Goal: Task Accomplishment & Management: Manage account settings

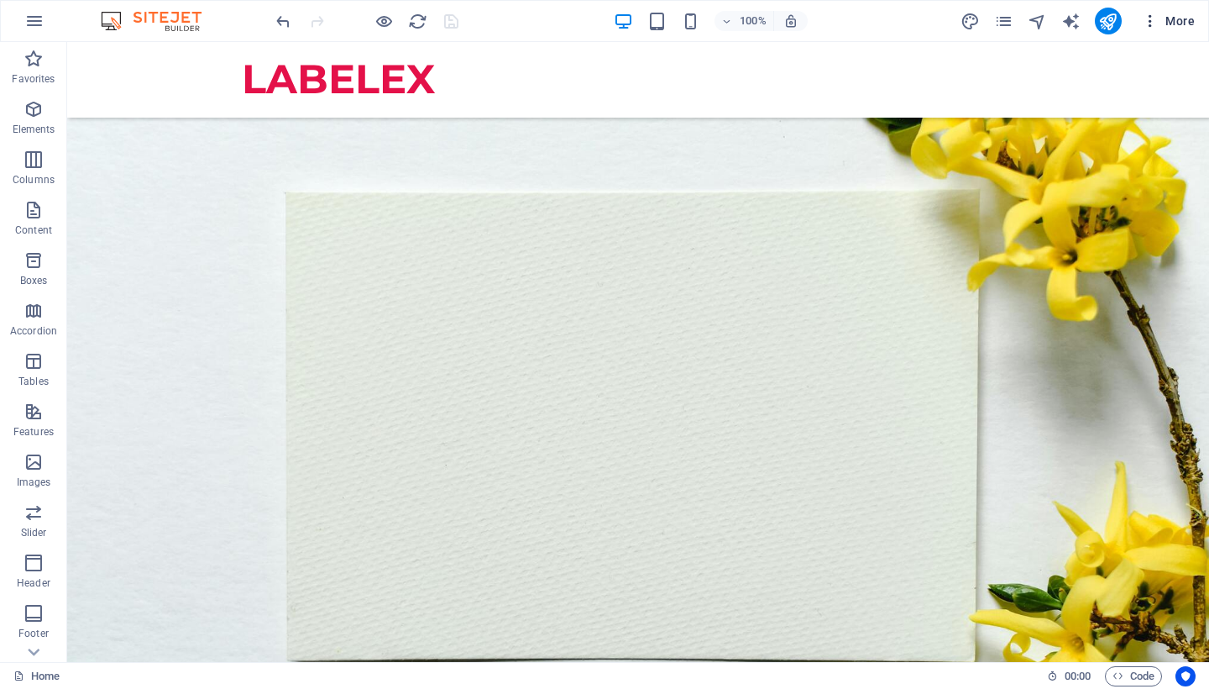
scroll to position [140, 0]
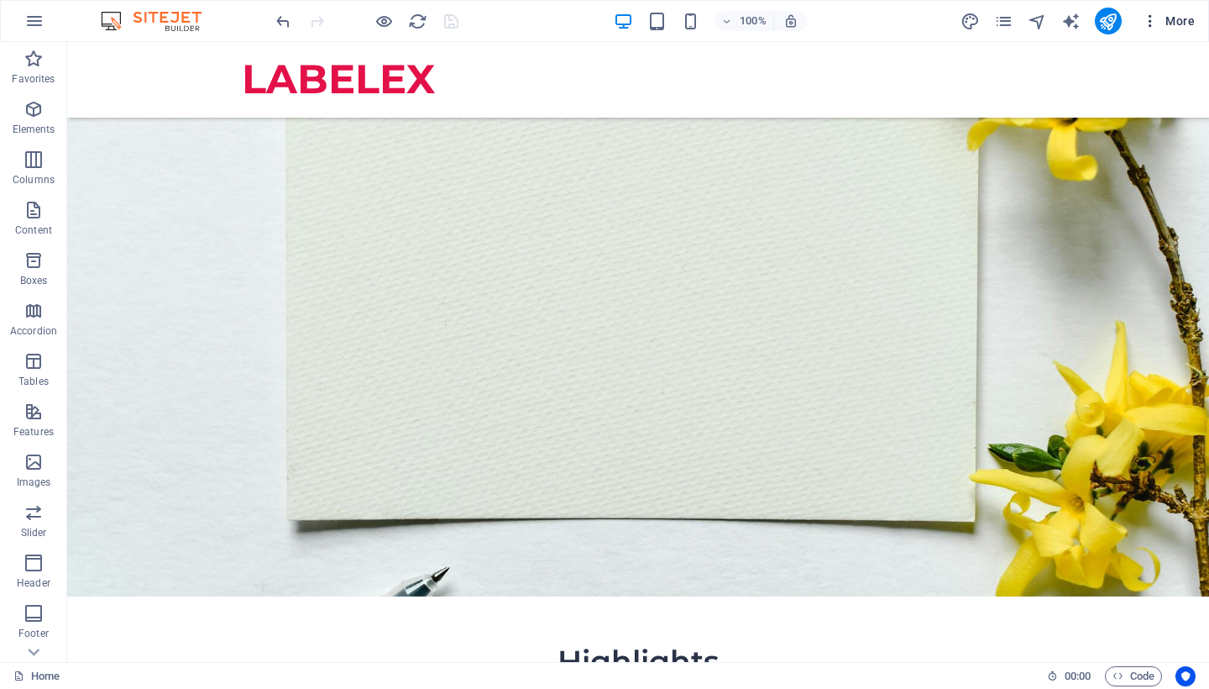
click at [1149, 19] on icon "button" at bounding box center [1150, 21] width 17 height 17
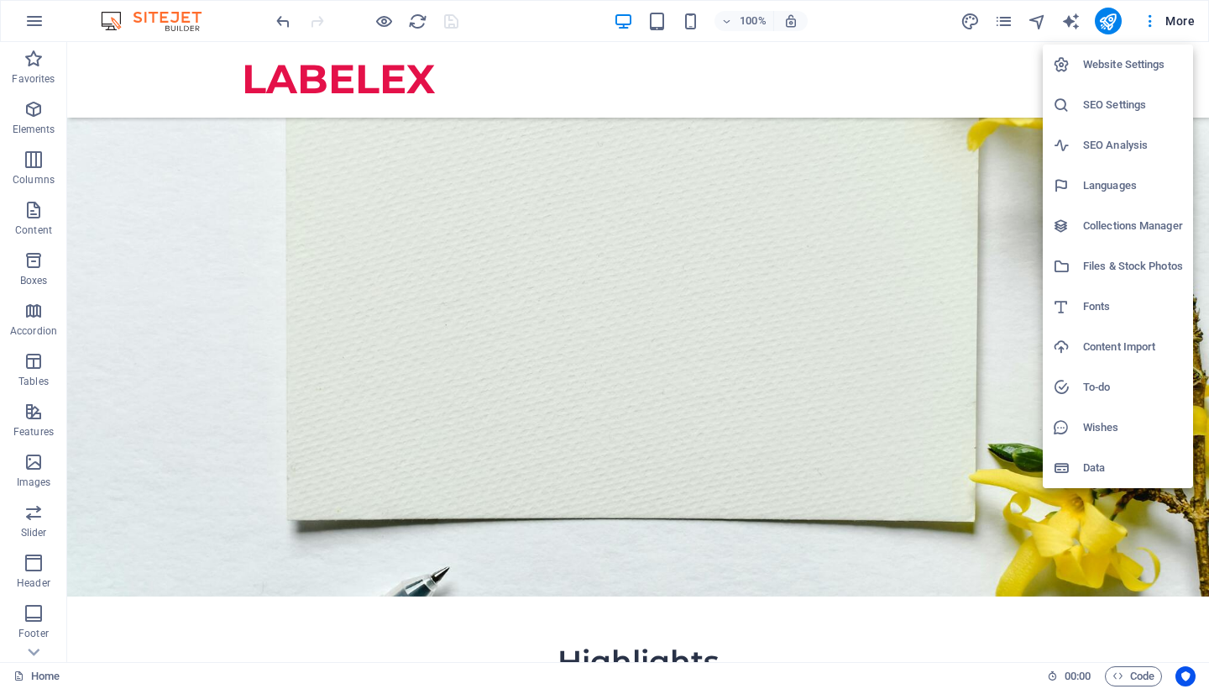
click at [1141, 103] on h6 "SEO Settings" at bounding box center [1133, 105] width 100 height 20
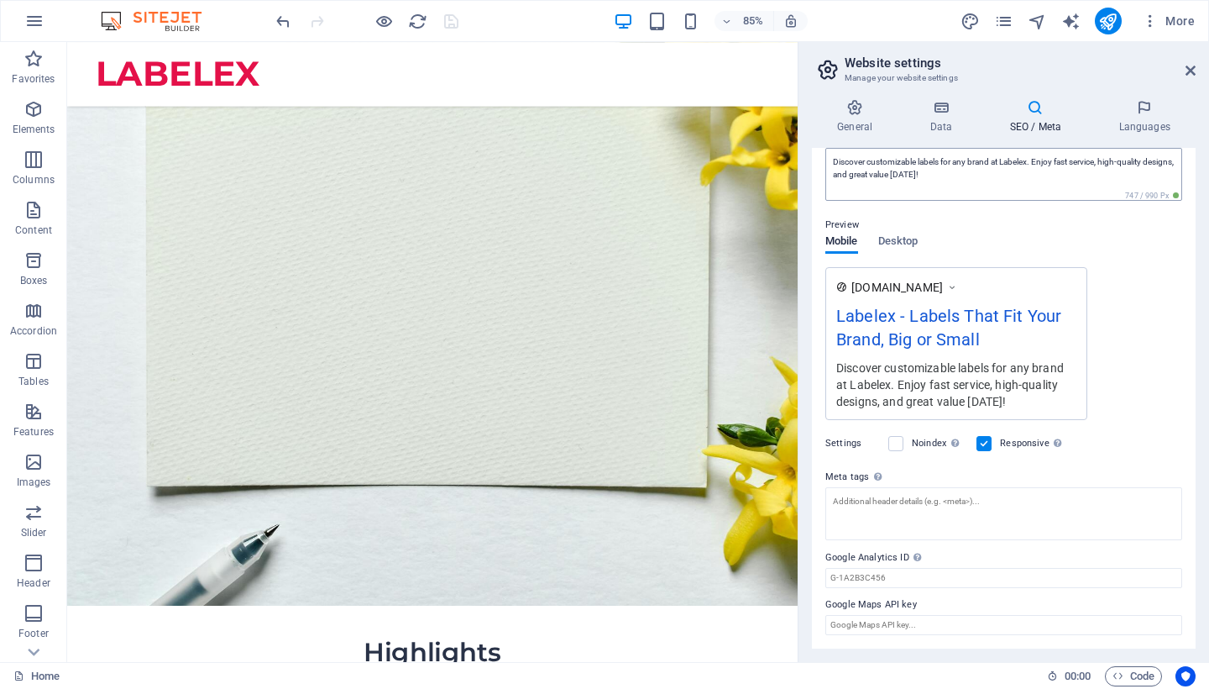
scroll to position [174, 0]
click at [958, 287] on icon at bounding box center [952, 288] width 12 height 17
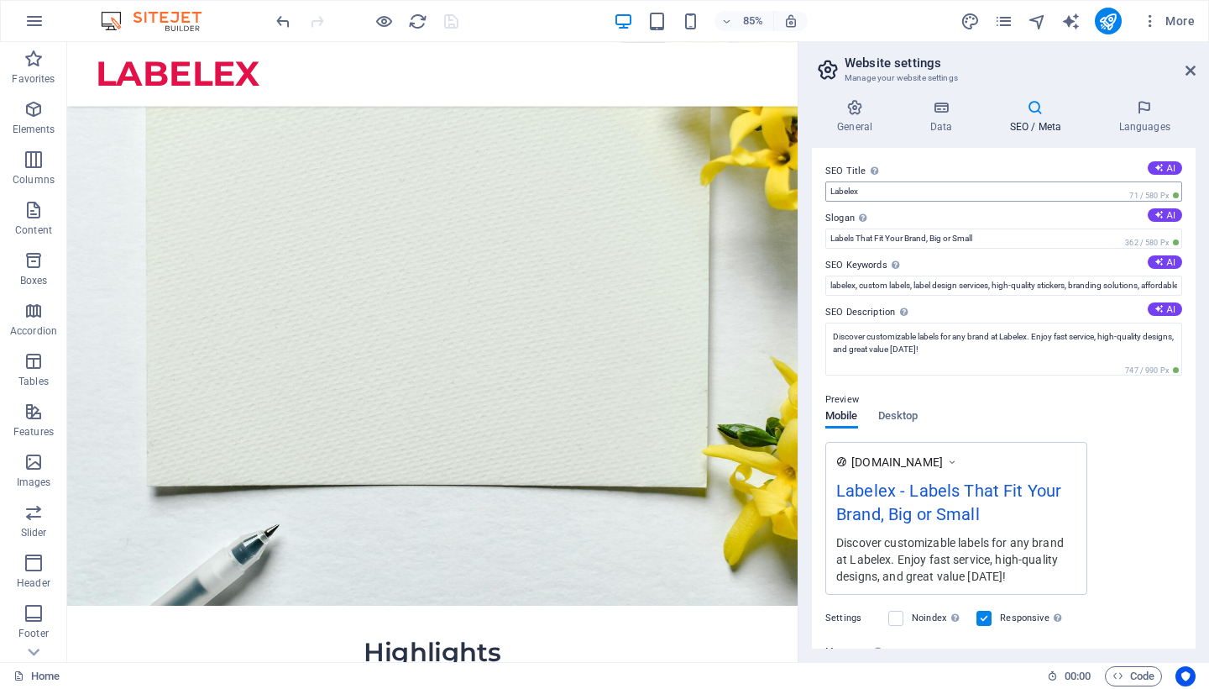
scroll to position [0, 0]
click at [1170, 163] on button "AI" at bounding box center [1165, 167] width 34 height 13
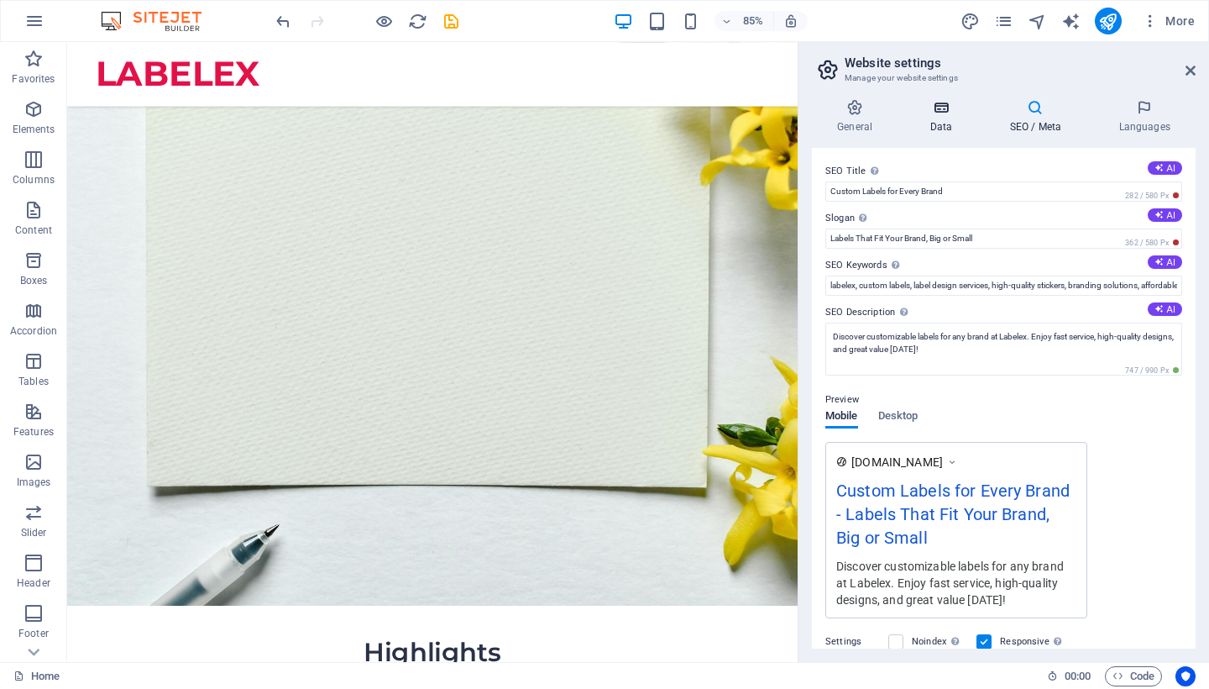
click at [948, 117] on h4 "Data" at bounding box center [944, 116] width 80 height 35
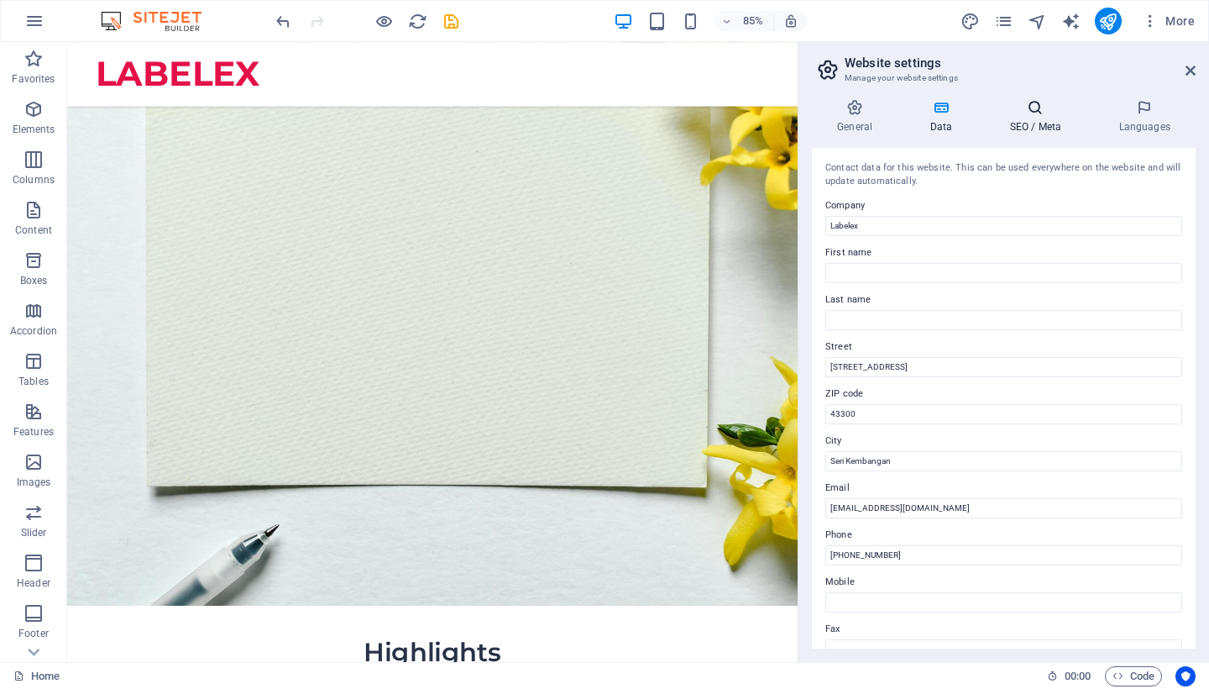
click at [1050, 124] on h4 "SEO / Meta" at bounding box center [1038, 116] width 109 height 35
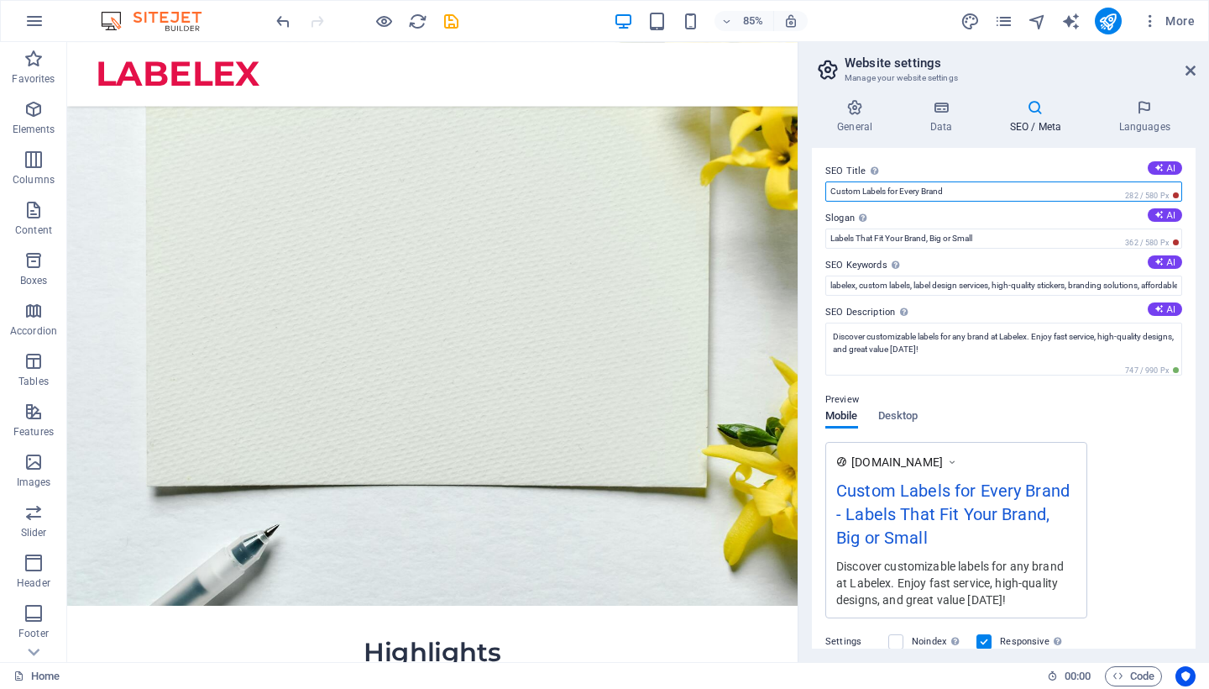
click at [846, 192] on input "Custom Labels for Every Brand" at bounding box center [1003, 191] width 357 height 20
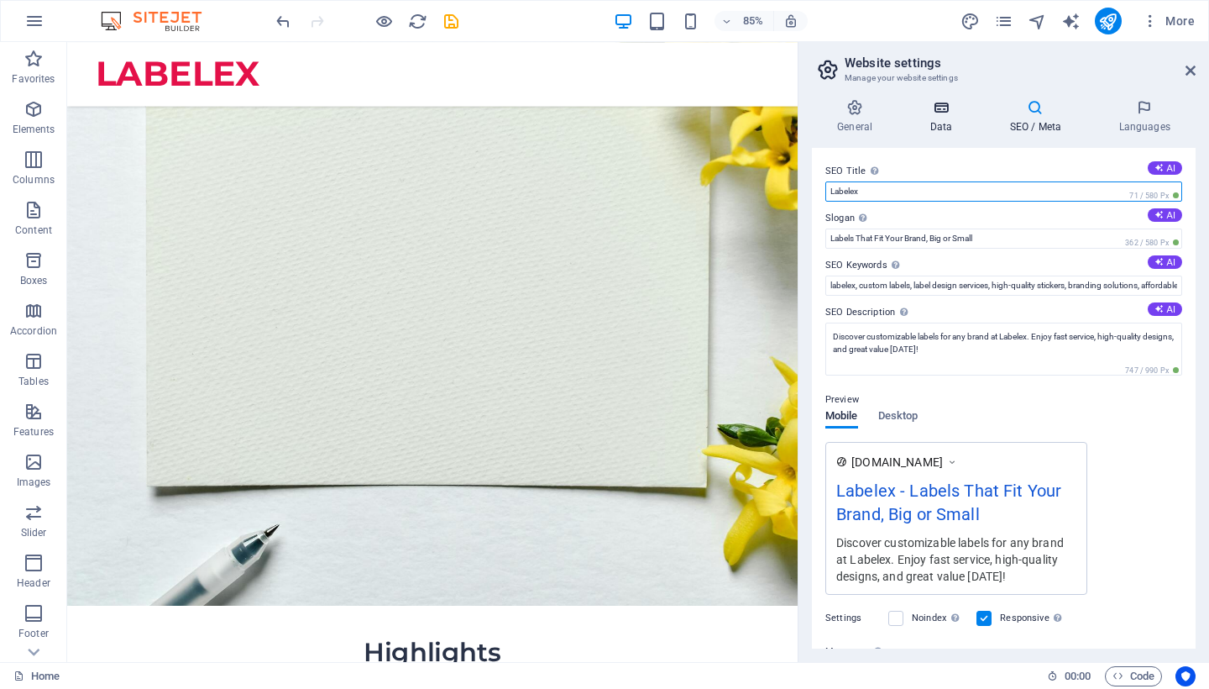
type input "Labelex"
click at [940, 109] on icon at bounding box center [940, 107] width 73 height 17
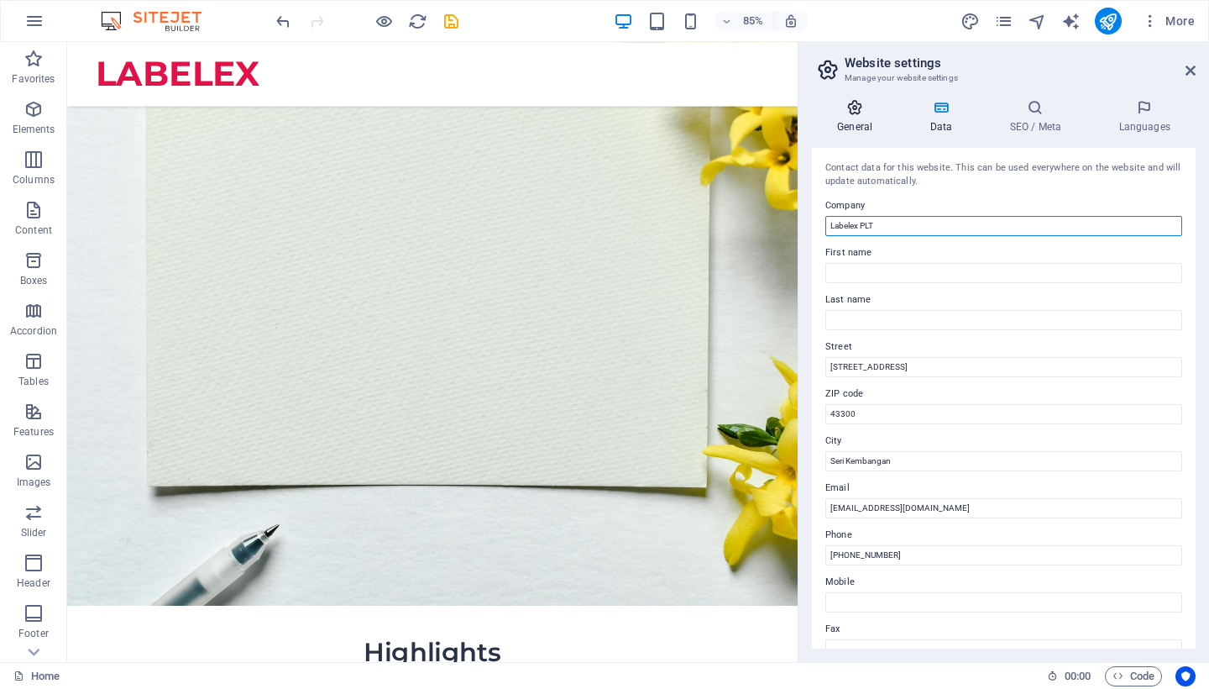
type input "Labelex PLT"
click at [858, 114] on icon at bounding box center [855, 107] width 86 height 17
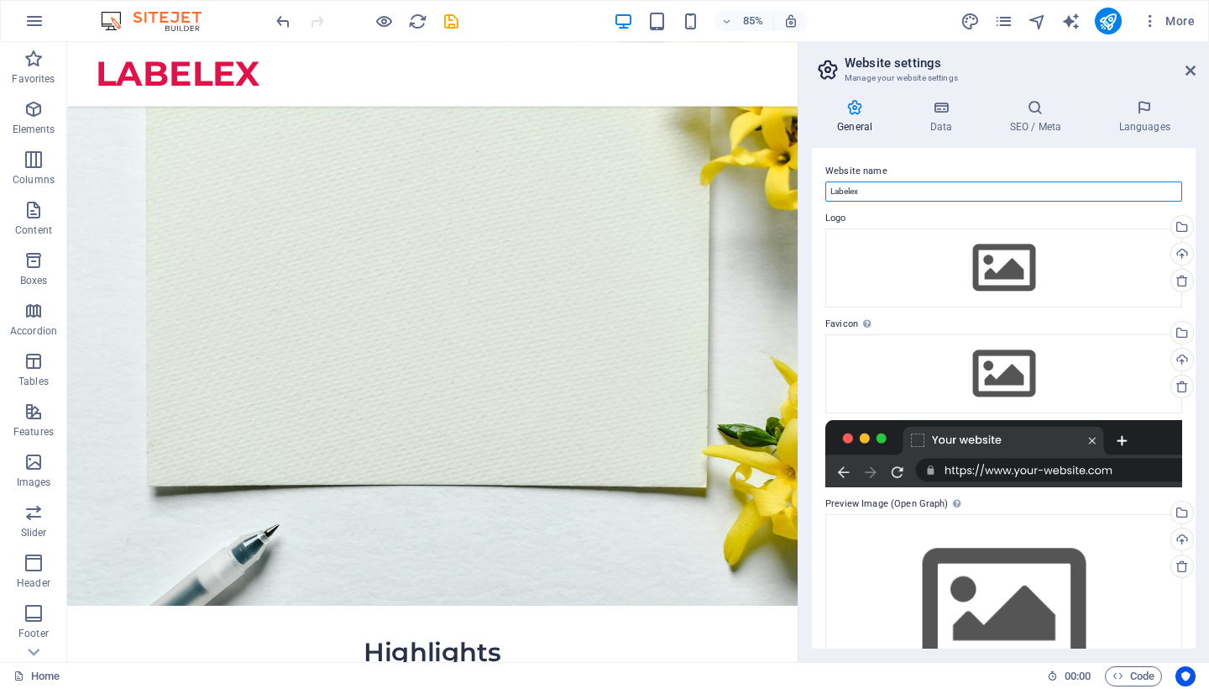
click at [884, 189] on input "Labelex" at bounding box center [1003, 191] width 357 height 20
type input "Labelex.com.my"
click at [997, 214] on label "Logo" at bounding box center [1003, 218] width 357 height 20
click at [830, 196] on input "Labelex.com.my" at bounding box center [1003, 191] width 357 height 20
click at [835, 194] on input "Labelex.com.my" at bounding box center [1003, 191] width 357 height 20
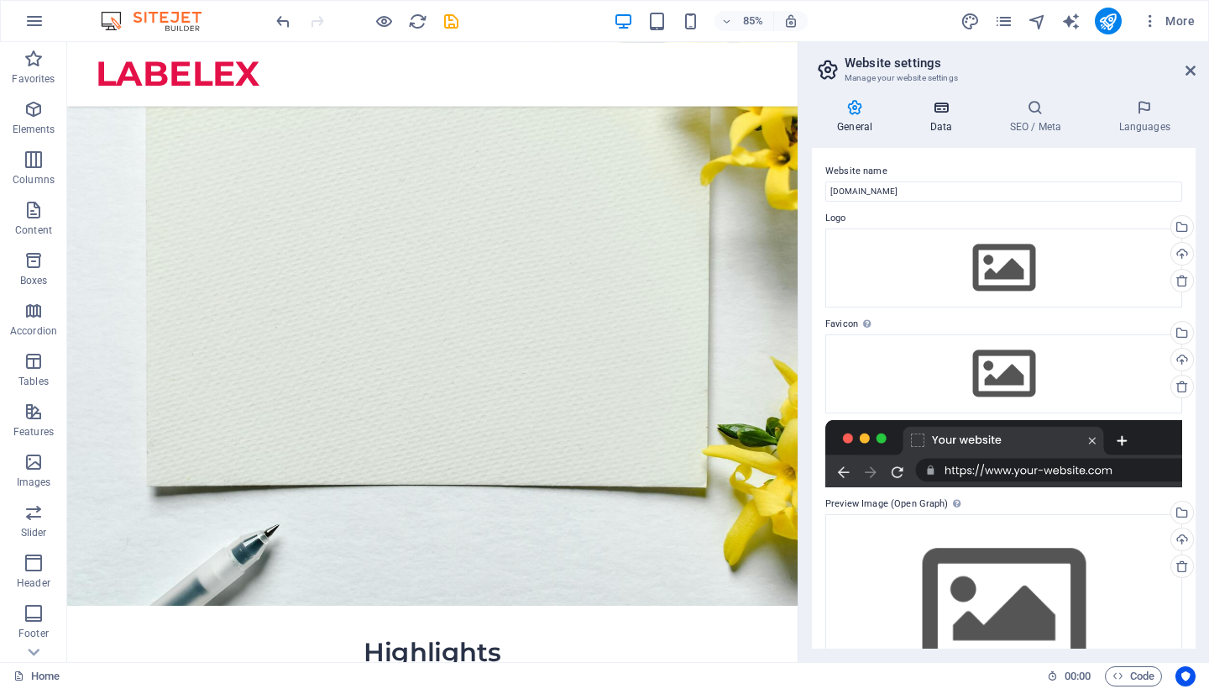
click at [938, 125] on h4 "Data" at bounding box center [944, 116] width 80 height 35
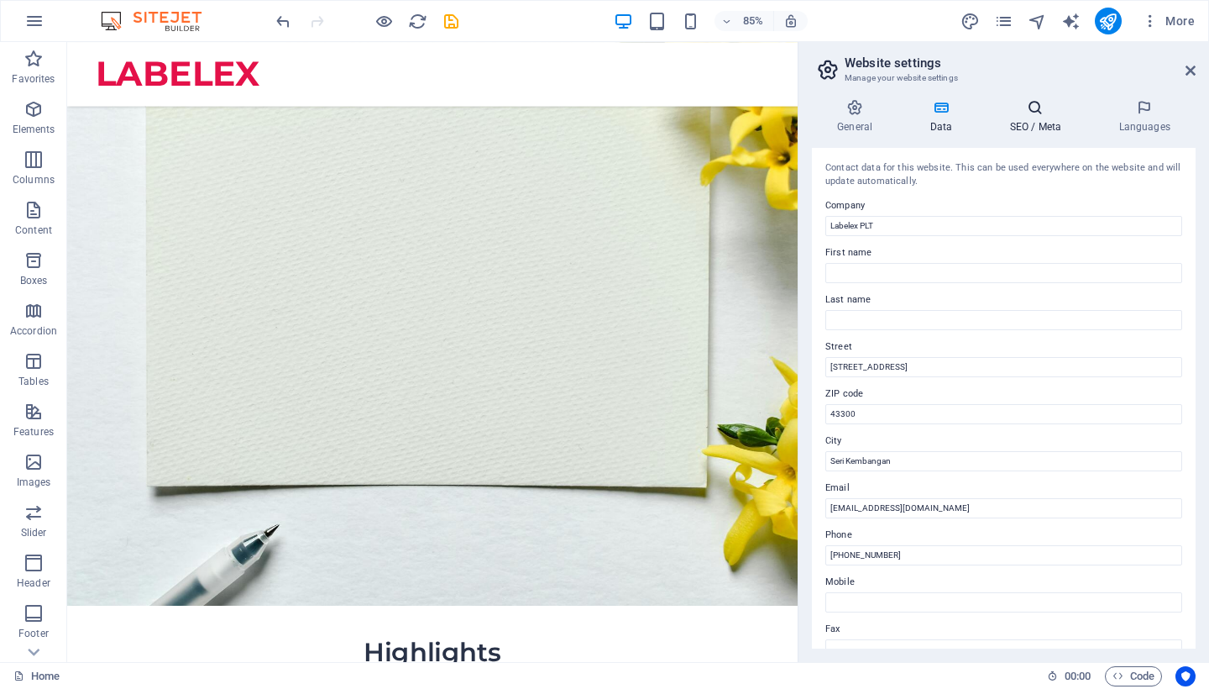
click at [1028, 121] on h4 "SEO / Meta" at bounding box center [1038, 116] width 109 height 35
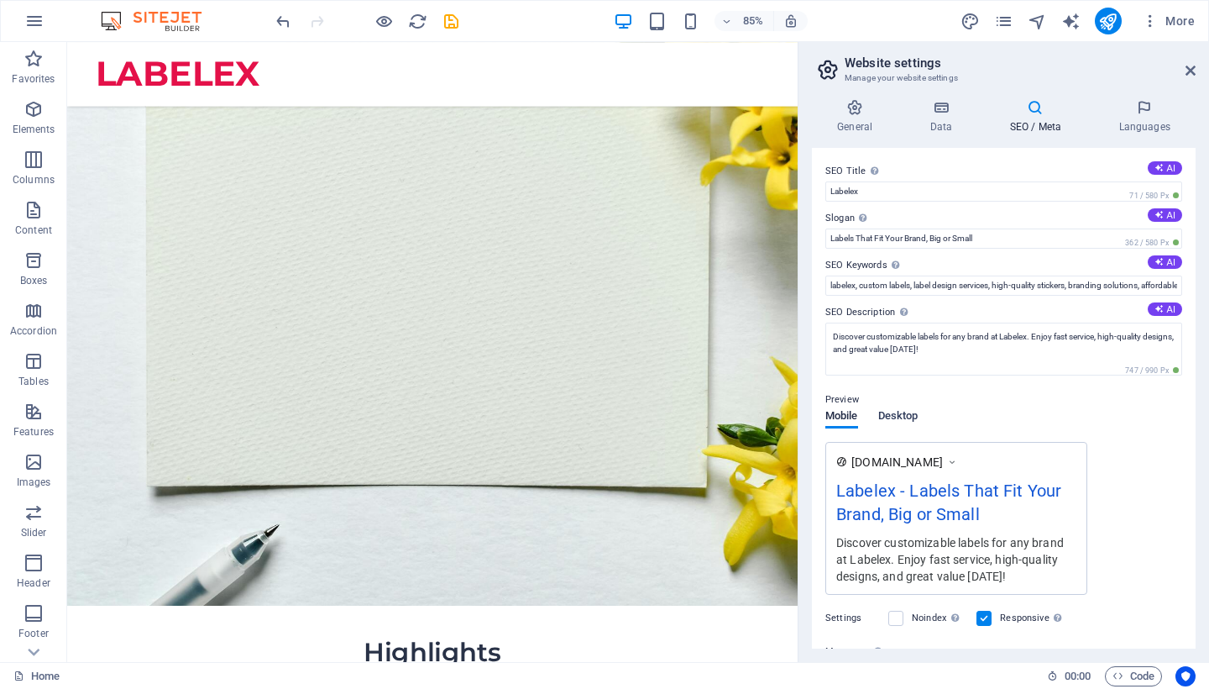
click at [909, 415] on span "Desktop" at bounding box center [898, 418] width 40 height 24
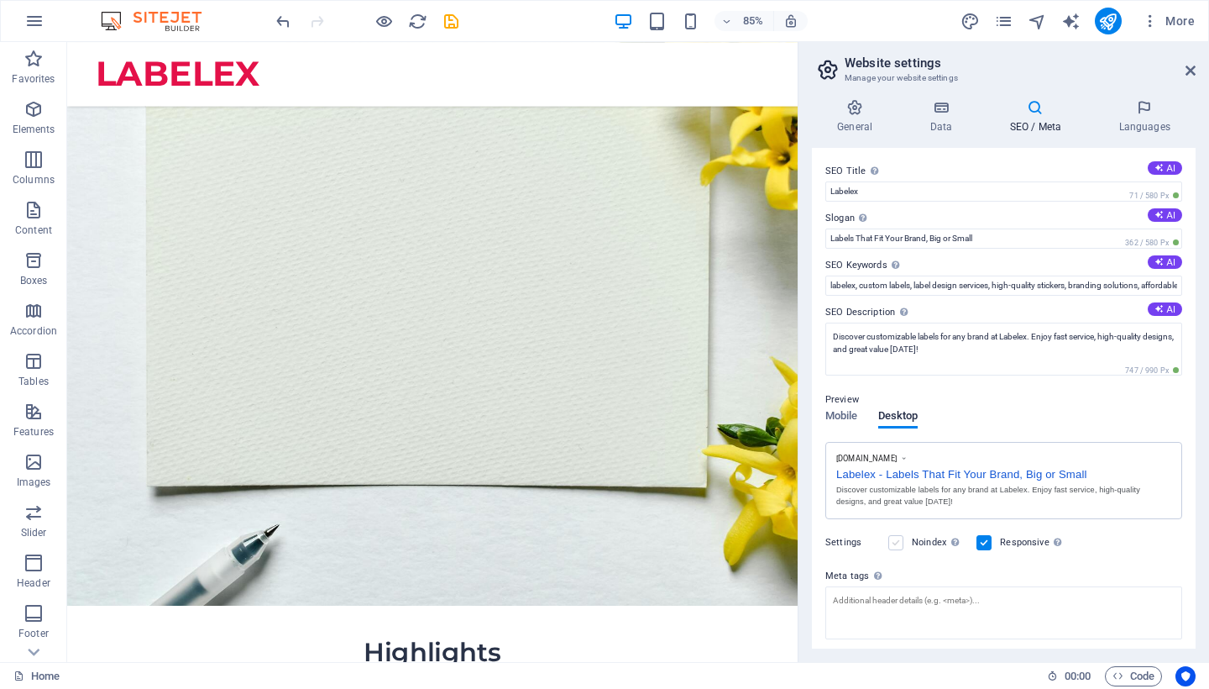
click at [890, 542] on label at bounding box center [895, 542] width 15 height 15
click at [0, 0] on input "Noindex Instruct search engines to exclude this website from search results." at bounding box center [0, 0] width 0 height 0
click at [986, 541] on label at bounding box center [984, 542] width 15 height 15
click at [0, 0] on input "Responsive Determine whether the website should be responsive based on screen r…" at bounding box center [0, 0] width 0 height 0
click at [902, 537] on label at bounding box center [895, 542] width 15 height 15
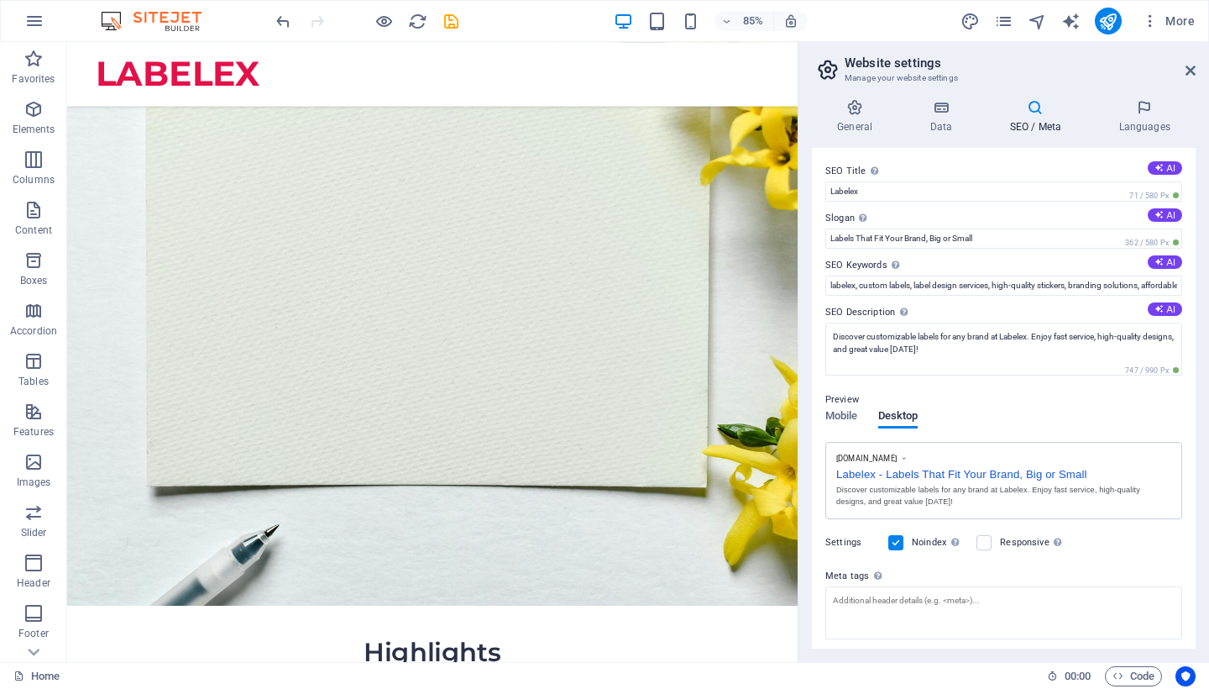
click at [0, 0] on input "Noindex Instruct search engines to exclude this website from search results." at bounding box center [0, 0] width 0 height 0
click at [987, 542] on label at bounding box center [984, 542] width 15 height 15
click at [0, 0] on input "Responsive Determine whether the website should be responsive based on screen r…" at bounding box center [0, 0] width 0 height 0
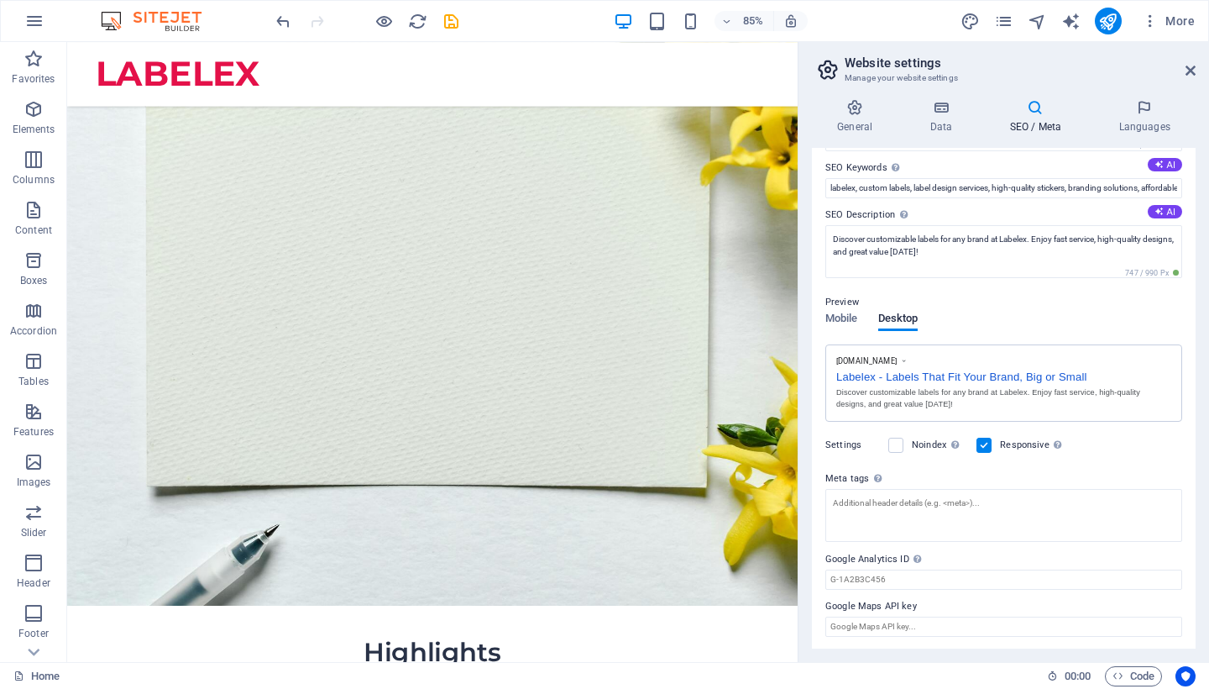
scroll to position [97, 0]
click at [921, 626] on input "Google Maps API key" at bounding box center [1003, 627] width 357 height 20
drag, startPoint x: 982, startPoint y: 645, endPoint x: 914, endPoint y: 693, distance: 83.2
click at [866, 602] on label "Google Maps API key" at bounding box center [1003, 607] width 357 height 20
click at [866, 617] on input "Google Maps API key" at bounding box center [1003, 627] width 357 height 20
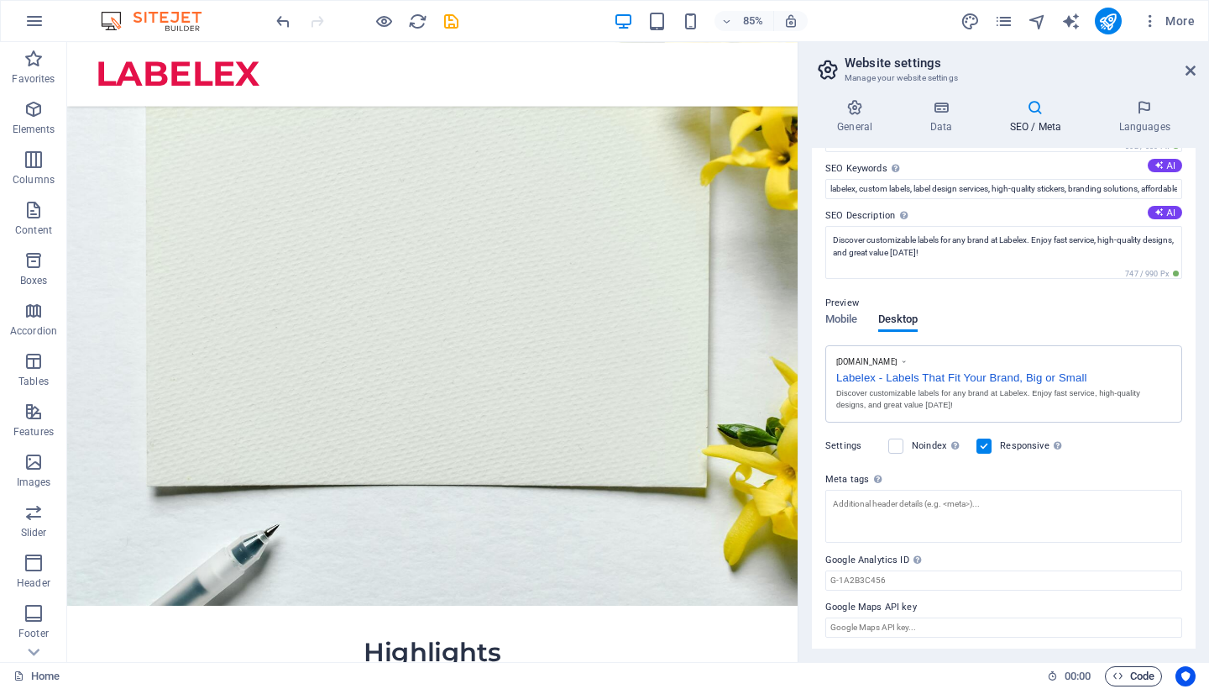
click at [1128, 671] on span "Code" at bounding box center [1134, 676] width 42 height 20
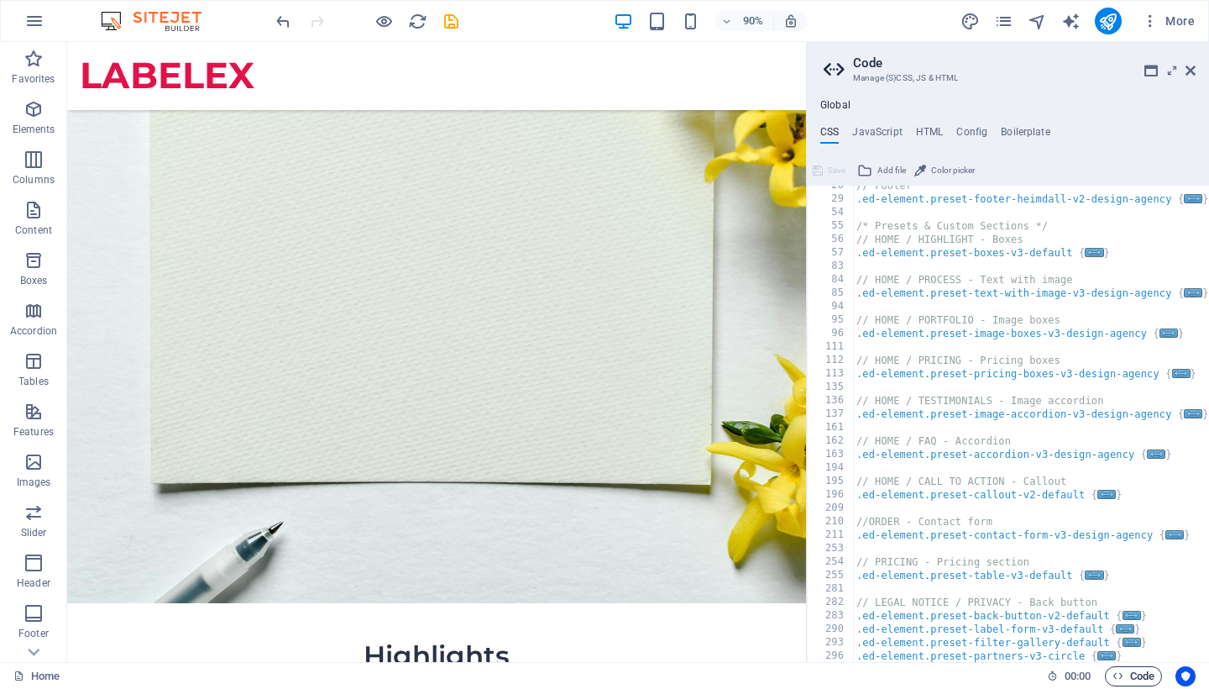
click at [1118, 680] on icon "button" at bounding box center [1118, 675] width 11 height 11
click at [1072, 680] on span "00 : 00" at bounding box center [1078, 676] width 26 height 20
click at [1114, 679] on icon "button" at bounding box center [1118, 675] width 11 height 11
click at [1192, 71] on icon at bounding box center [1191, 70] width 10 height 13
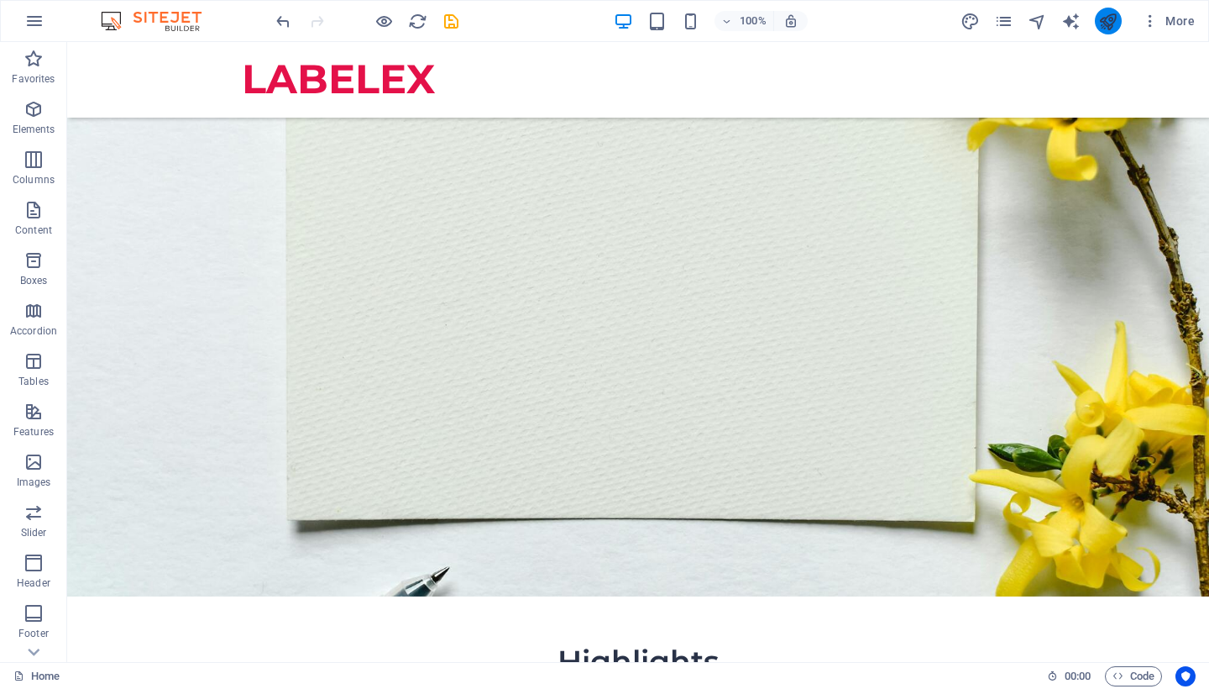
click at [1119, 15] on button "publish" at bounding box center [1108, 21] width 27 height 27
click at [1150, 28] on icon "button" at bounding box center [1150, 21] width 17 height 17
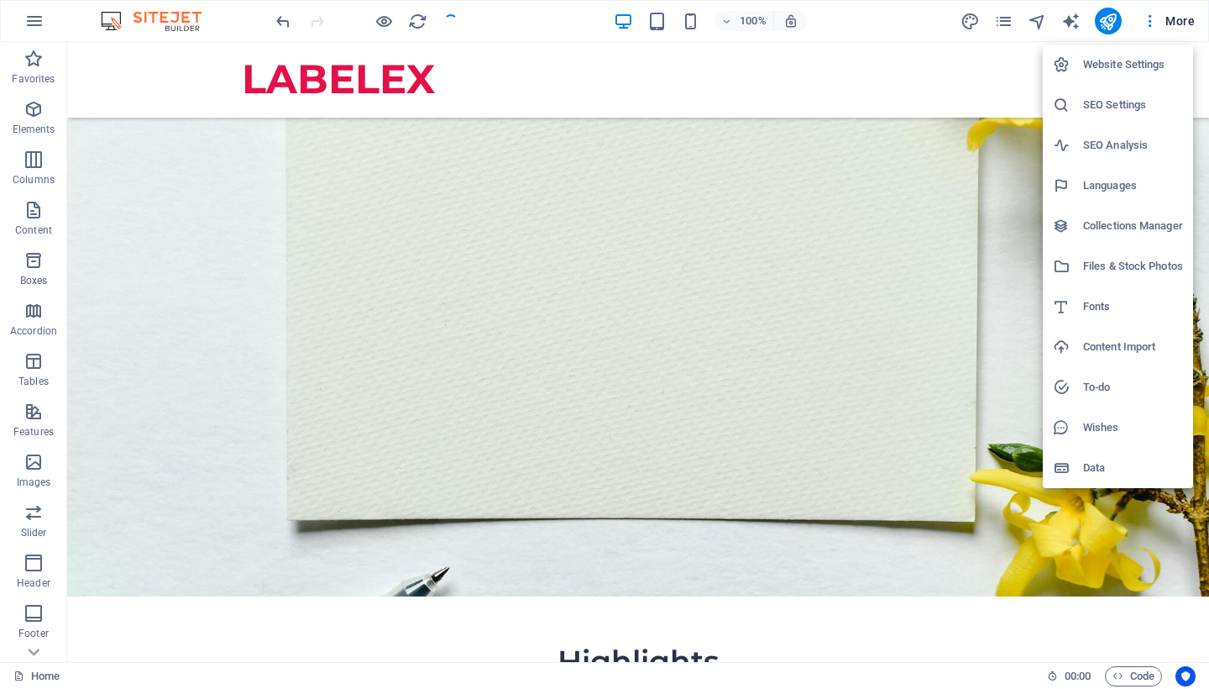
click at [1127, 57] on h6 "Website Settings" at bounding box center [1133, 65] width 100 height 20
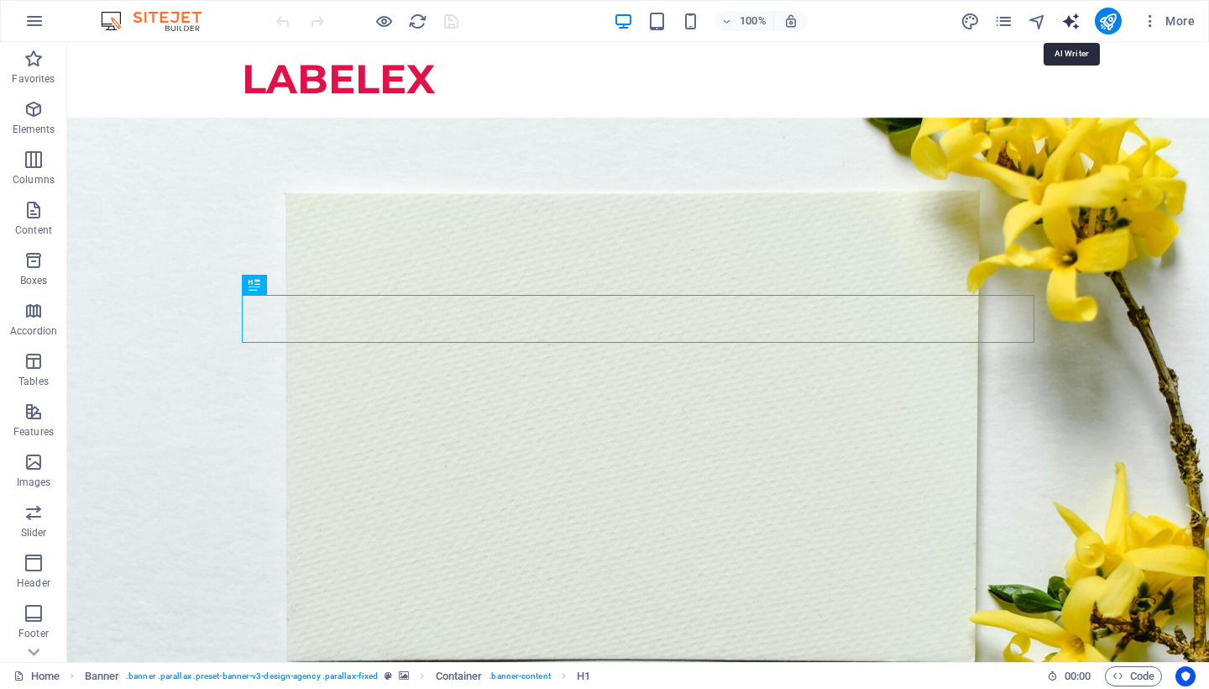
click at [1071, 25] on icon "text_generator" at bounding box center [1070, 21] width 19 height 19
select select "English"
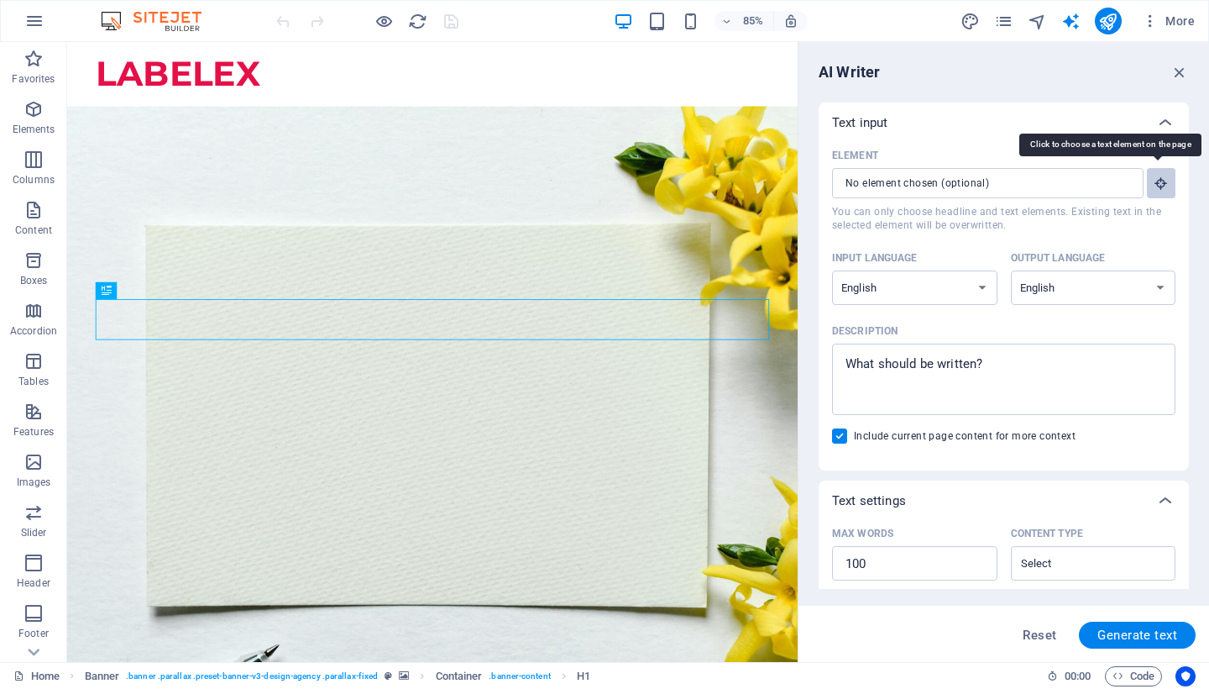
click at [1159, 188] on icon "button" at bounding box center [1161, 182] width 15 height 15
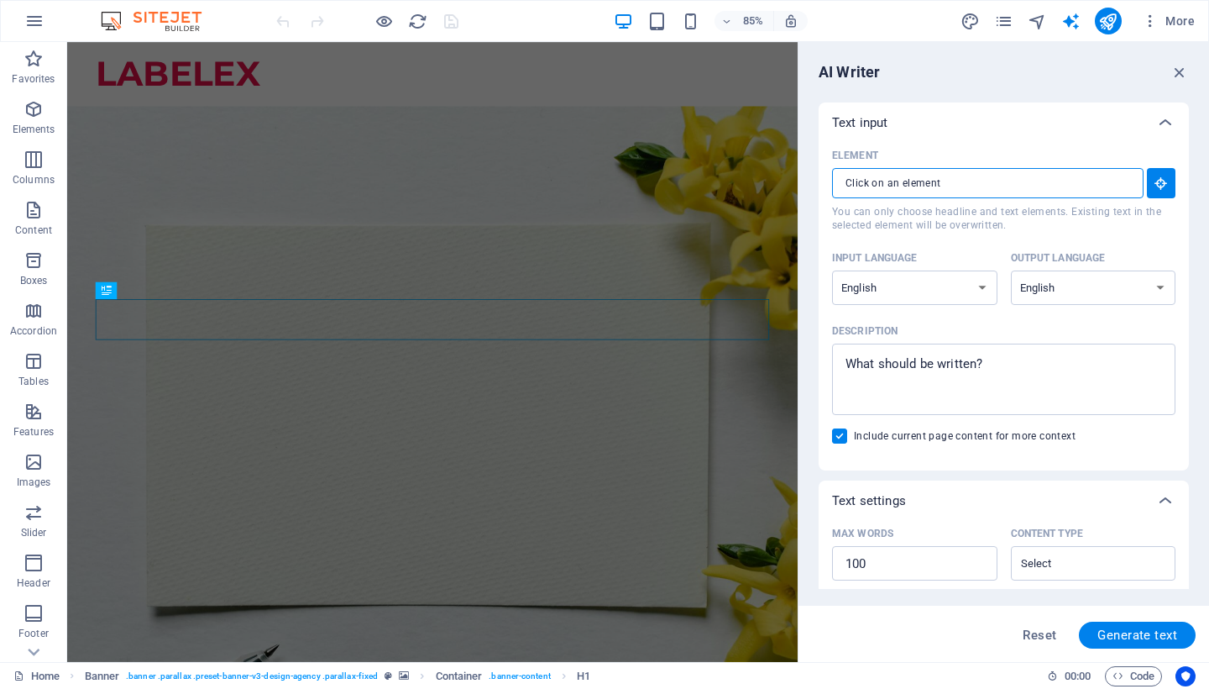
click at [990, 186] on input "Element ​ You can only choose headline and text elements. Existing text in the …" at bounding box center [982, 183] width 300 height 30
click at [986, 186] on input "Element ​ You can only choose headline and text elements. Existing text in the …" at bounding box center [982, 183] width 300 height 30
click at [1181, 76] on icon "button" at bounding box center [1179, 72] width 18 height 18
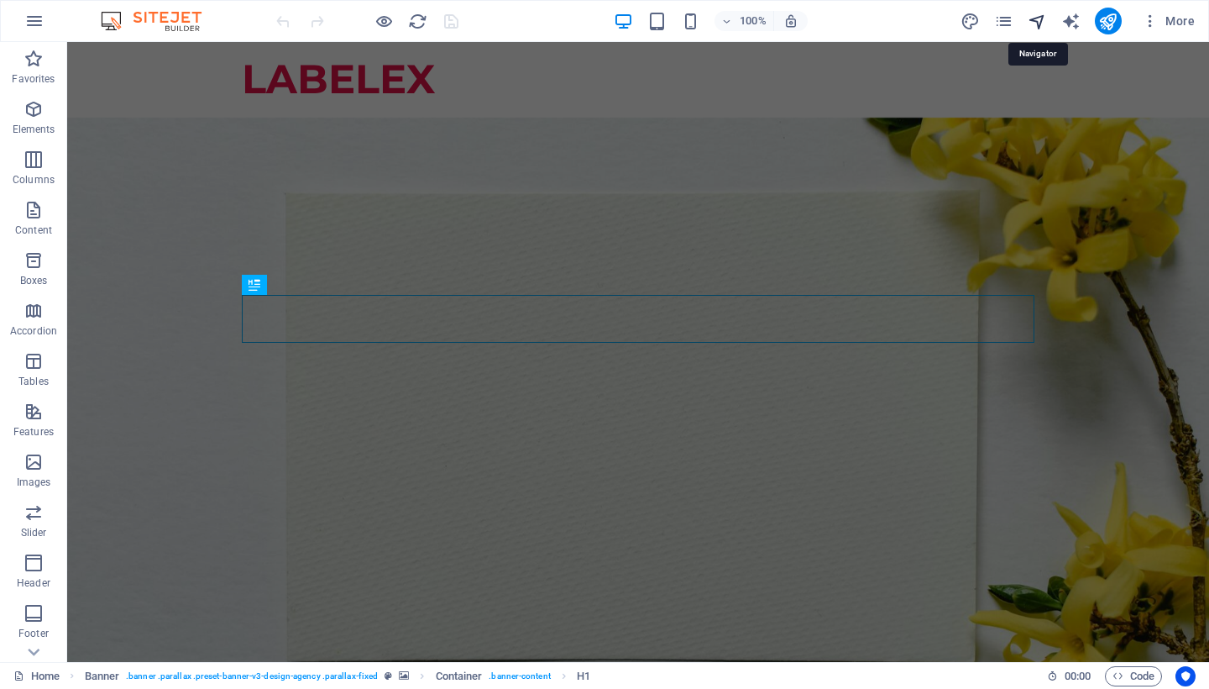
click at [1040, 22] on icon "navigator" at bounding box center [1037, 21] width 19 height 19
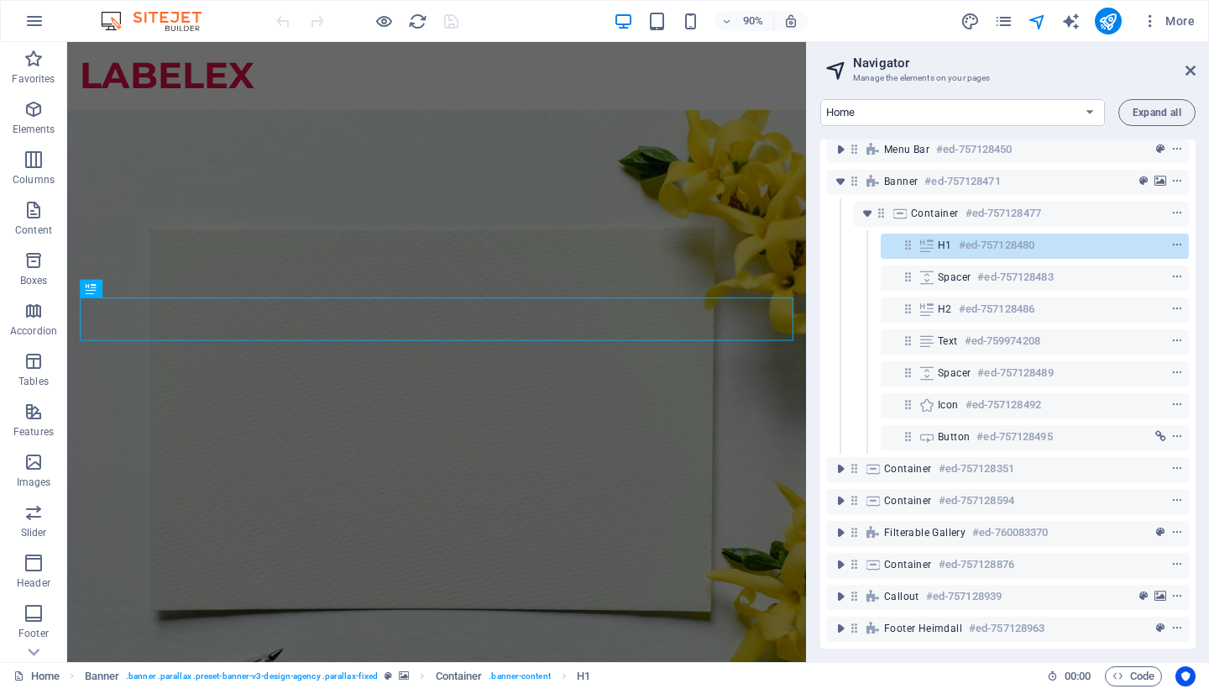
scroll to position [22, 0]
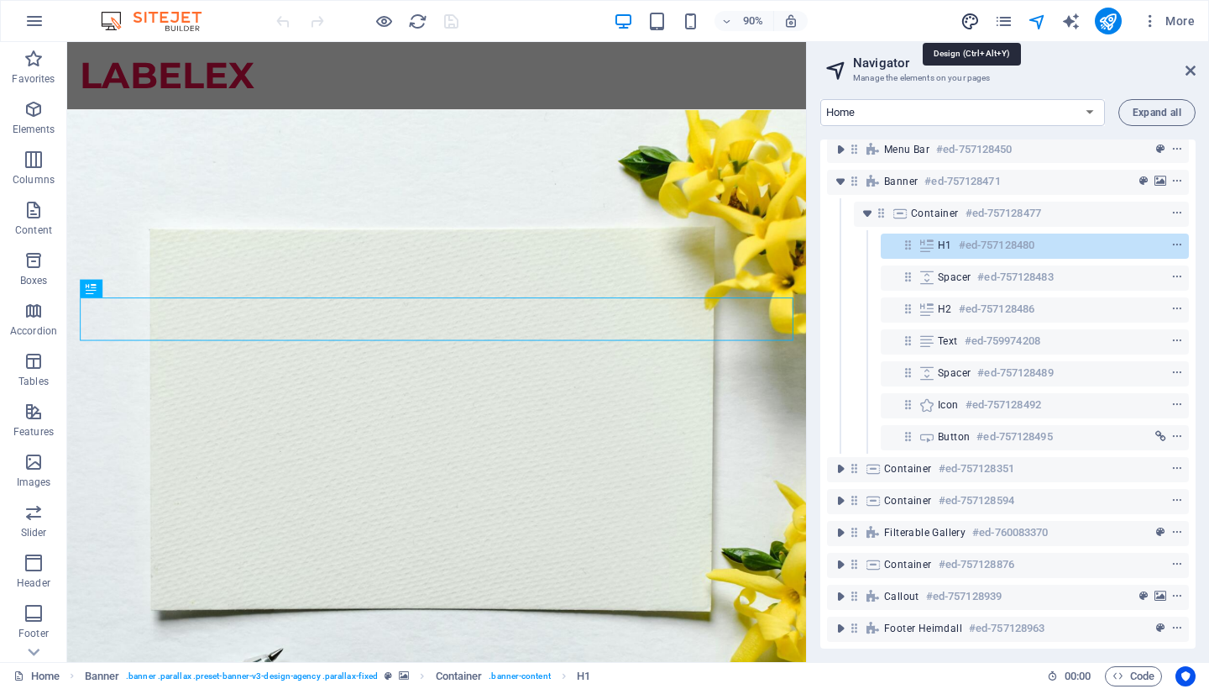
click at [979, 21] on icon "design" at bounding box center [970, 21] width 19 height 19
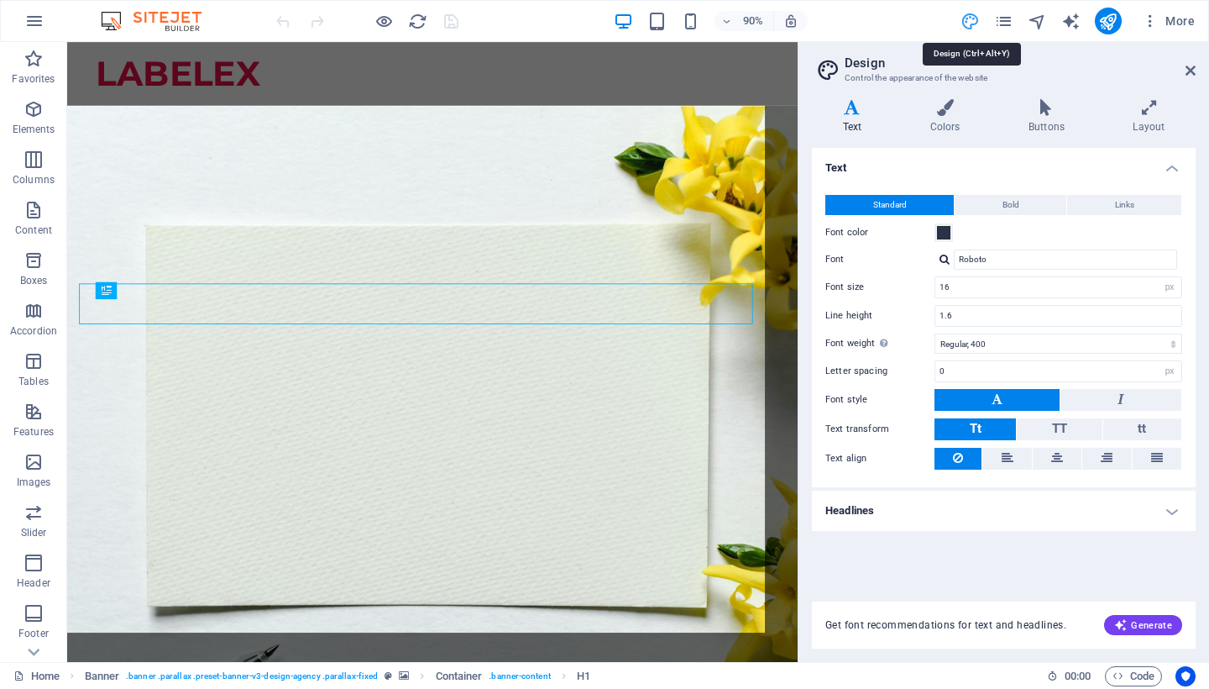
click at [979, 21] on icon "design" at bounding box center [970, 21] width 19 height 19
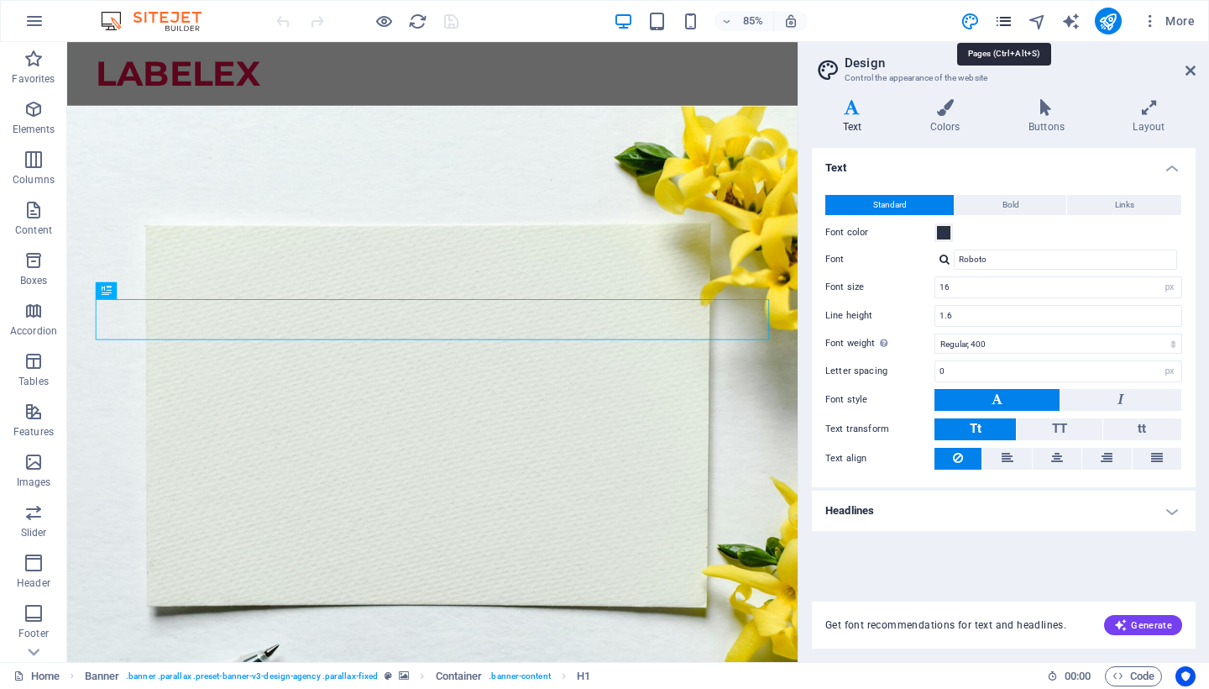
click at [997, 21] on icon "pages" at bounding box center [1003, 21] width 19 height 19
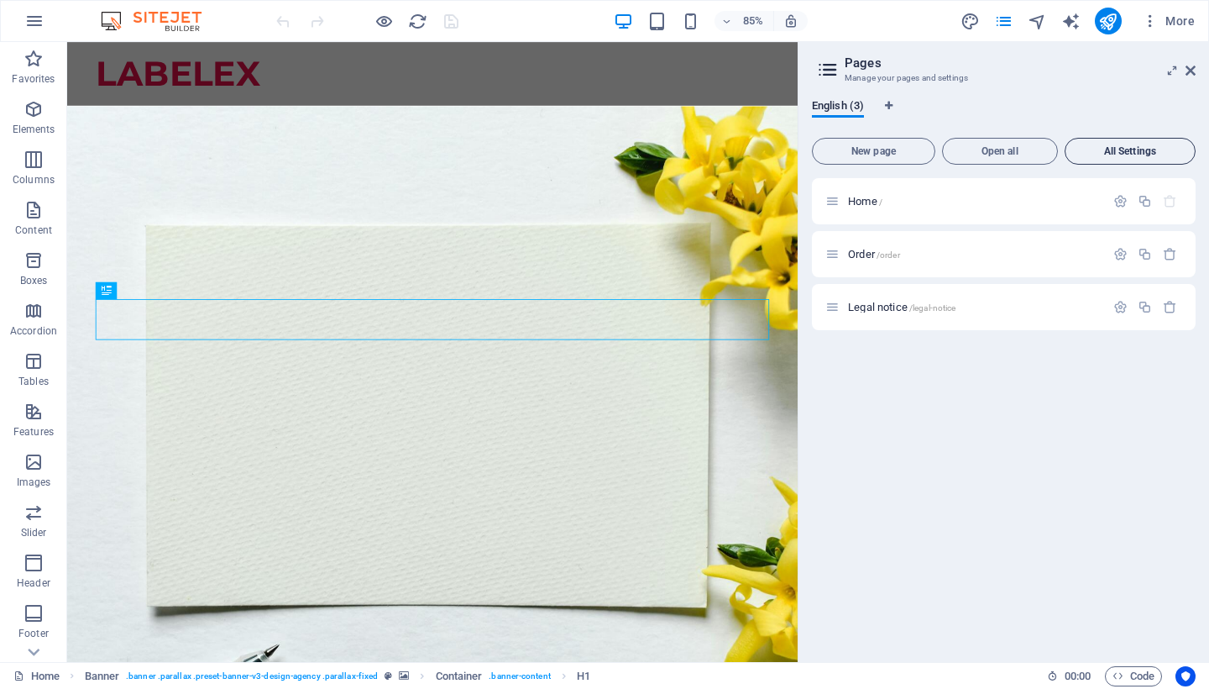
click at [1113, 149] on span "All Settings" at bounding box center [1130, 151] width 116 height 10
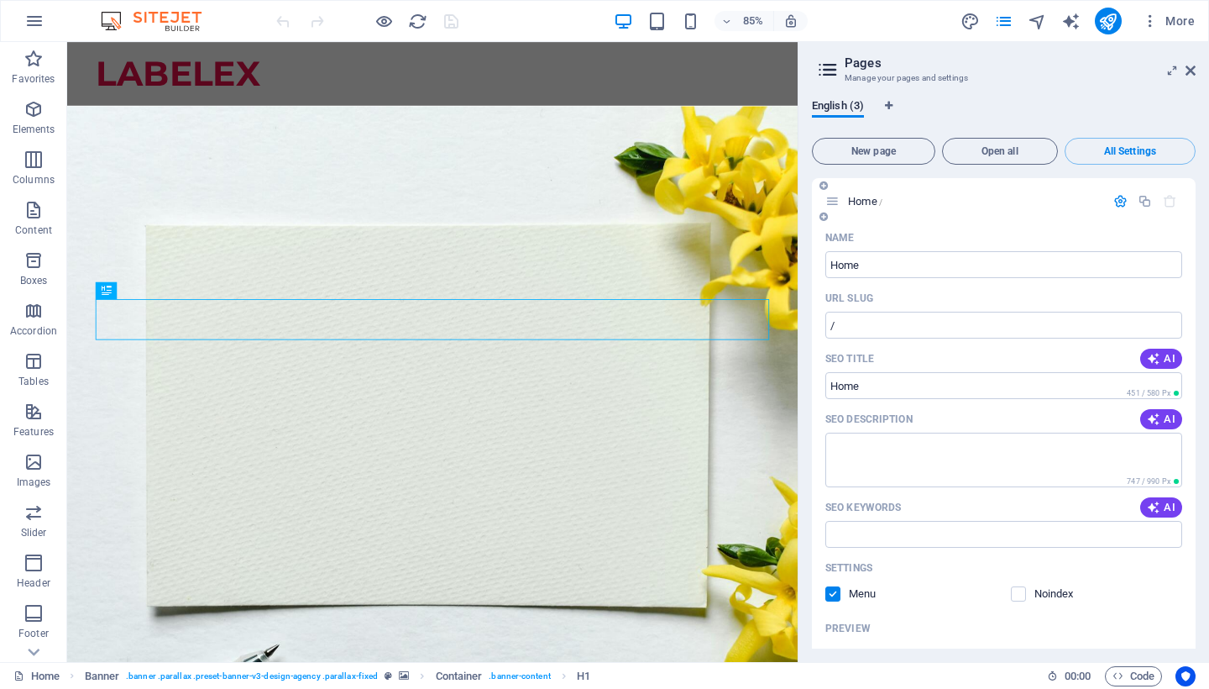
scroll to position [0, 0]
click at [887, 380] on input "SEO Title" at bounding box center [1003, 385] width 357 height 27
type input "S"
type input "Labelex"
click at [891, 450] on textarea "SEO Description" at bounding box center [1003, 459] width 357 height 55
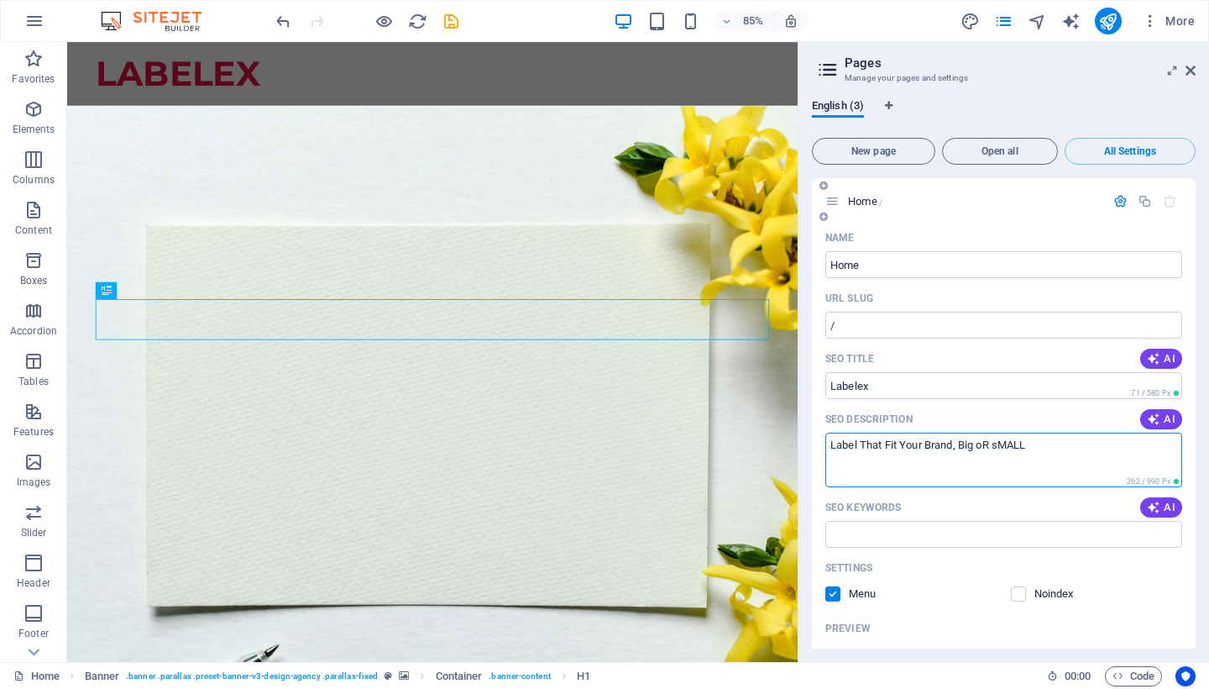
click at [992, 445] on textarea "Label That Fit Your Brand, Big oR sMALL" at bounding box center [1003, 459] width 357 height 55
click at [1034, 448] on textarea "Label That Fit Your Brand, Big or sMALL" at bounding box center [1003, 459] width 357 height 55
type textarea "Label That Fit Your Brand, Big or Small"
click at [968, 536] on input "SEO Keywords" at bounding box center [1003, 534] width 357 height 27
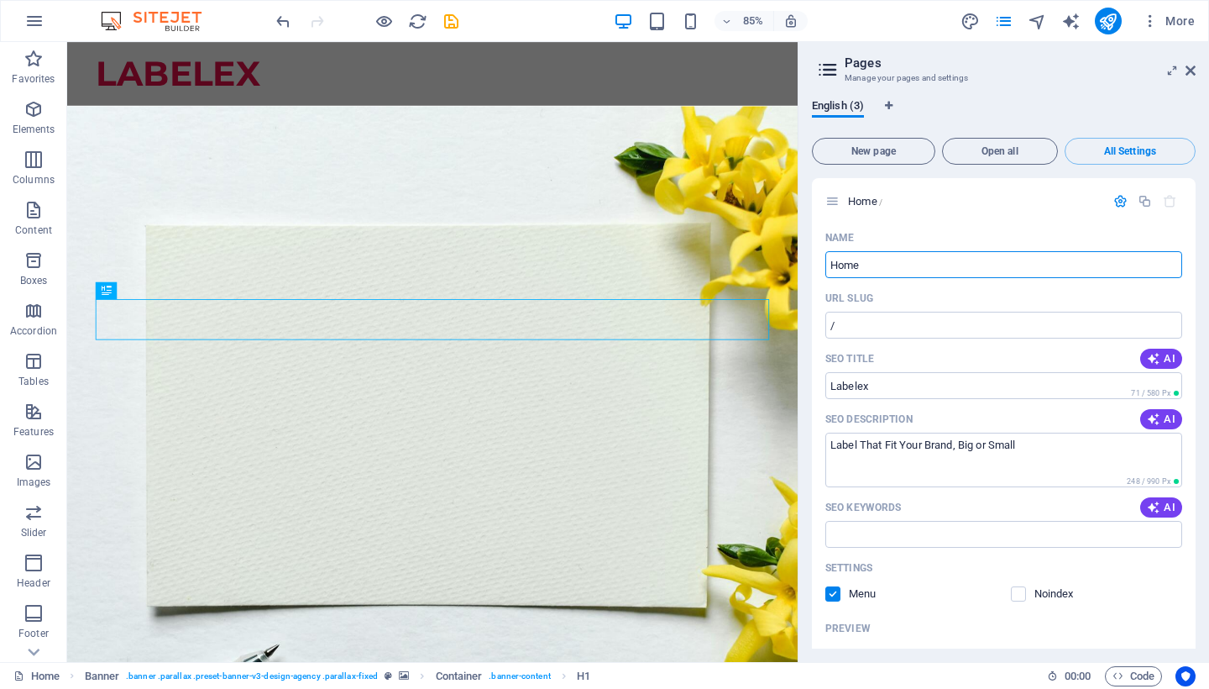
drag, startPoint x: 944, startPoint y: 311, endPoint x: 884, endPoint y: 299, distance: 60.8
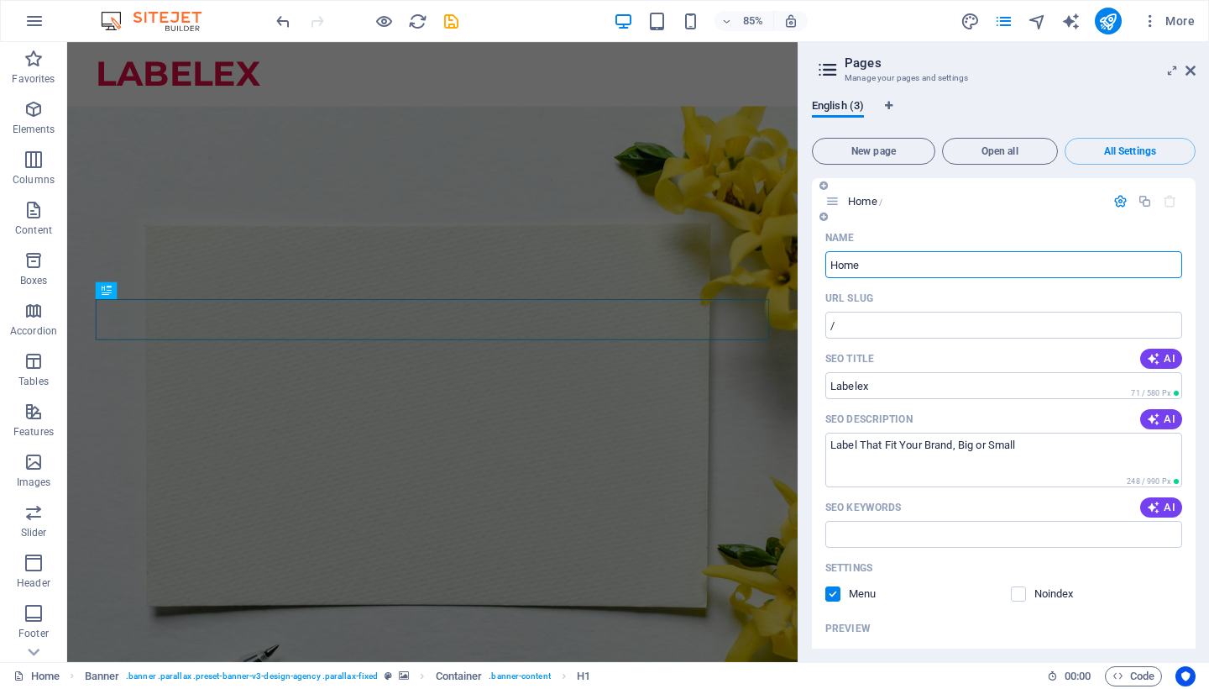
click at [868, 267] on input "Home" at bounding box center [1003, 264] width 357 height 27
type input "Labelex"
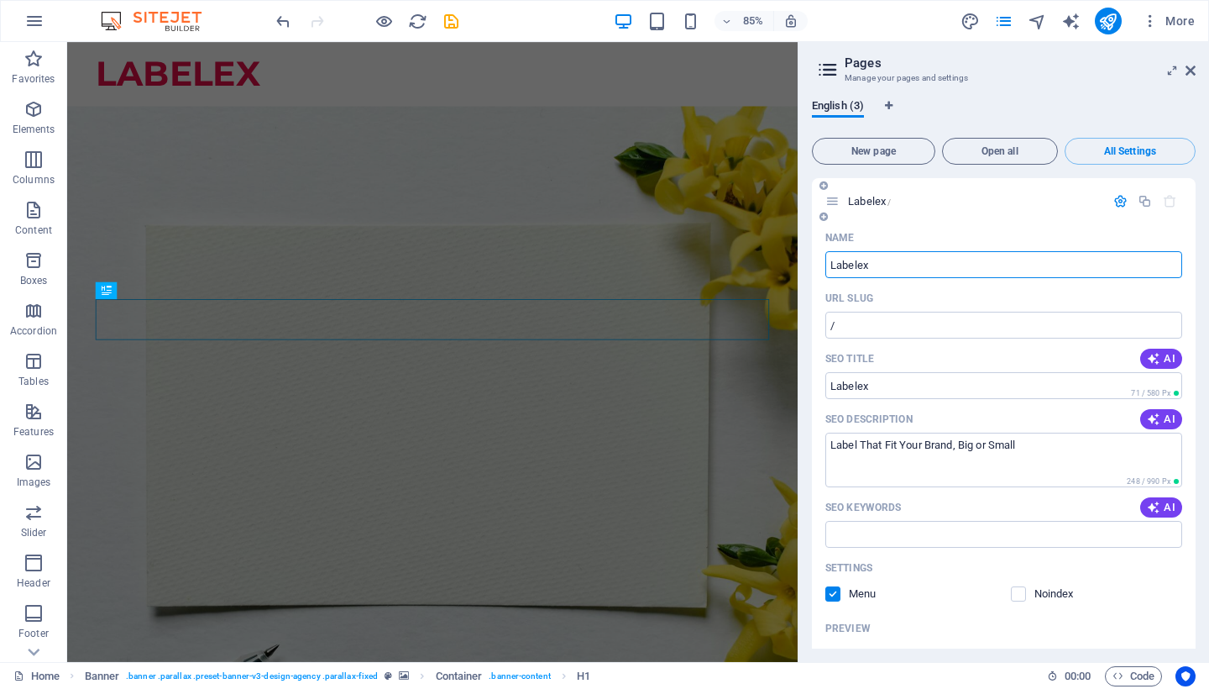
click at [997, 300] on div "URL SLUG" at bounding box center [1003, 298] width 357 height 27
click at [1155, 510] on icon "button" at bounding box center [1153, 506] width 13 height 13
type input "custom label solutions, label printing service, product labels, bulk pricing la…"
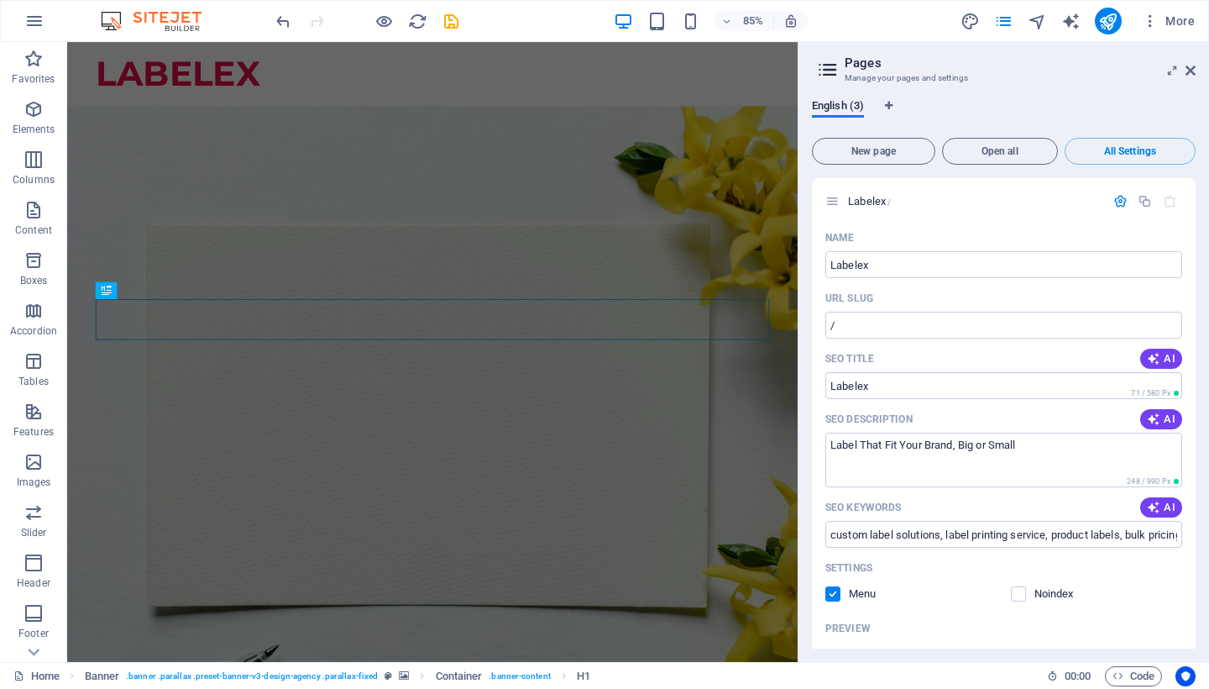
click at [1196, 66] on aside "Pages Manage your pages and settings English (3) New page Open all All Settings…" at bounding box center [1003, 352] width 411 height 620
click at [1192, 70] on icon at bounding box center [1191, 70] width 10 height 13
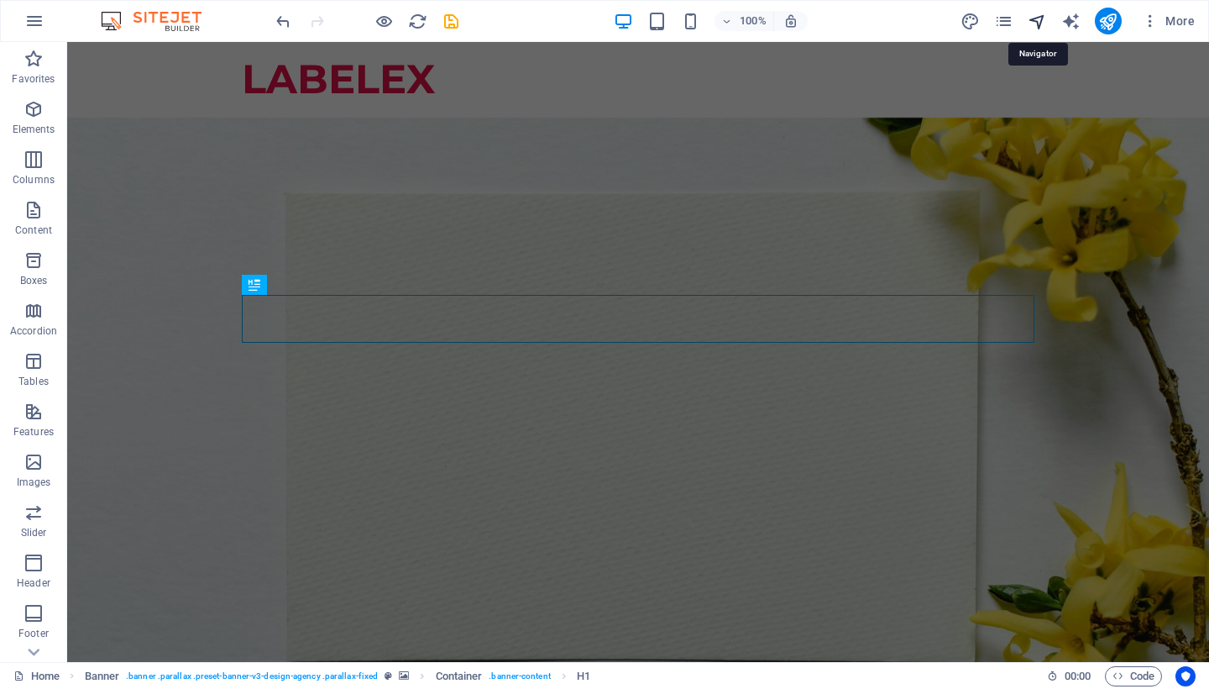
click at [1030, 28] on icon "navigator" at bounding box center [1037, 21] width 19 height 19
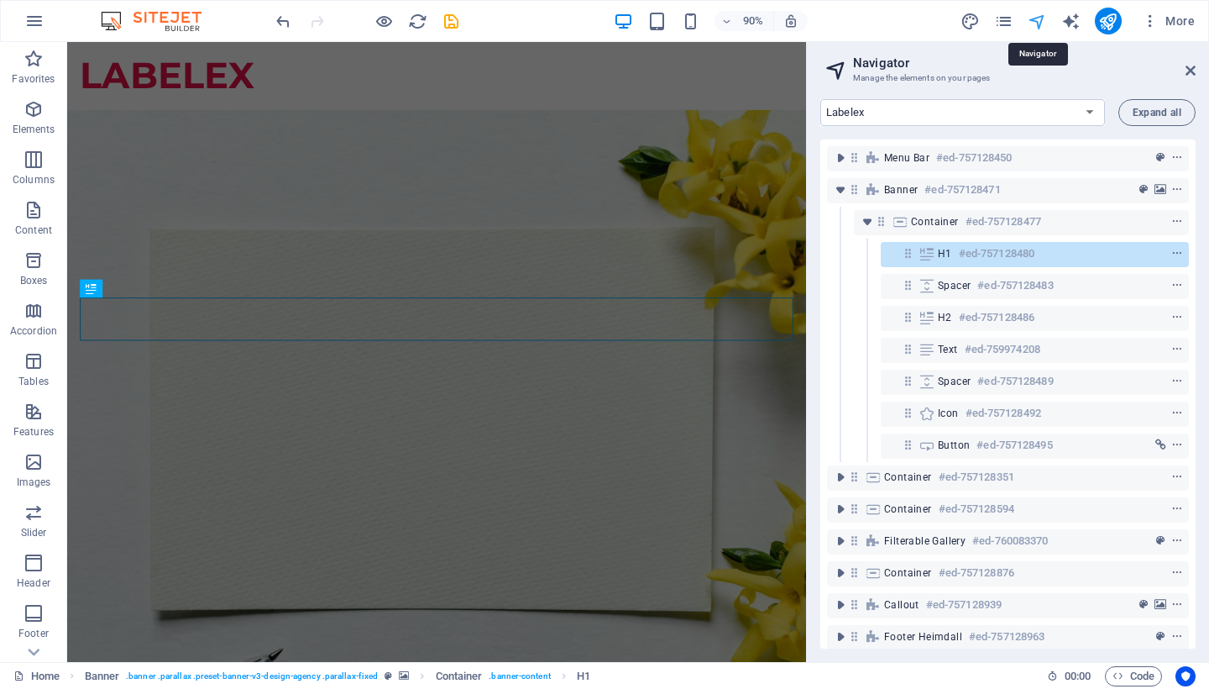
click at [1045, 23] on icon "navigator" at bounding box center [1037, 21] width 19 height 19
click at [1062, 23] on icon "text_generator" at bounding box center [1070, 21] width 19 height 19
select select "English"
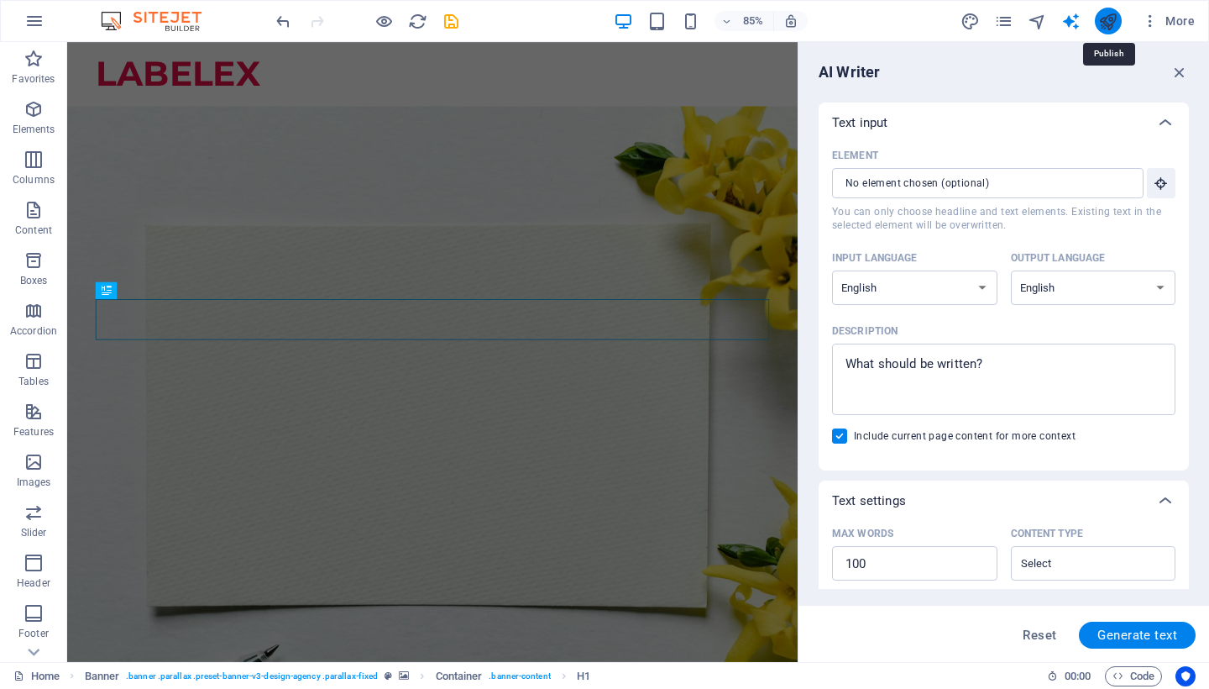
click at [1102, 24] on icon "publish" at bounding box center [1107, 21] width 19 height 19
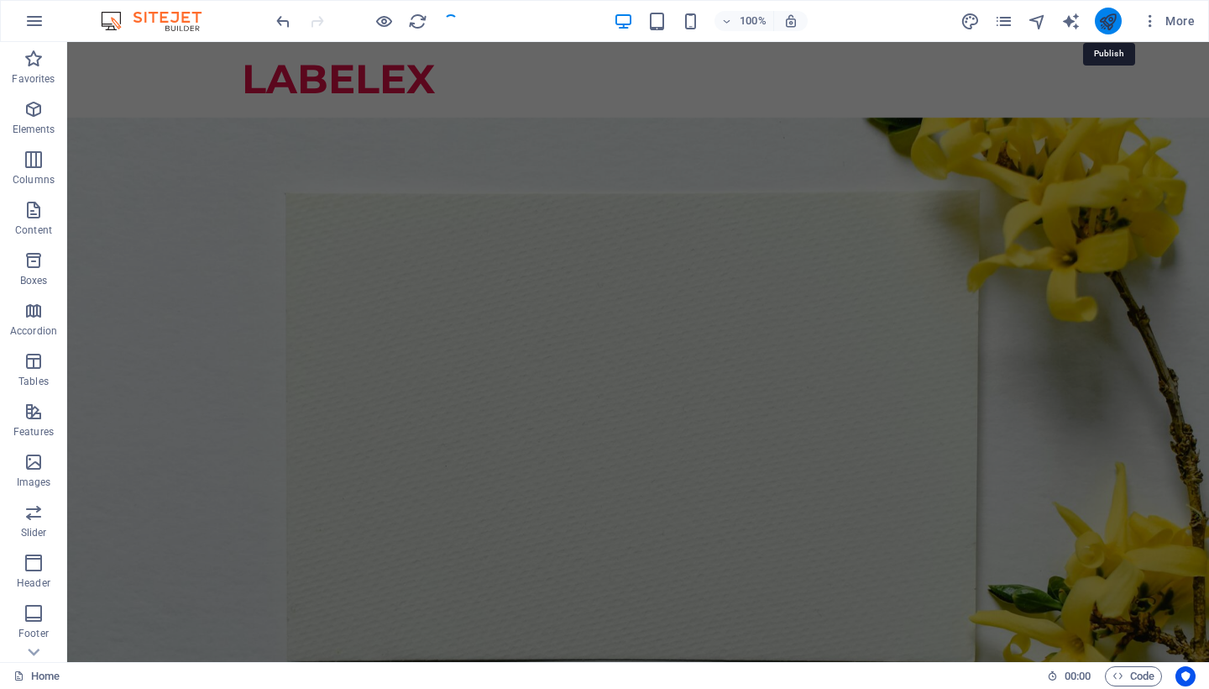
click at [1102, 24] on icon "publish" at bounding box center [1107, 21] width 19 height 19
click at [1179, 25] on span "More" at bounding box center [1168, 21] width 53 height 17
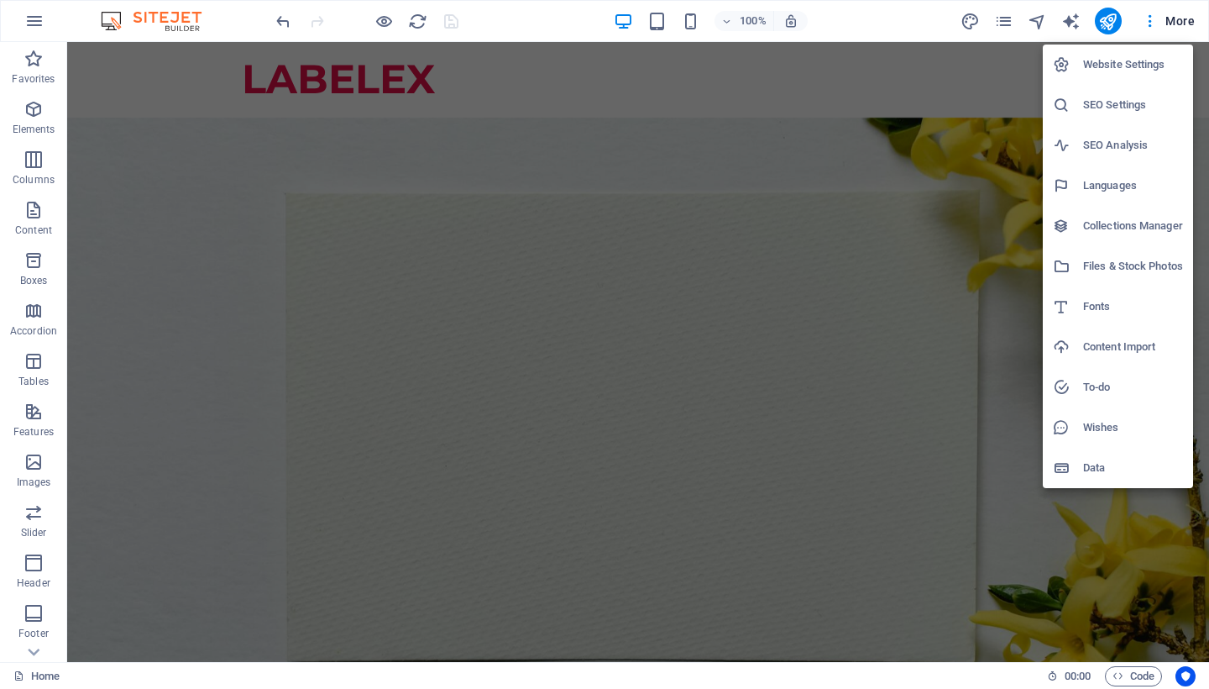
click at [1128, 60] on h6 "Website Settings" at bounding box center [1133, 65] width 100 height 20
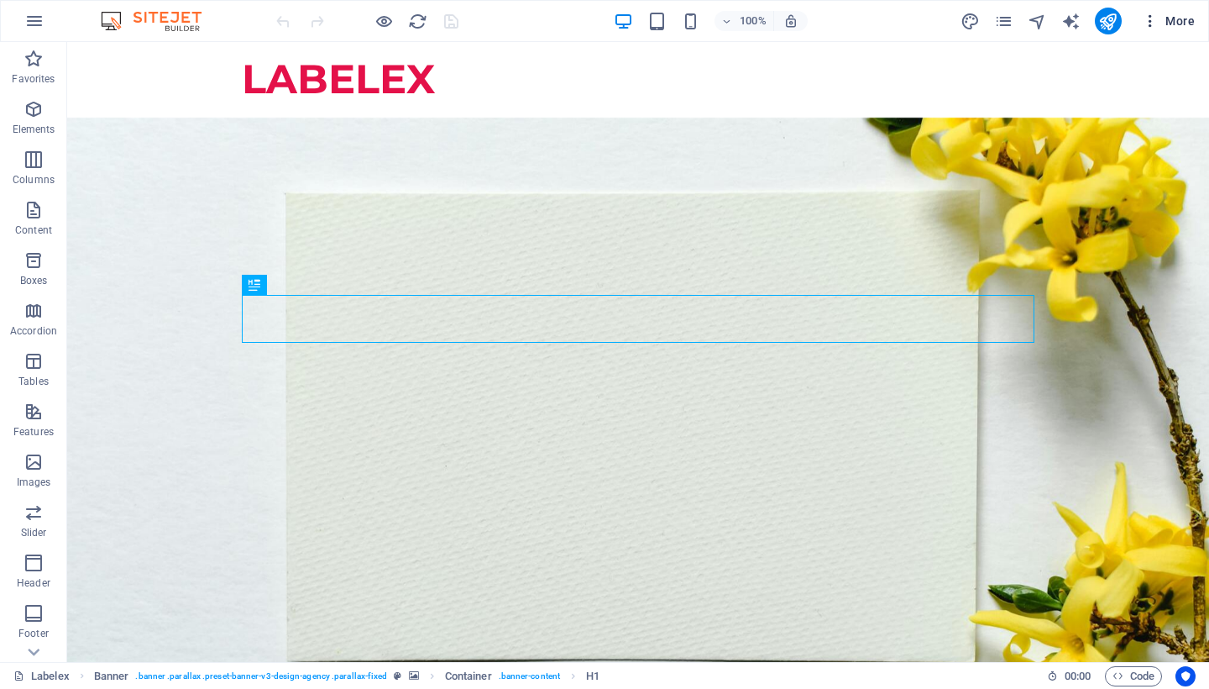
click at [1179, 18] on span "More" at bounding box center [1168, 21] width 53 height 17
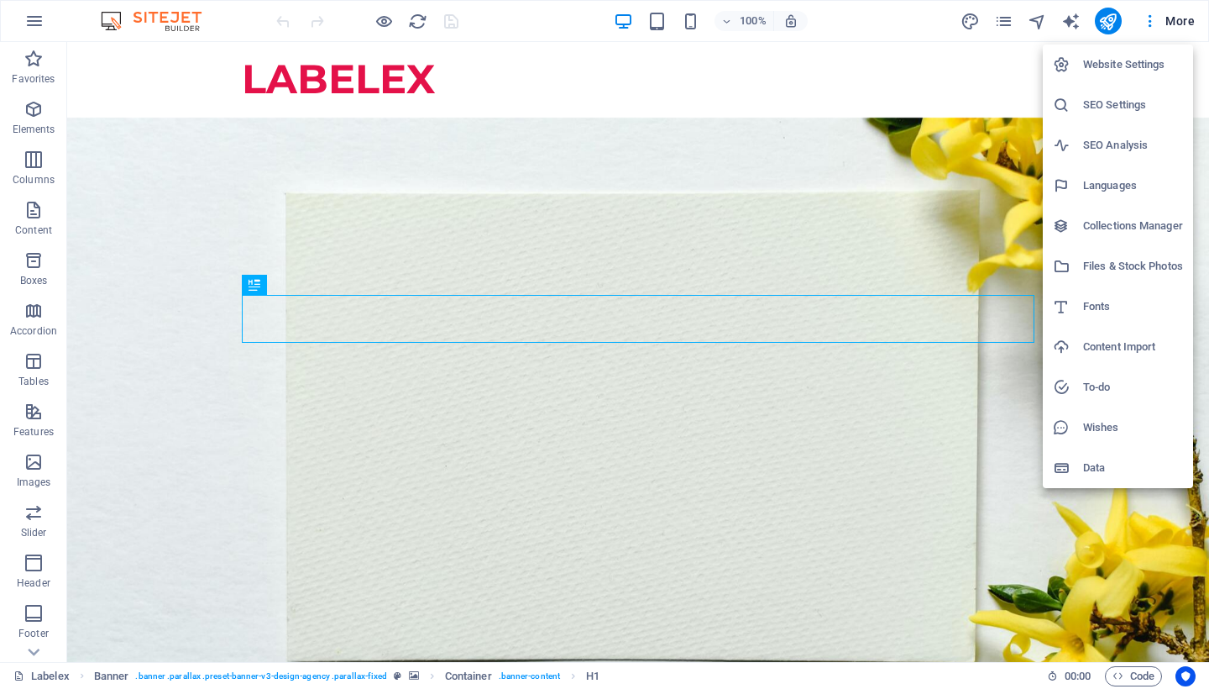
click at [1133, 107] on h6 "SEO Settings" at bounding box center [1133, 105] width 100 height 20
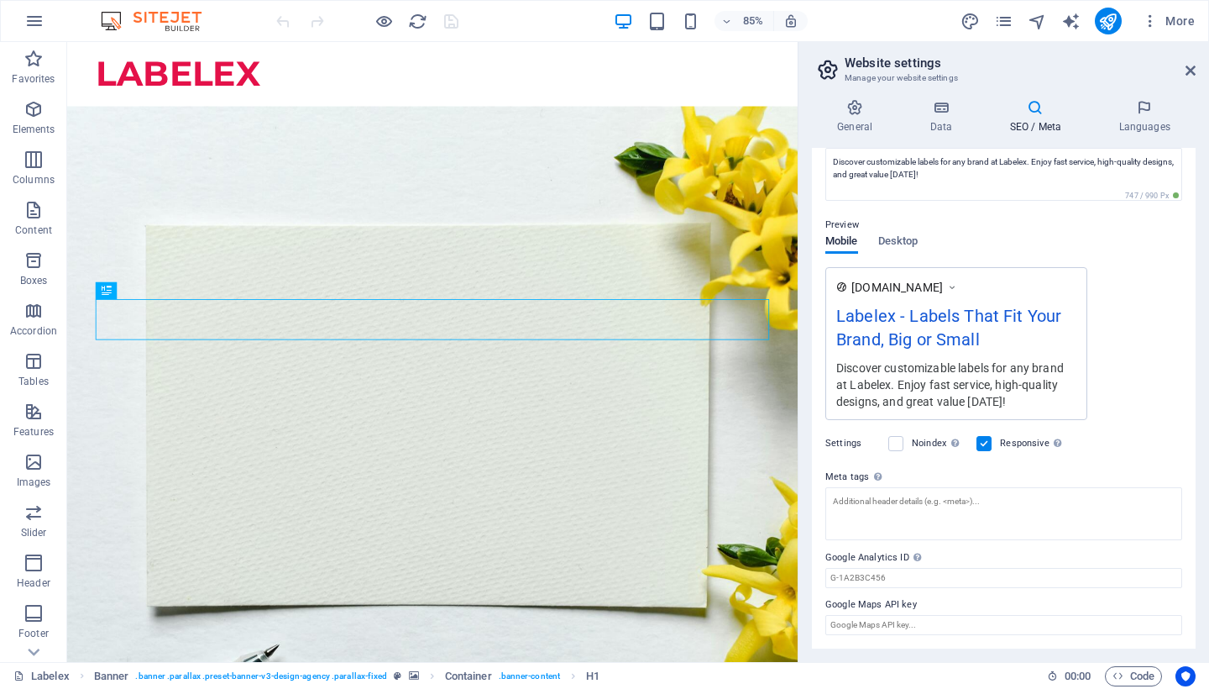
scroll to position [174, 0]
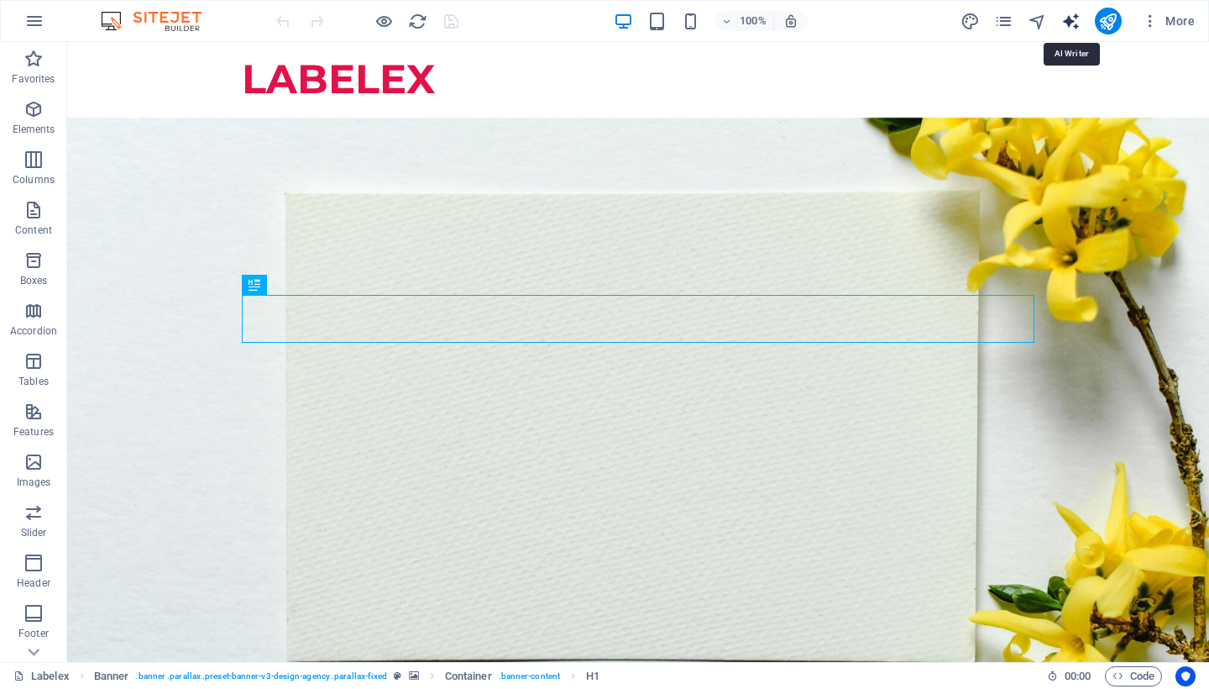
click at [1076, 14] on icon "text_generator" at bounding box center [1070, 21] width 19 height 19
select select "English"
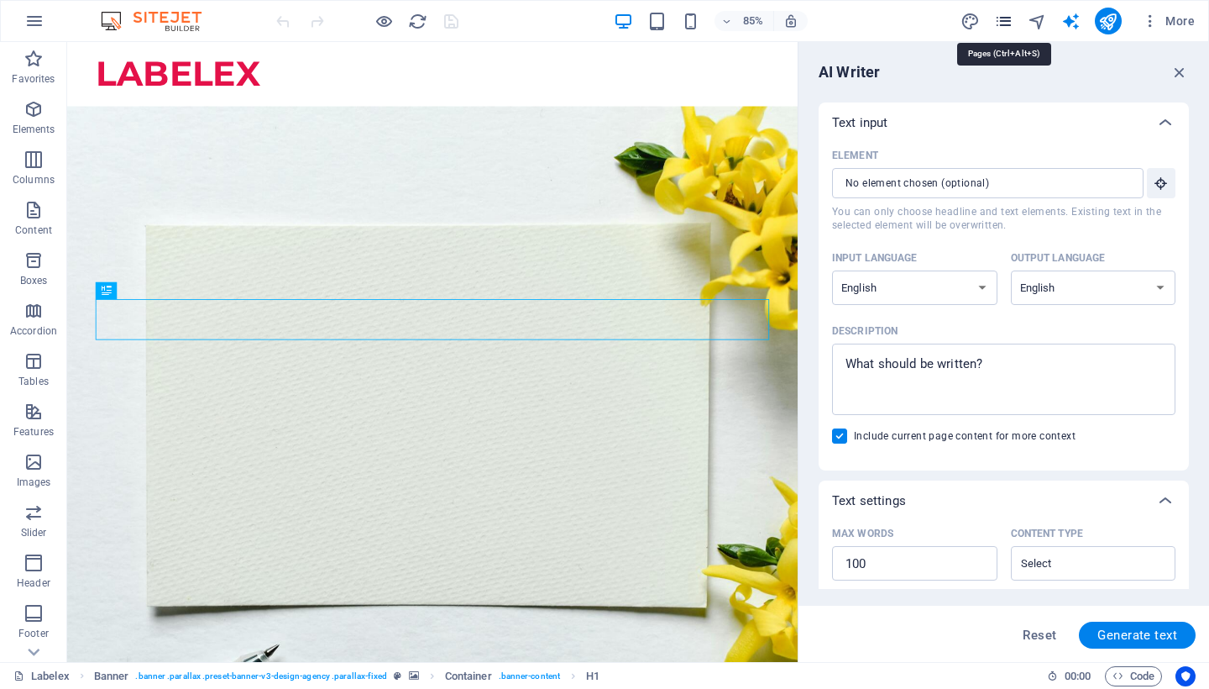
click at [1004, 22] on icon "pages" at bounding box center [1003, 21] width 19 height 19
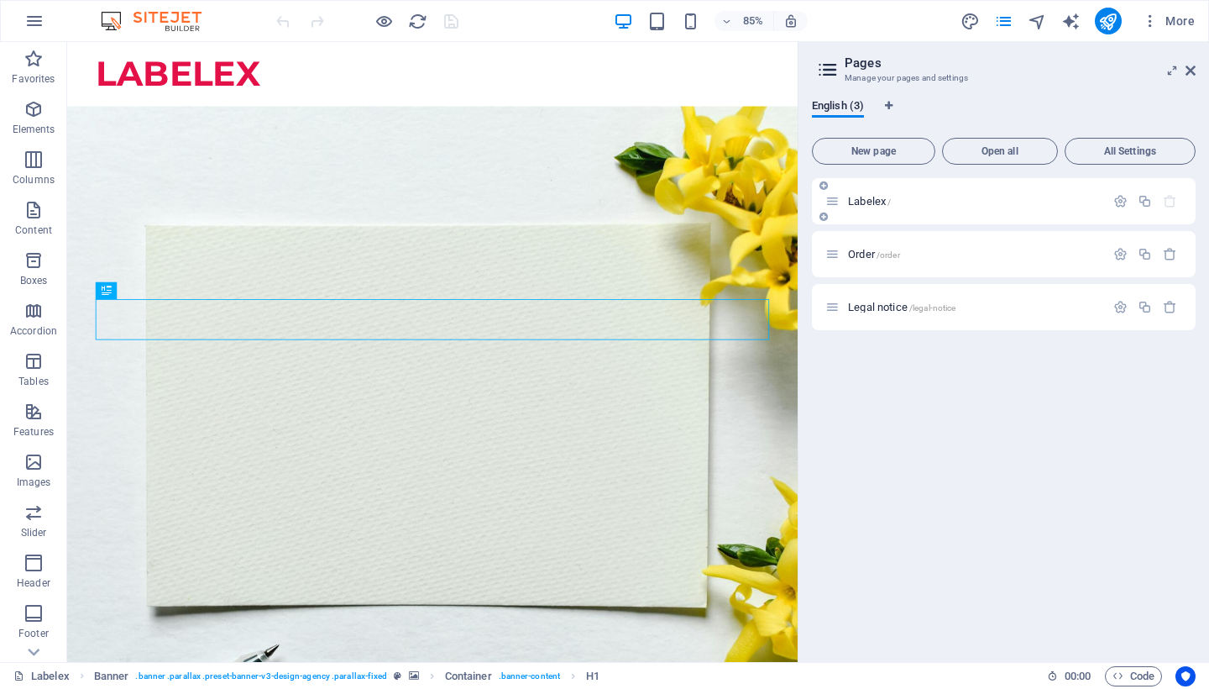
click at [924, 207] on div "Labelex /" at bounding box center [965, 200] width 280 height 19
click at [835, 253] on icon at bounding box center [832, 254] width 14 height 14
click at [1072, 252] on p "Order /order" at bounding box center [974, 254] width 252 height 11
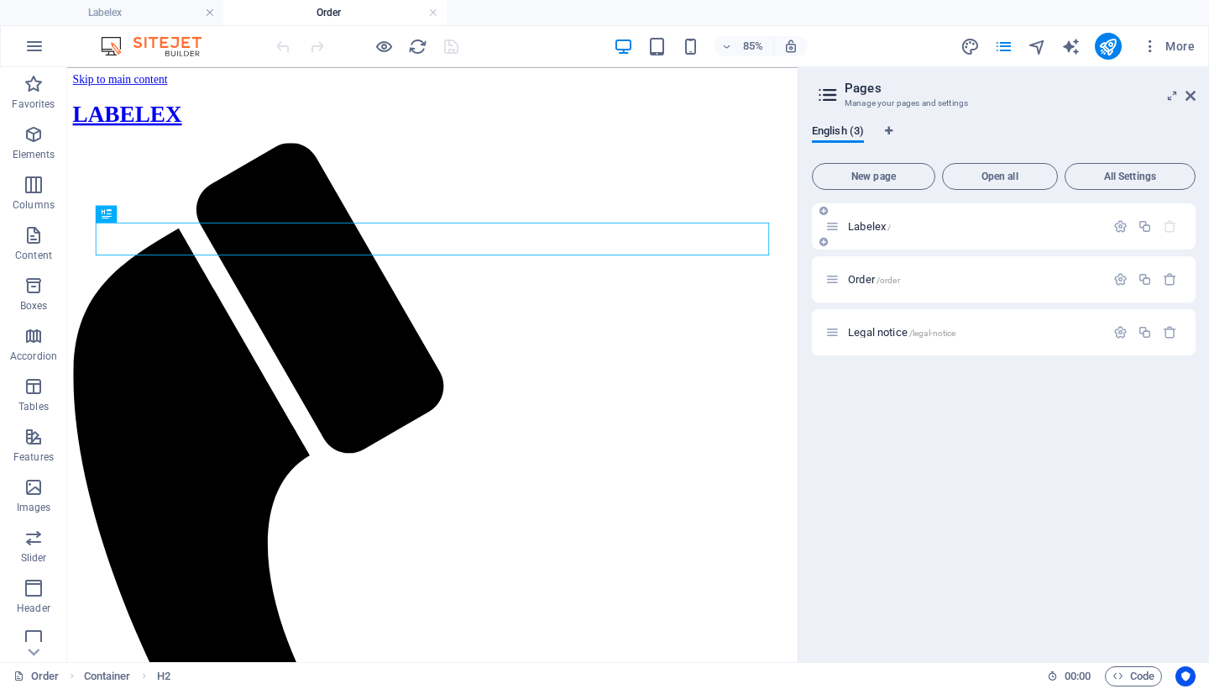
click at [1018, 228] on p "Labelex /" at bounding box center [974, 226] width 252 height 11
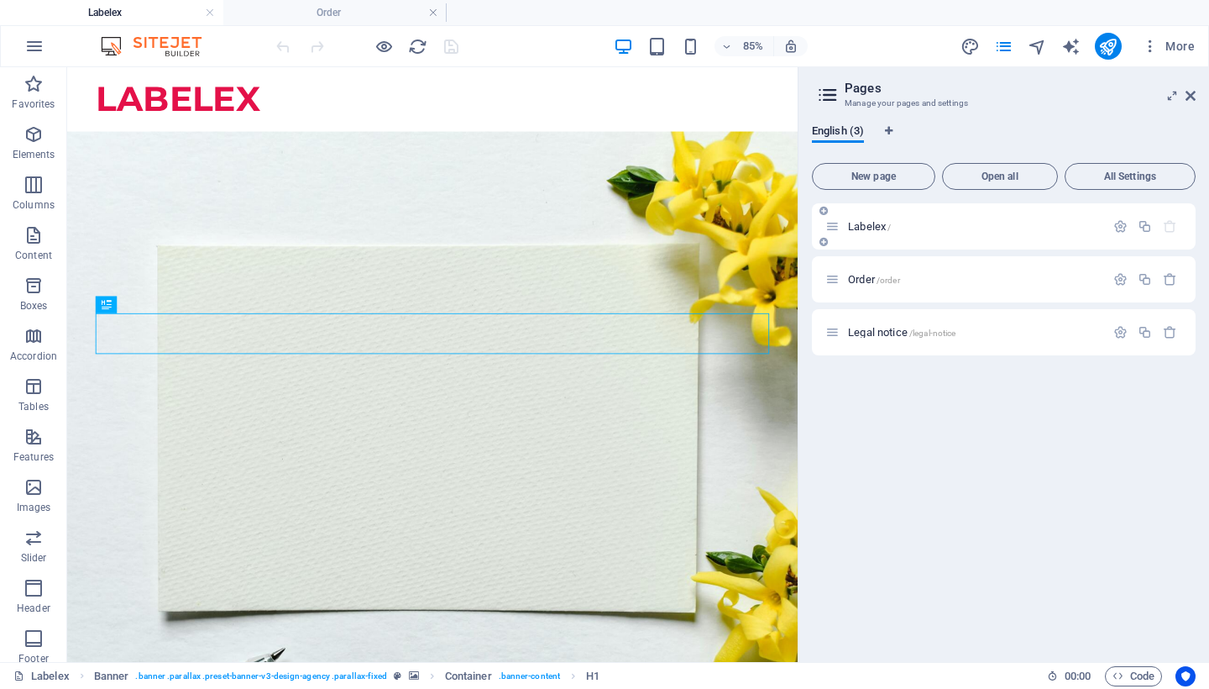
click at [1018, 228] on p "Labelex /" at bounding box center [974, 226] width 252 height 11
click at [1020, 259] on div "Order /order" at bounding box center [1004, 279] width 384 height 46
click at [1058, 287] on div "Order /order" at bounding box center [965, 279] width 280 height 19
click at [1122, 176] on span "All Settings" at bounding box center [1130, 176] width 116 height 10
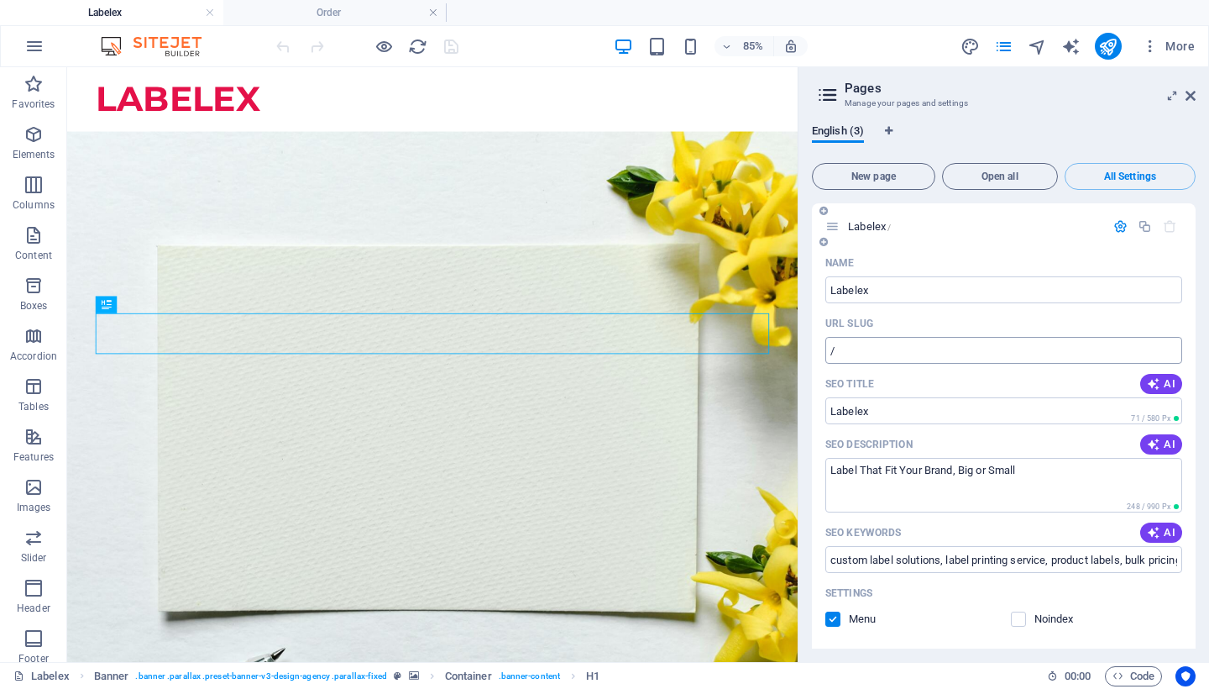
click at [869, 349] on input "/" at bounding box center [1003, 350] width 357 height 27
type input "/Home"
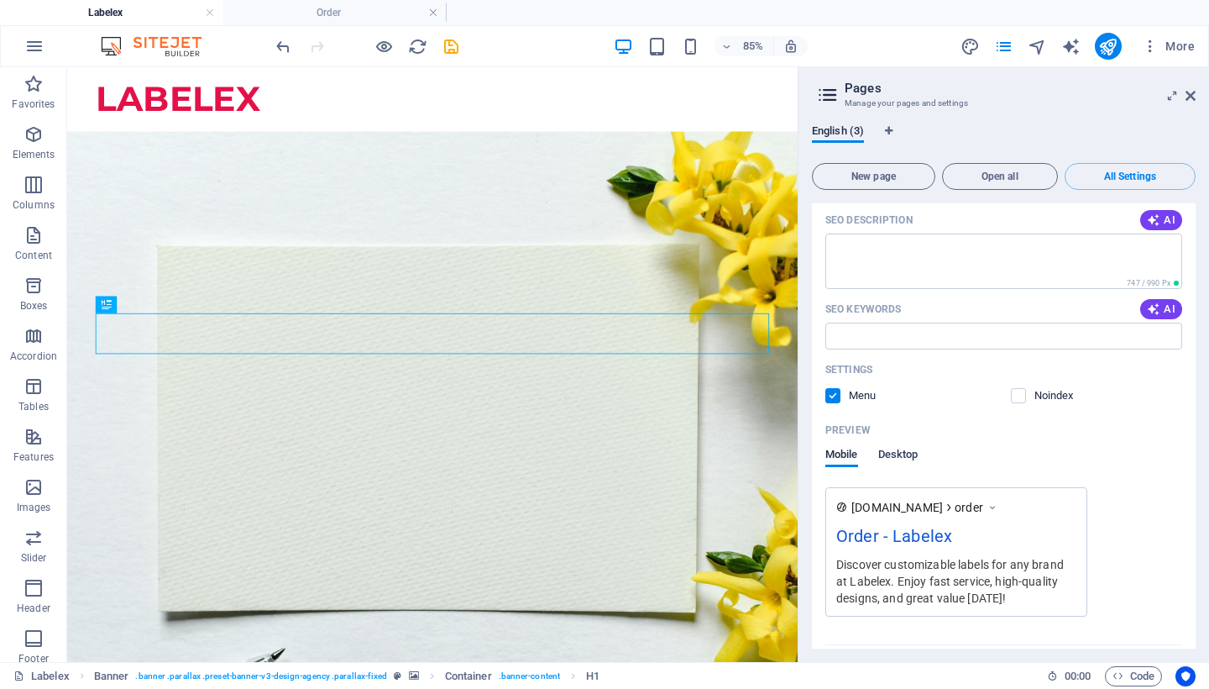
scroll to position [899, 0]
click at [831, 399] on label at bounding box center [832, 398] width 15 height 15
click at [0, 0] on input "checkbox" at bounding box center [0, 0] width 0 height 0
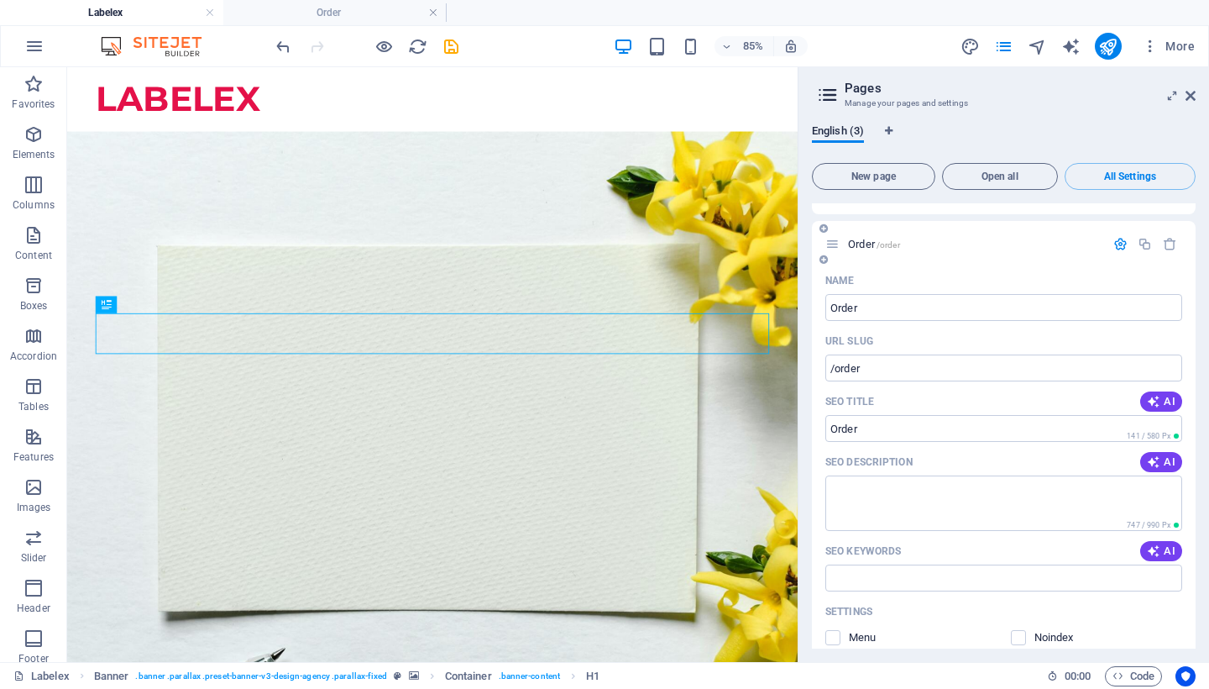
scroll to position [657, 0]
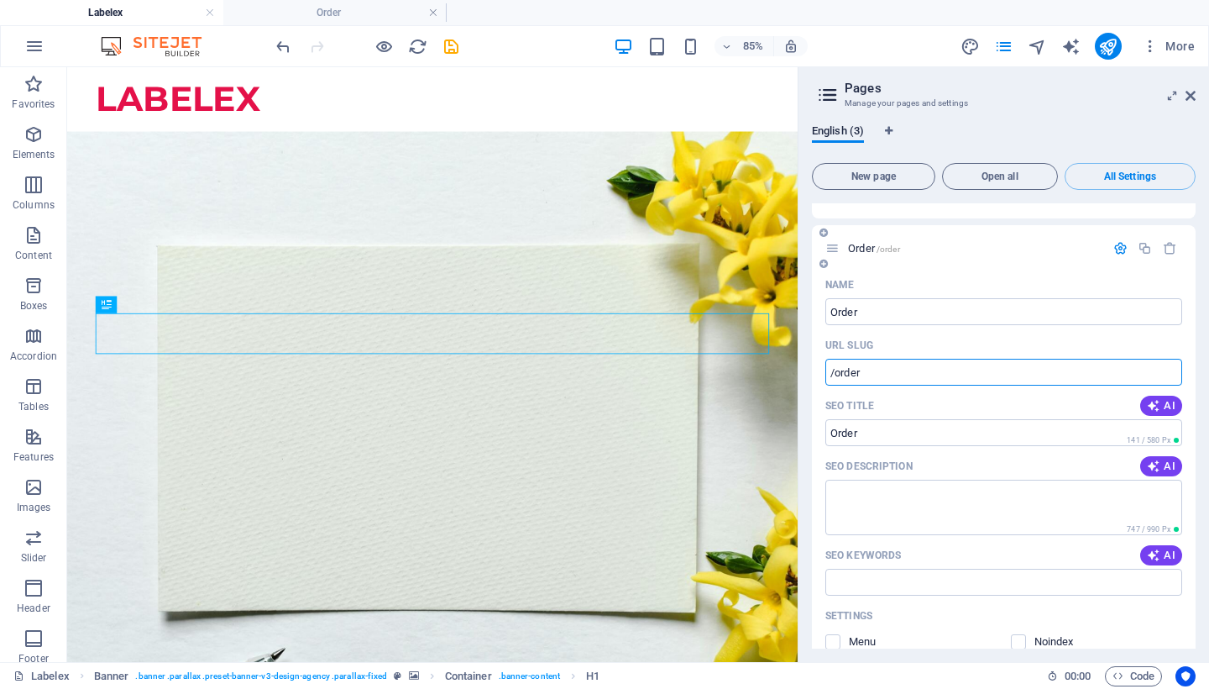
click at [898, 381] on input "/order" at bounding box center [1003, 372] width 357 height 27
type input "/"
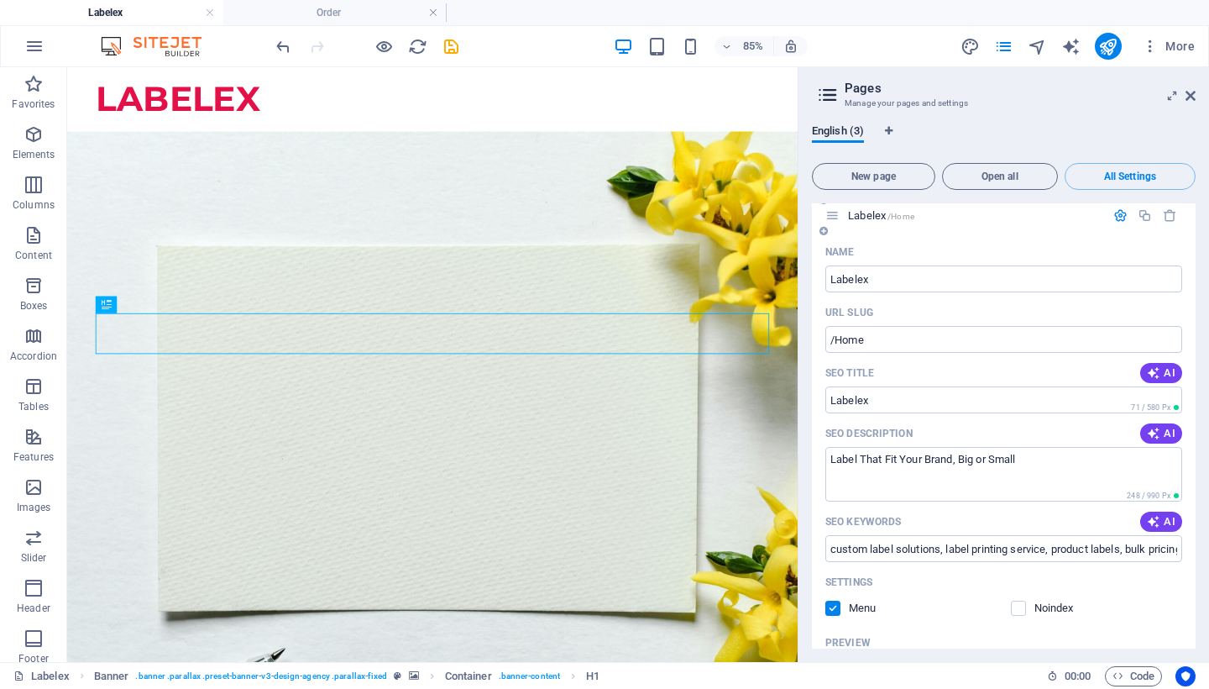
scroll to position [24, 0]
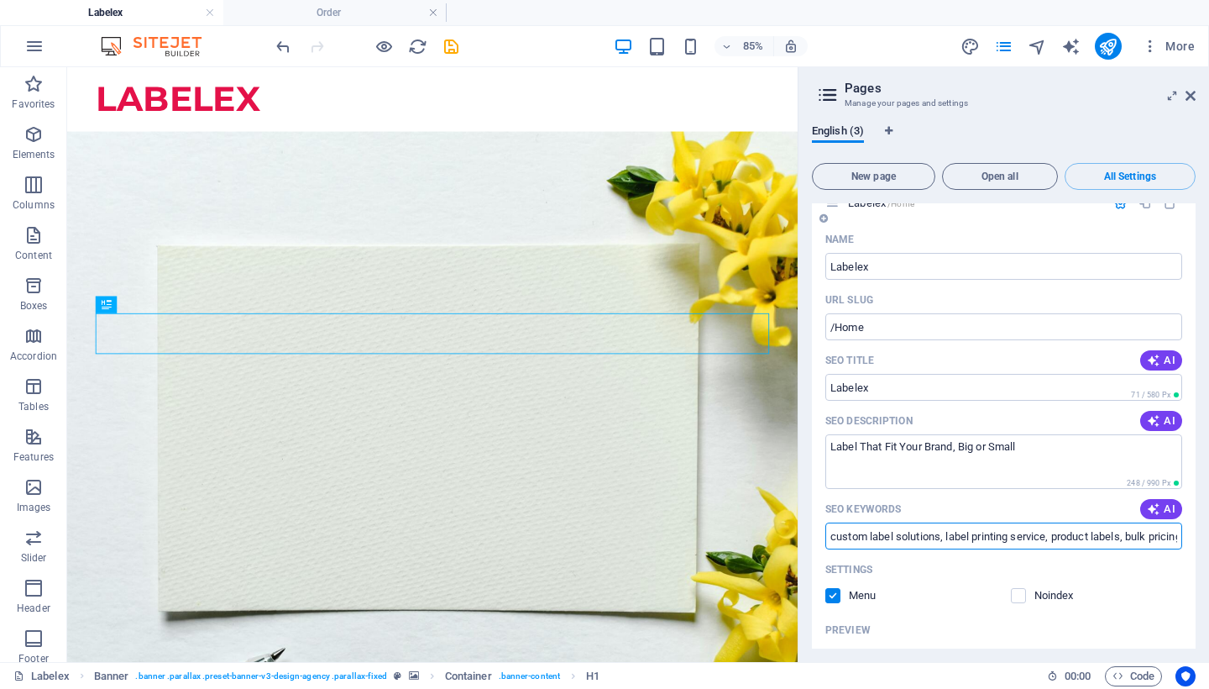
click at [833, 536] on input "custom label solutions, label printing service, product labels, bulk pricing la…" at bounding box center [1003, 535] width 357 height 27
type input "labeled, custom label solutions, label printing service, product labels, bulk p…"
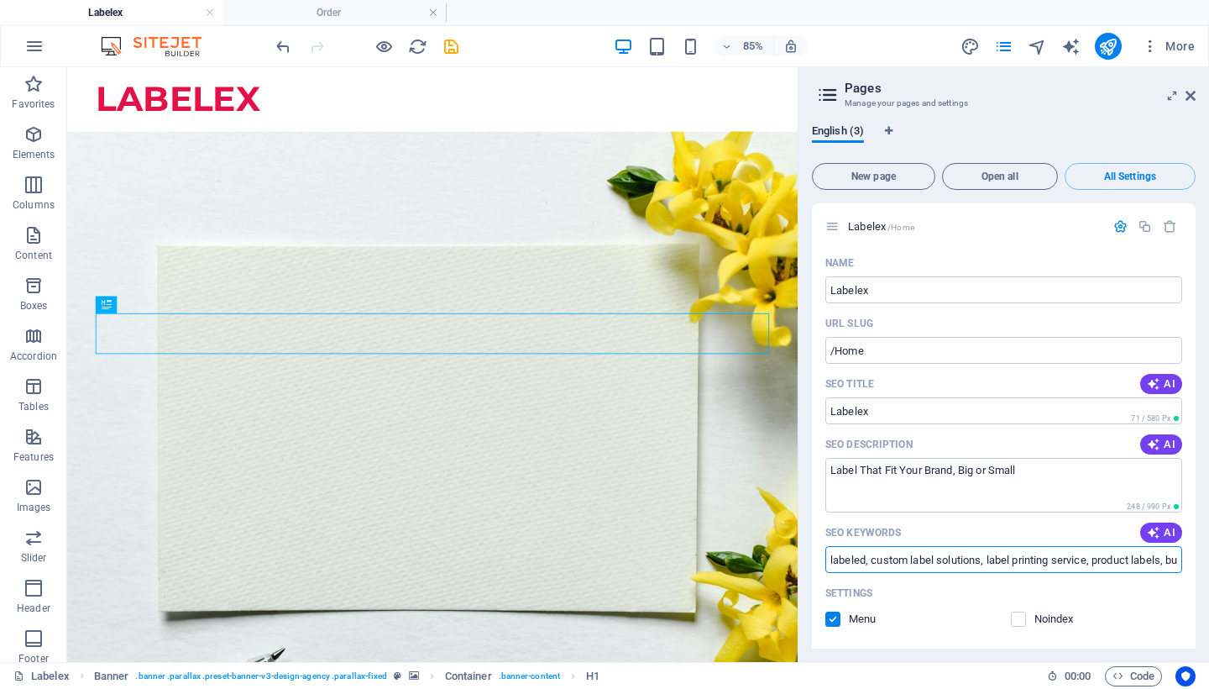
scroll to position [0, 0]
click at [1120, 224] on icon "button" at bounding box center [1120, 226] width 14 height 14
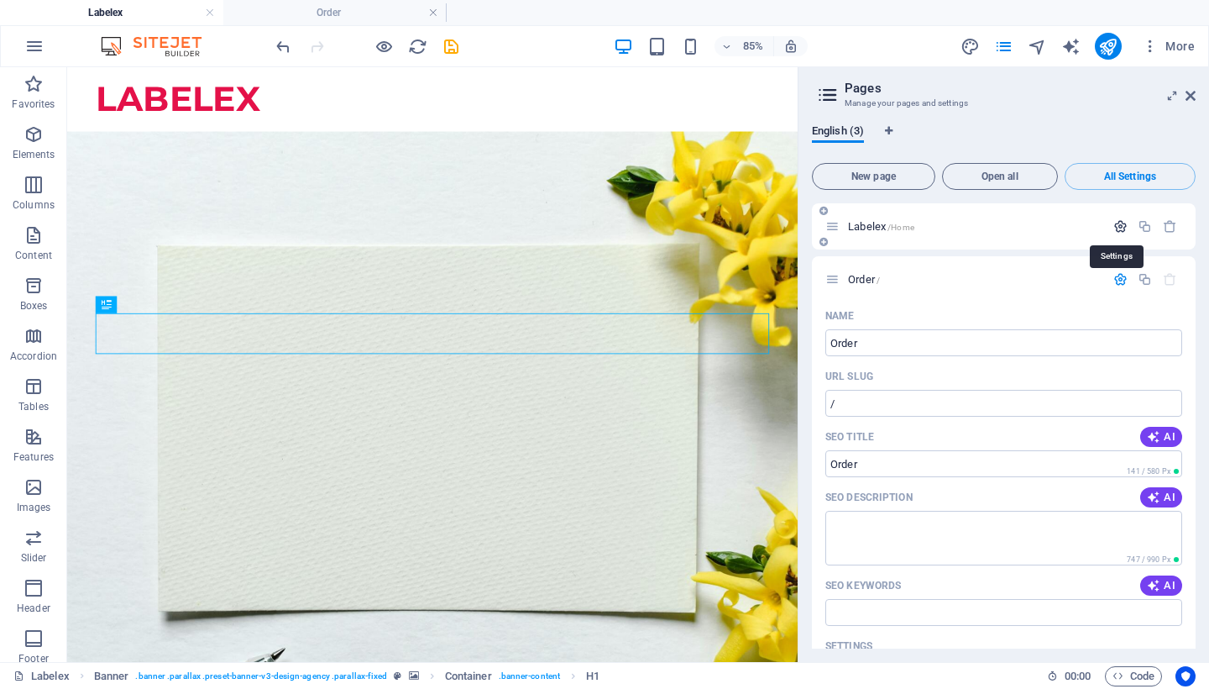
click at [1120, 224] on icon "button" at bounding box center [1120, 226] width 14 height 14
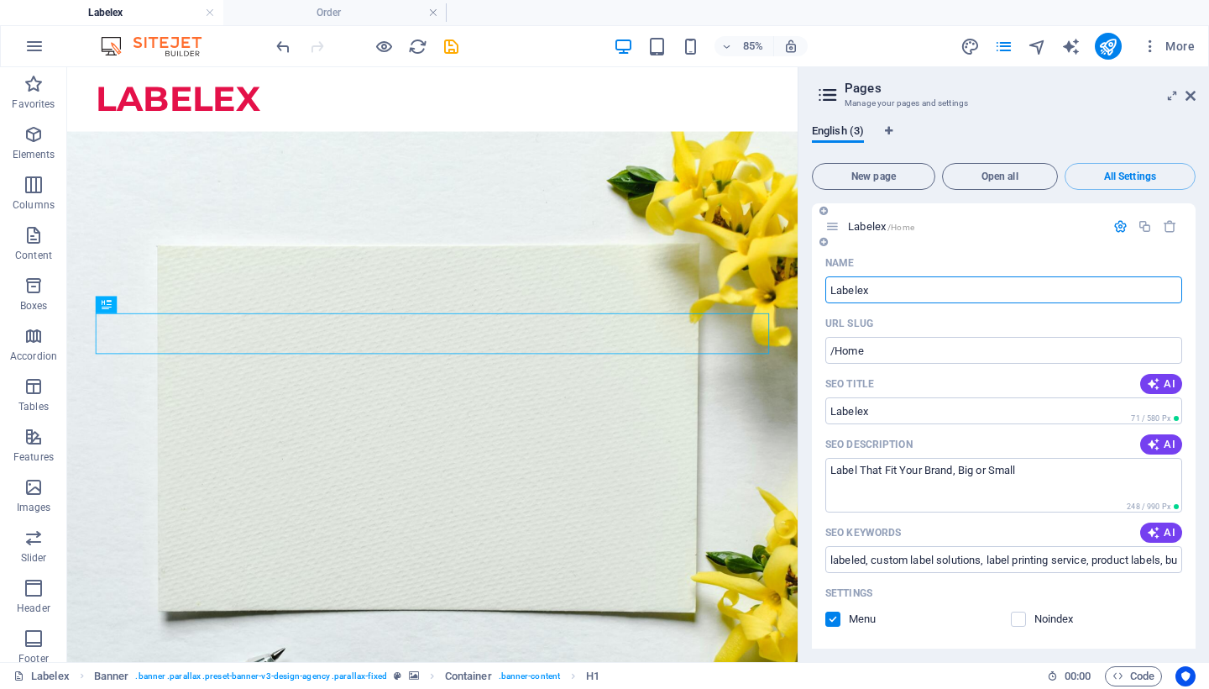
click at [830, 219] on icon at bounding box center [832, 226] width 14 height 14
click at [1116, 224] on icon "button" at bounding box center [1120, 226] width 14 height 14
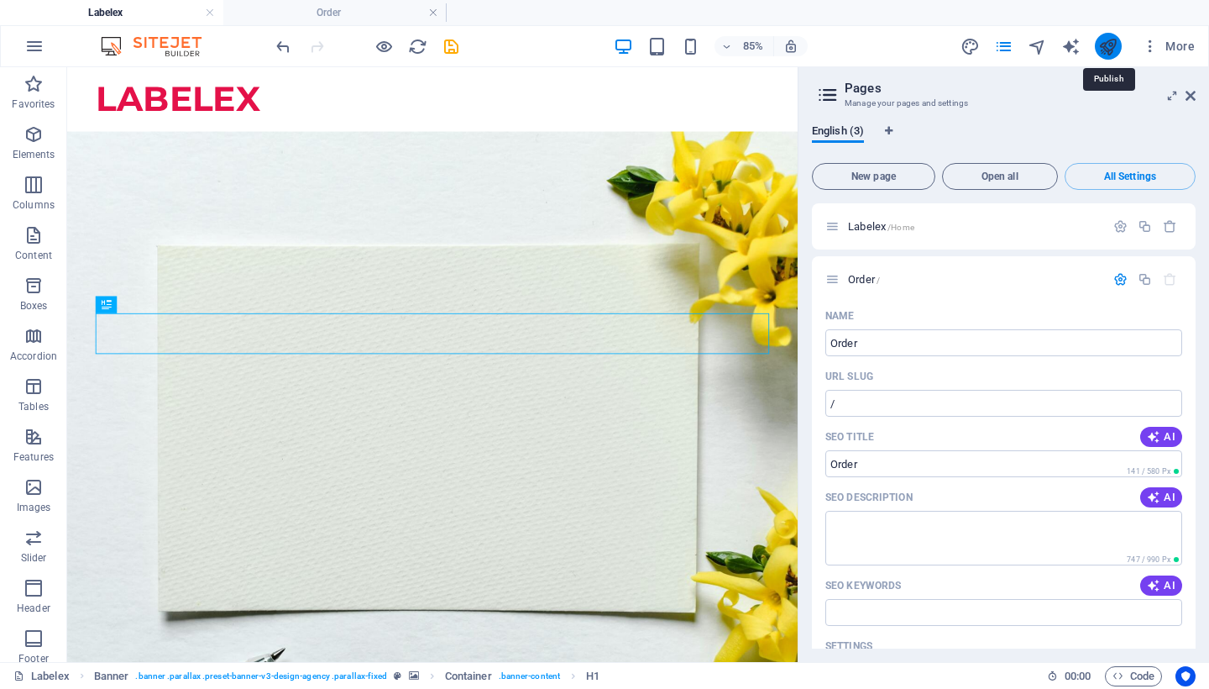
click at [1116, 47] on icon "publish" at bounding box center [1107, 46] width 19 height 19
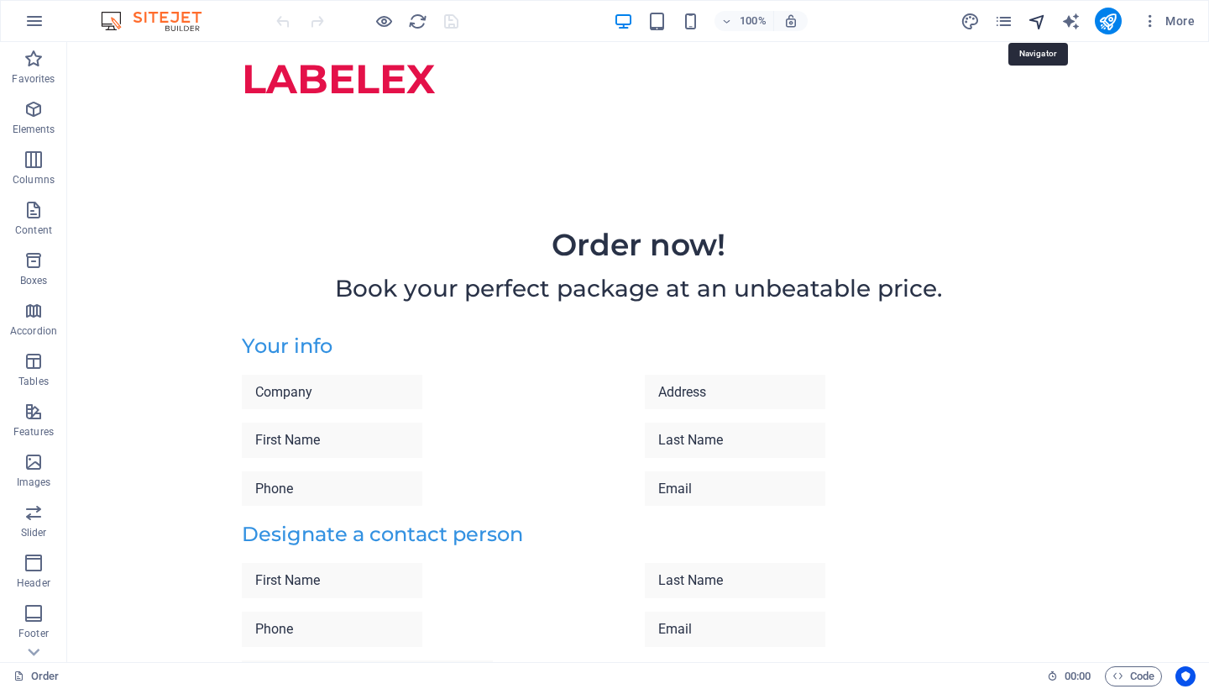
click at [1047, 20] on icon "navigator" at bounding box center [1037, 21] width 19 height 19
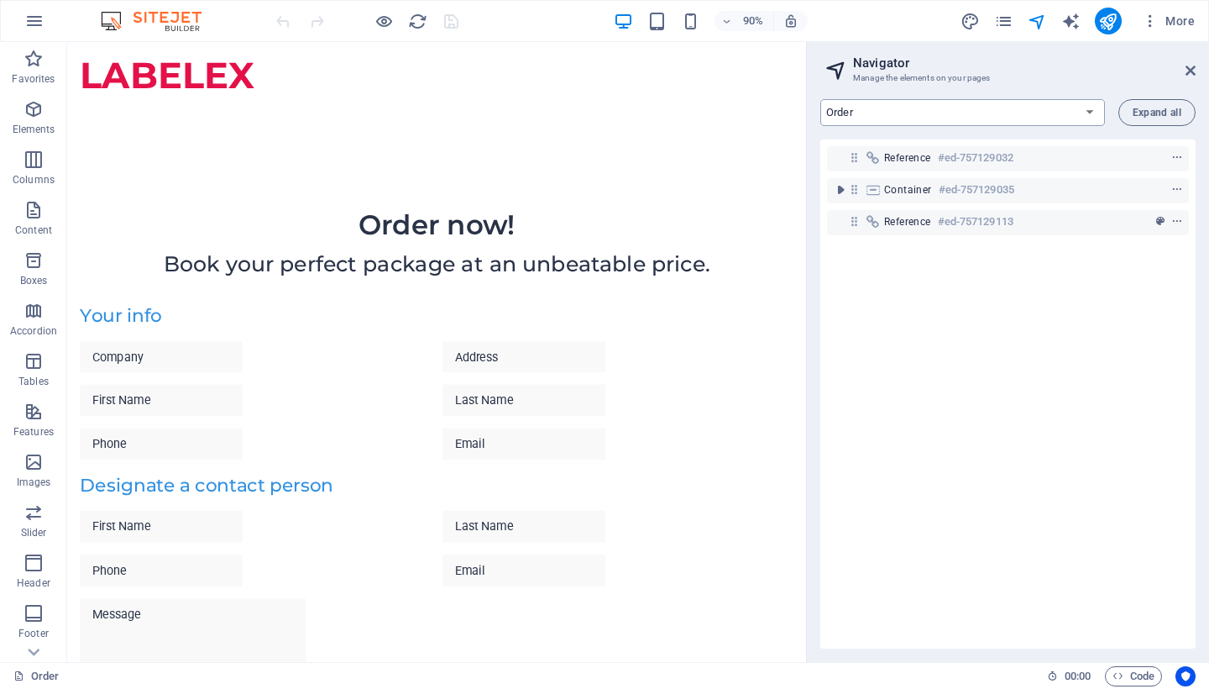
select select "14699139-en"
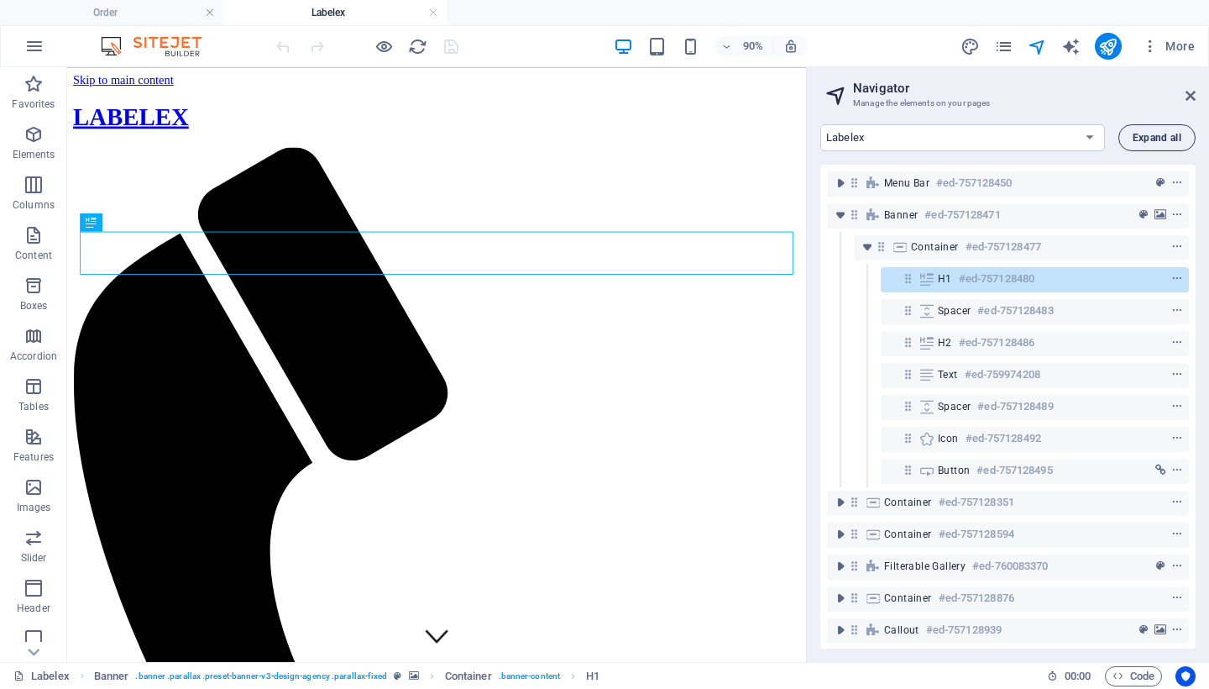
click at [1160, 144] on button "Expand all" at bounding box center [1156, 137] width 77 height 27
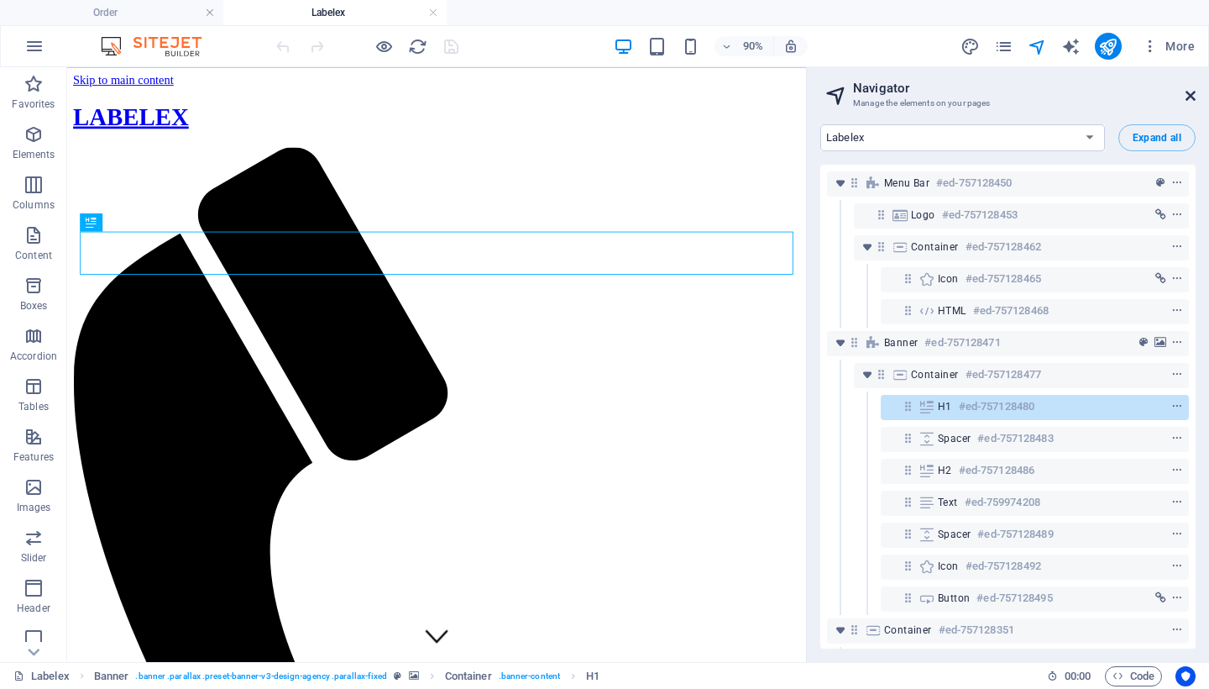
click at [1191, 92] on icon at bounding box center [1191, 95] width 10 height 13
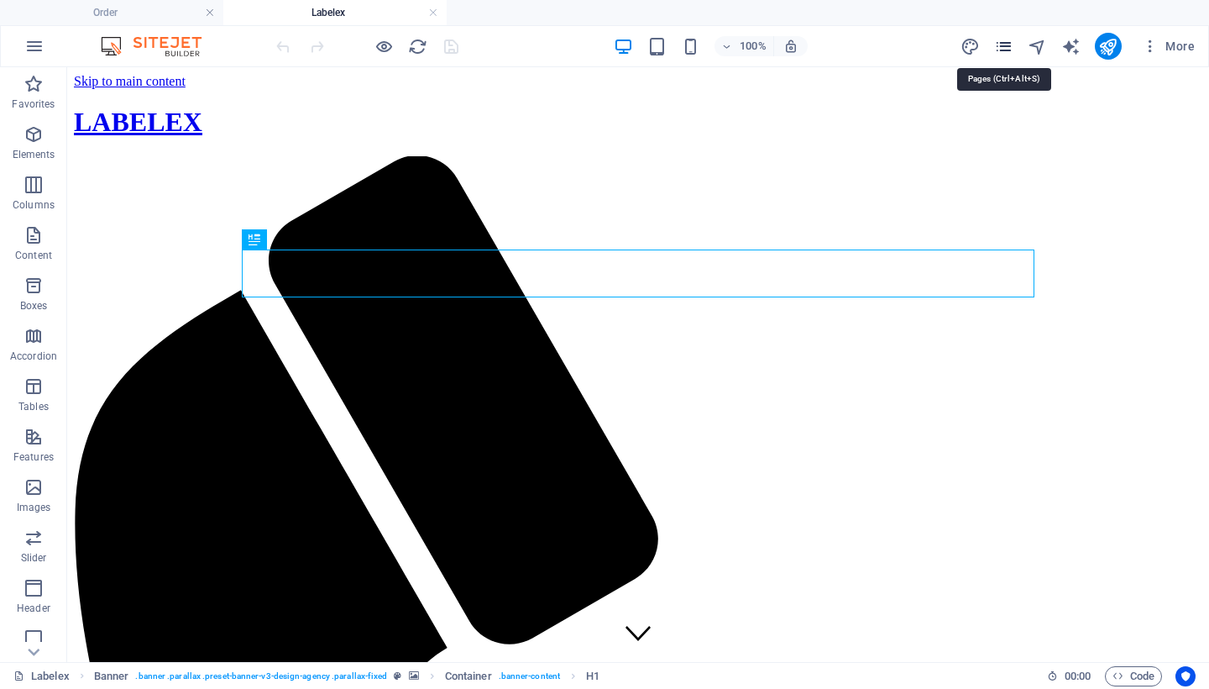
click at [999, 45] on icon "pages" at bounding box center [1003, 46] width 19 height 19
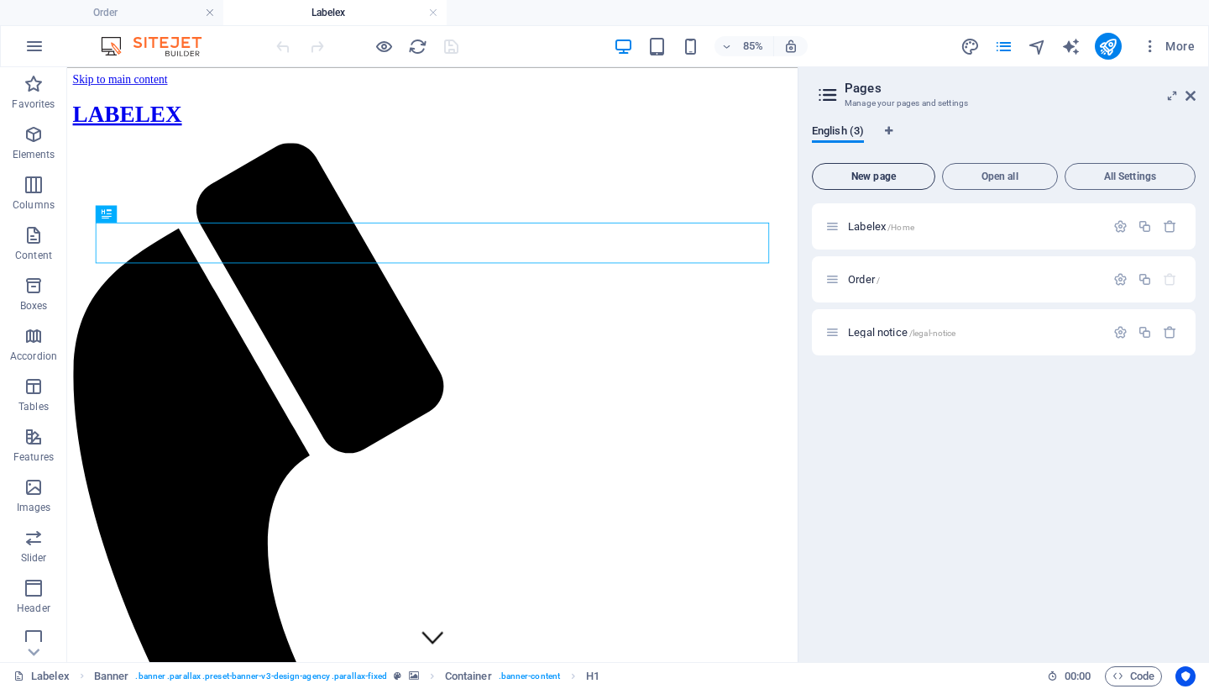
click at [906, 175] on span "New page" at bounding box center [873, 176] width 108 height 10
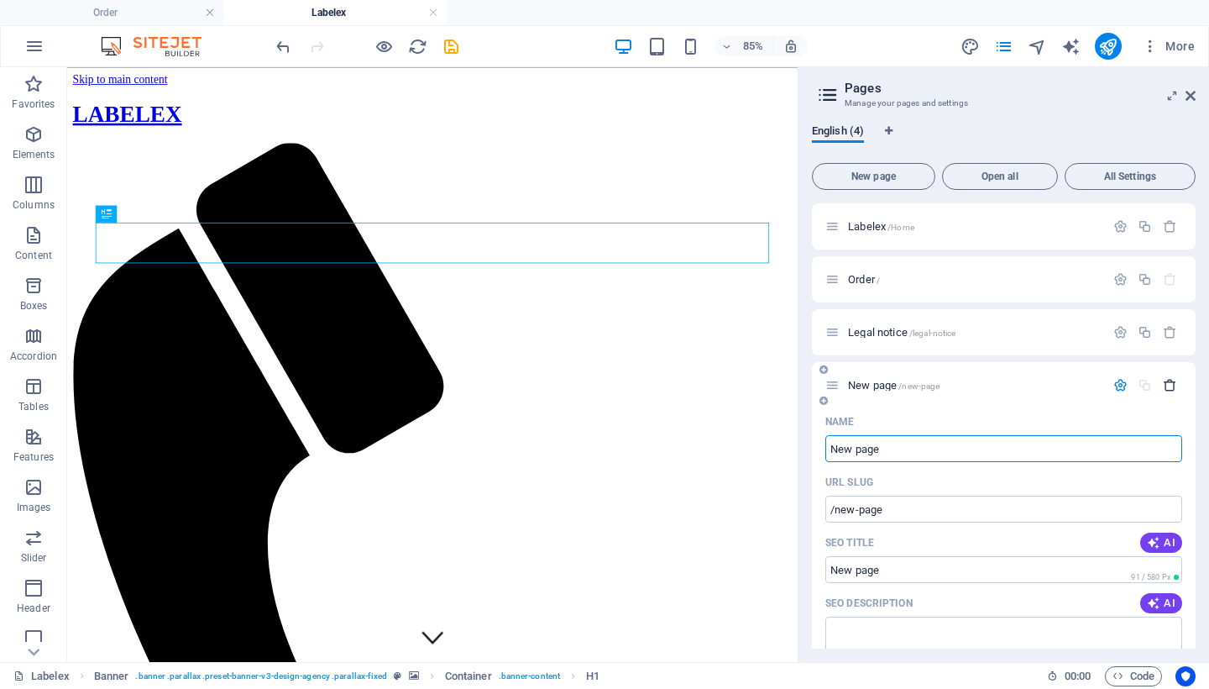
click at [1167, 381] on icon "button" at bounding box center [1170, 385] width 14 height 14
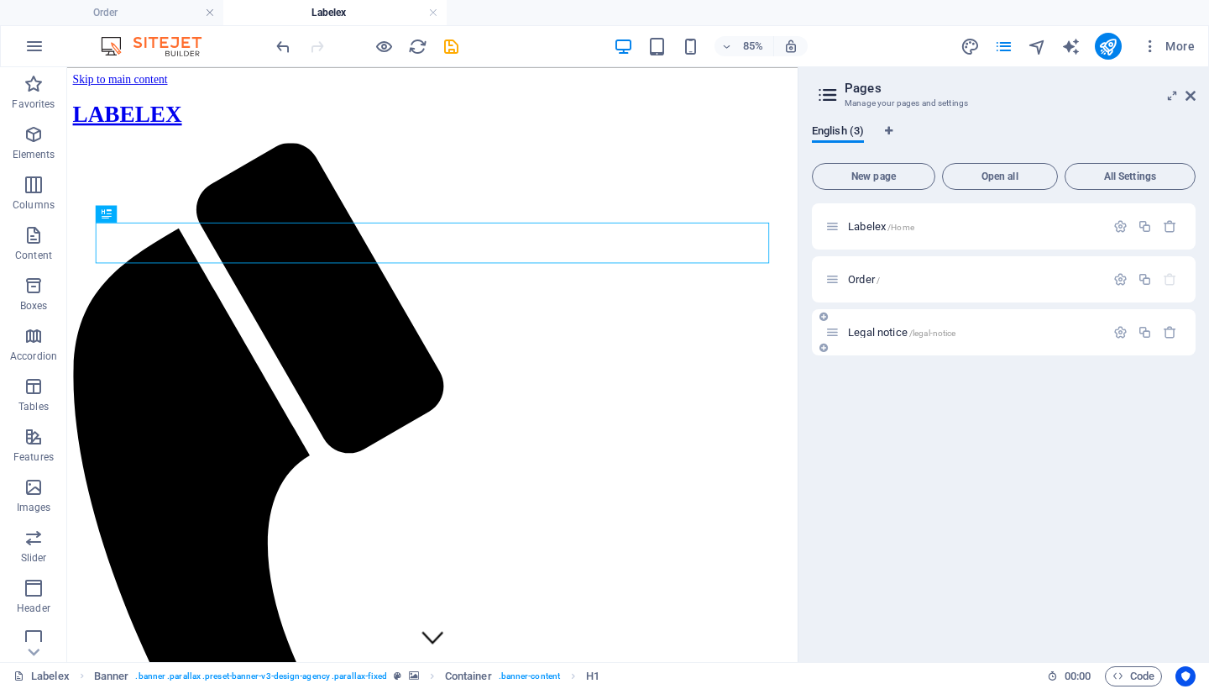
click at [867, 327] on span "Legal notice /legal-notice" at bounding box center [901, 332] width 107 height 13
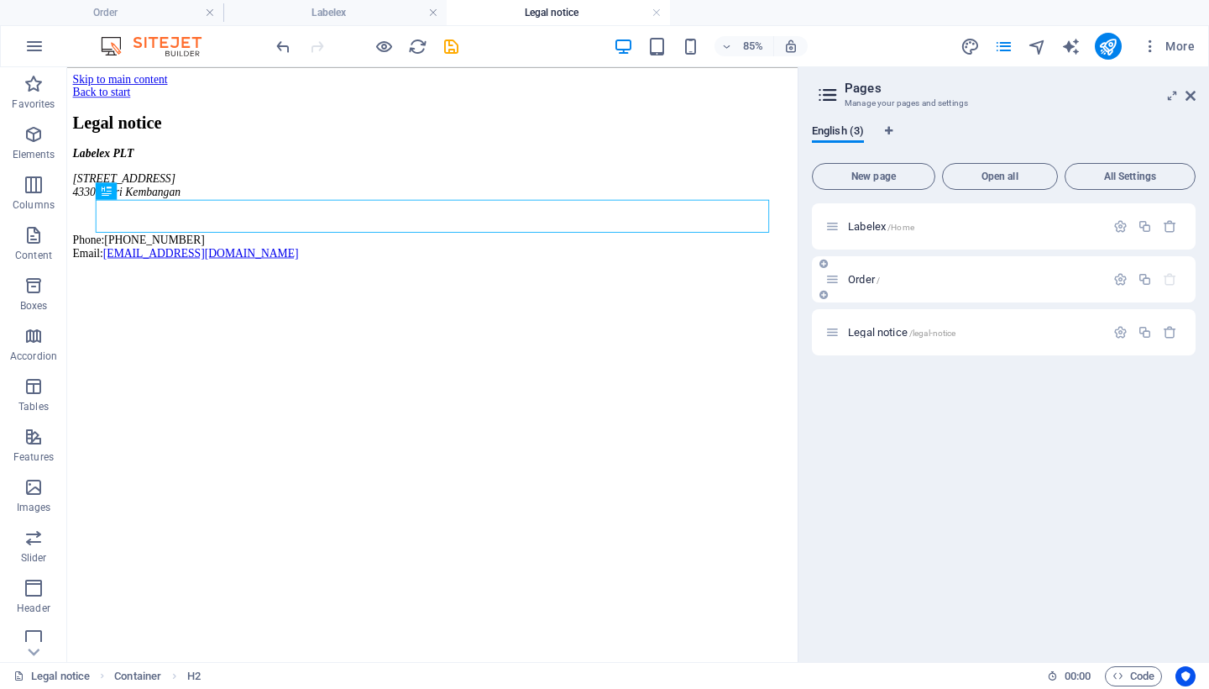
click at [971, 280] on p "Order /" at bounding box center [974, 279] width 252 height 11
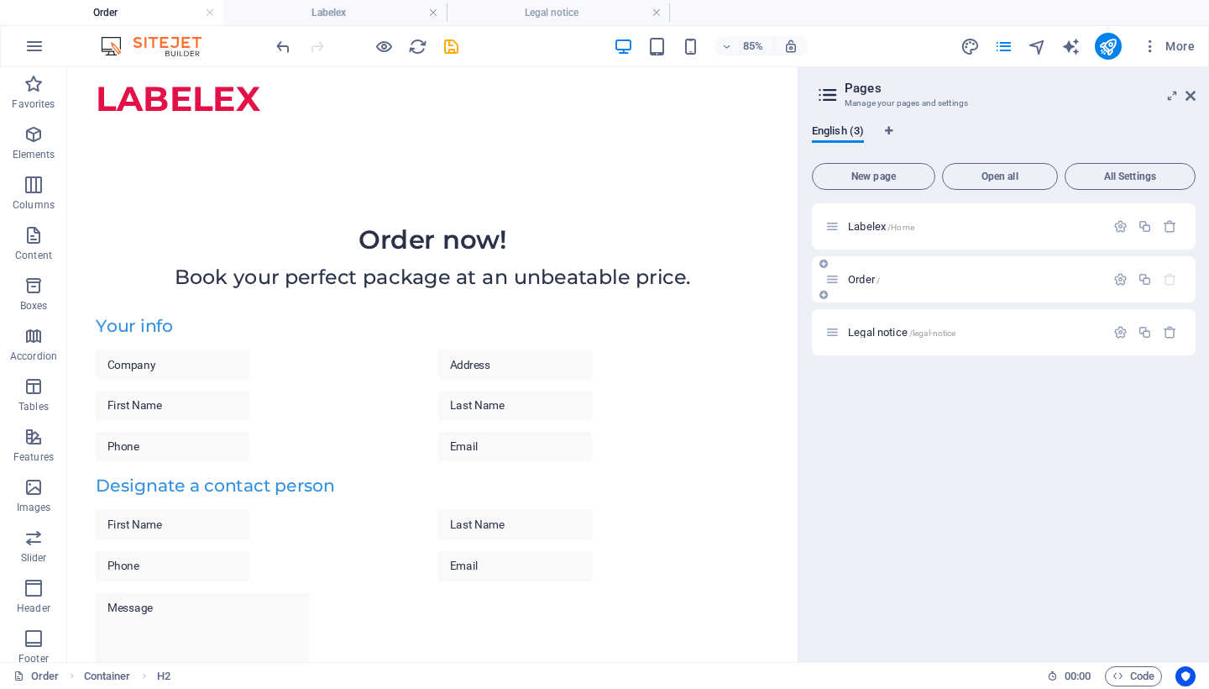
click at [1122, 269] on div "Order /" at bounding box center [1004, 279] width 384 height 46
click at [1122, 274] on icon "button" at bounding box center [1120, 279] width 14 height 14
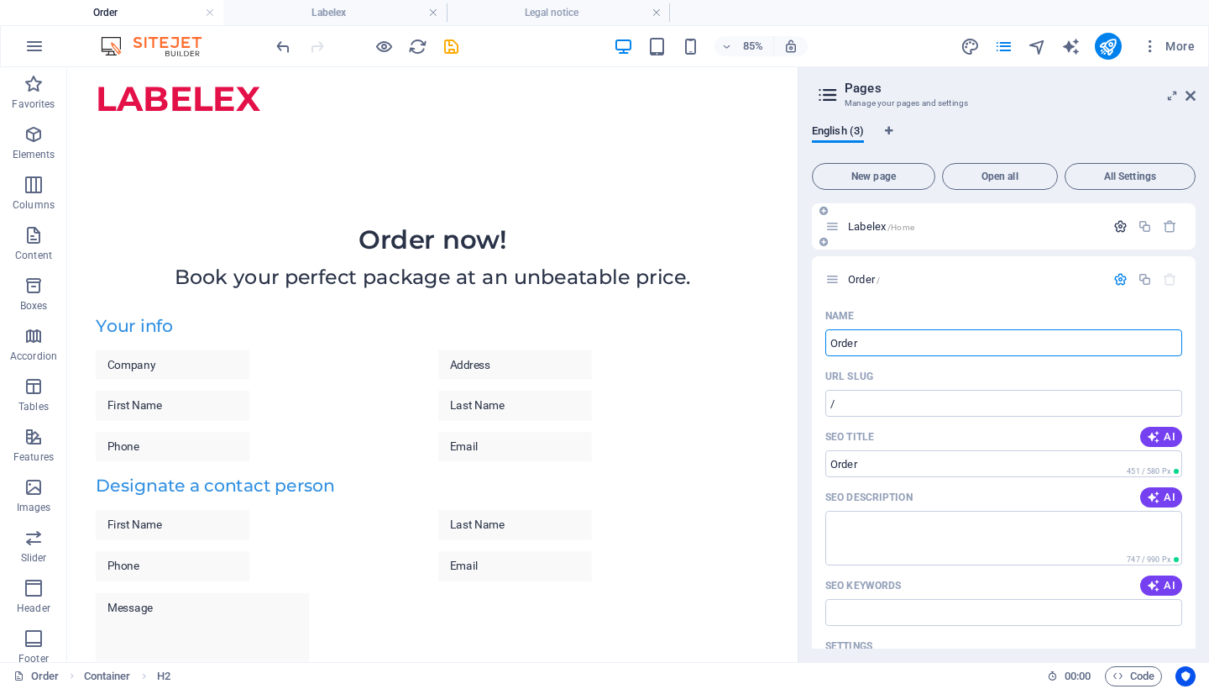
click at [1113, 221] on icon "button" at bounding box center [1120, 226] width 14 height 14
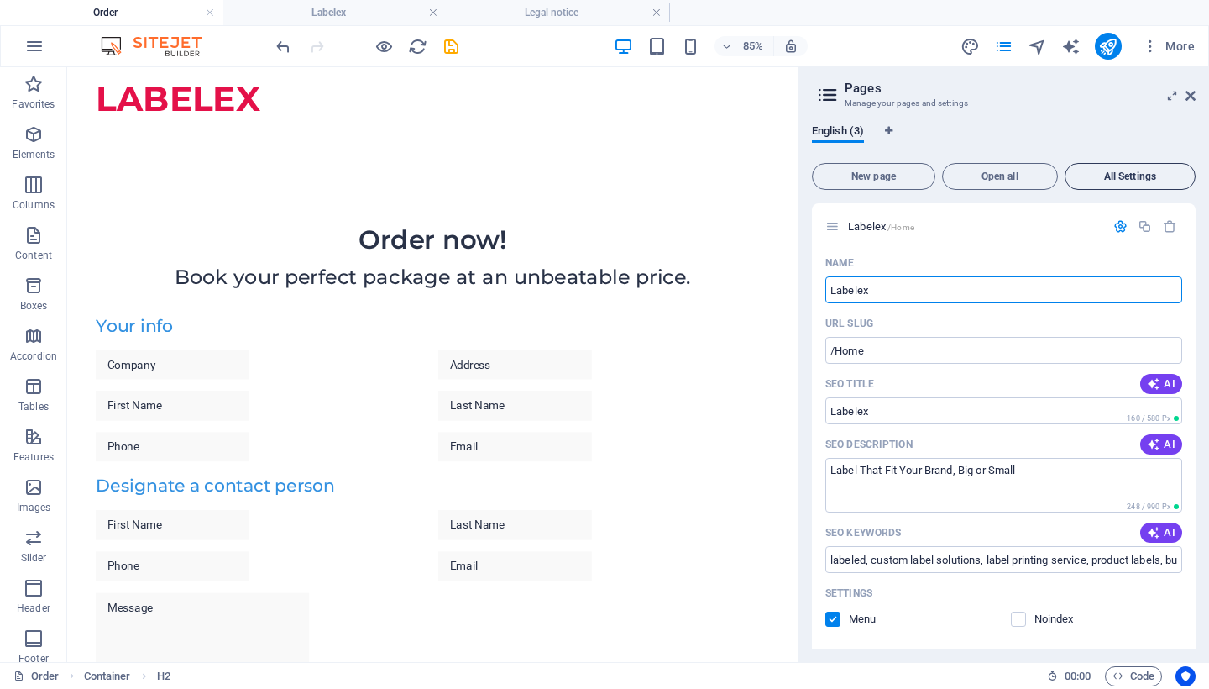
click at [1143, 179] on span "All Settings" at bounding box center [1130, 176] width 116 height 10
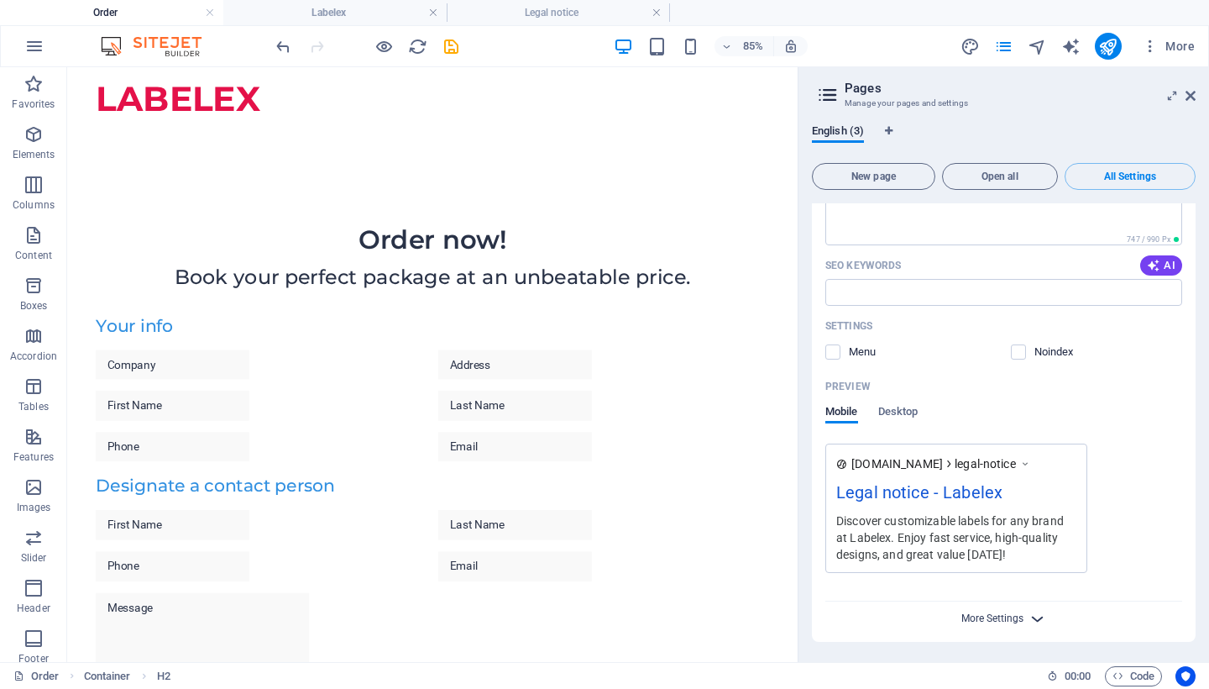
scroll to position [1682, 0]
click at [996, 617] on span "More Settings" at bounding box center [992, 618] width 62 height 12
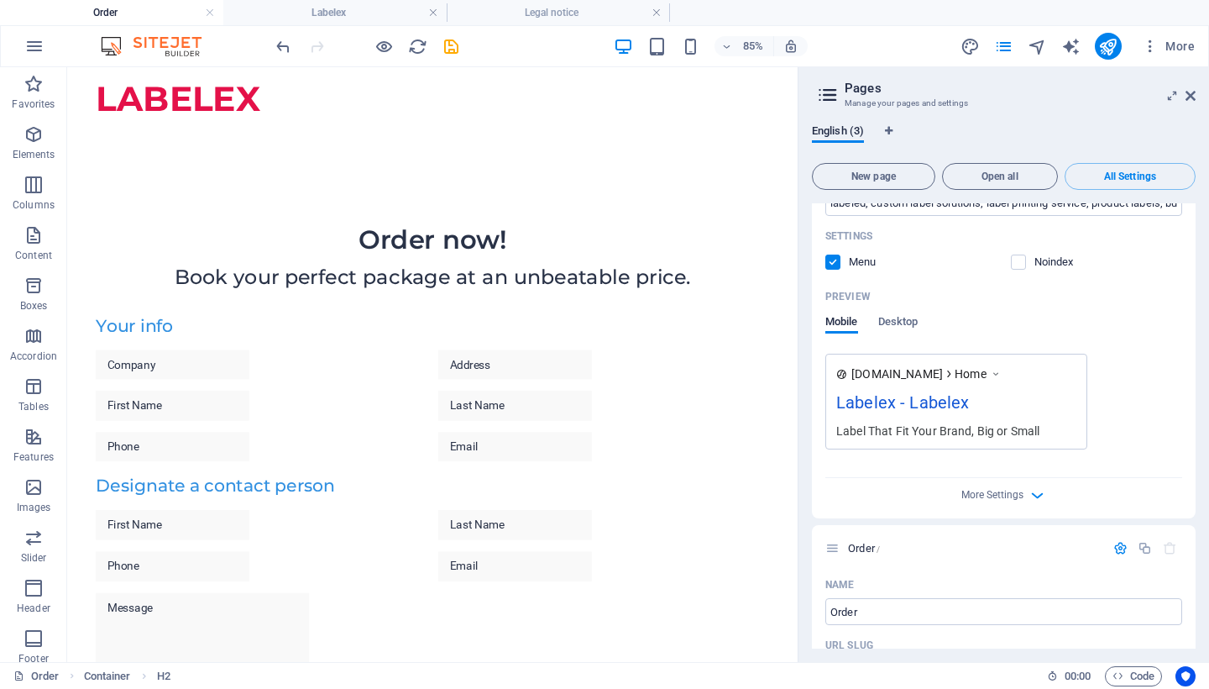
scroll to position [408, 0]
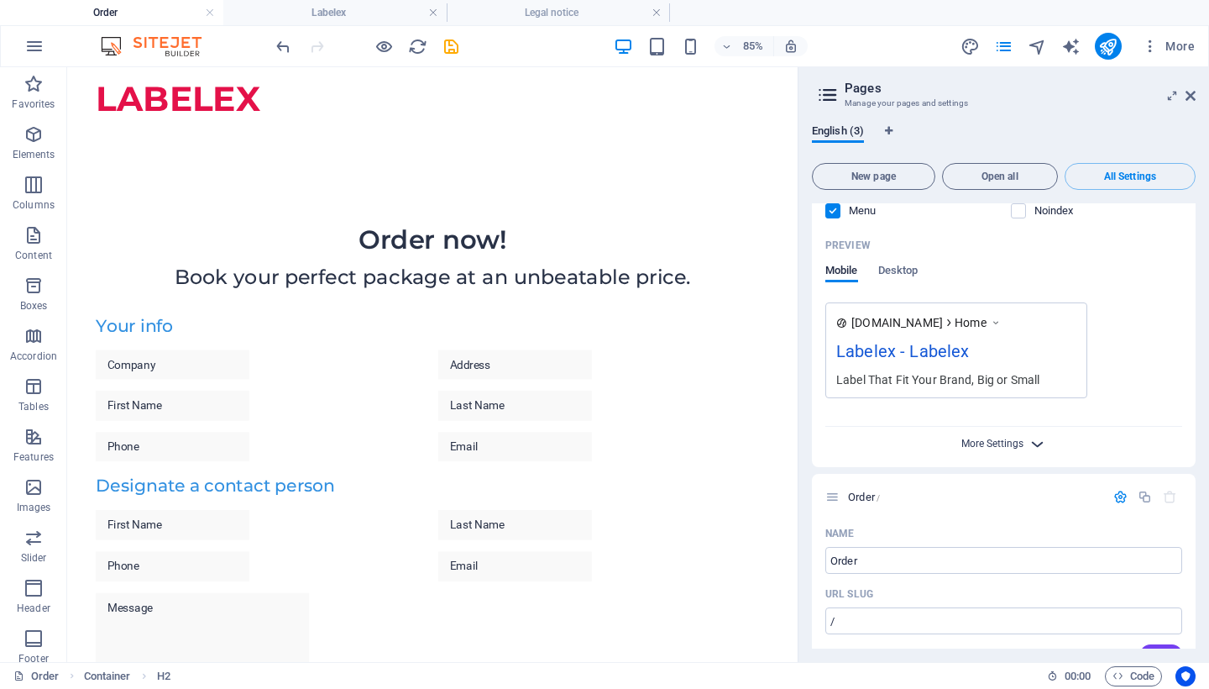
click at [994, 443] on span "More Settings" at bounding box center [992, 443] width 62 height 12
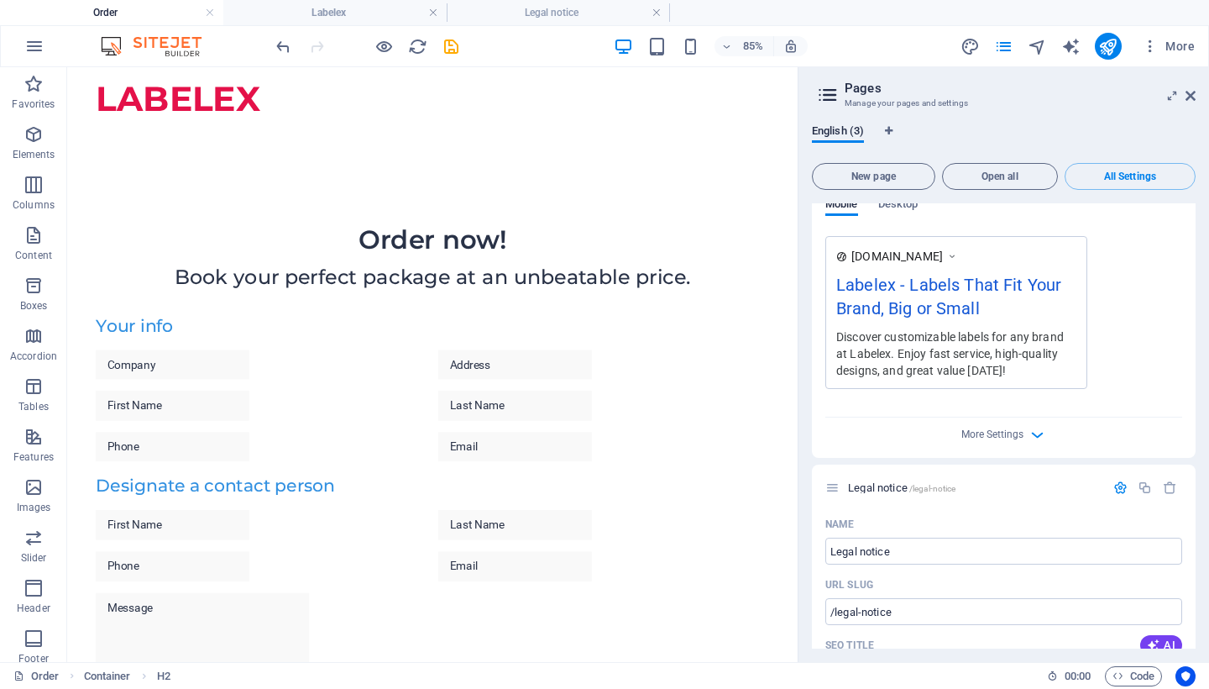
scroll to position [1401, 0]
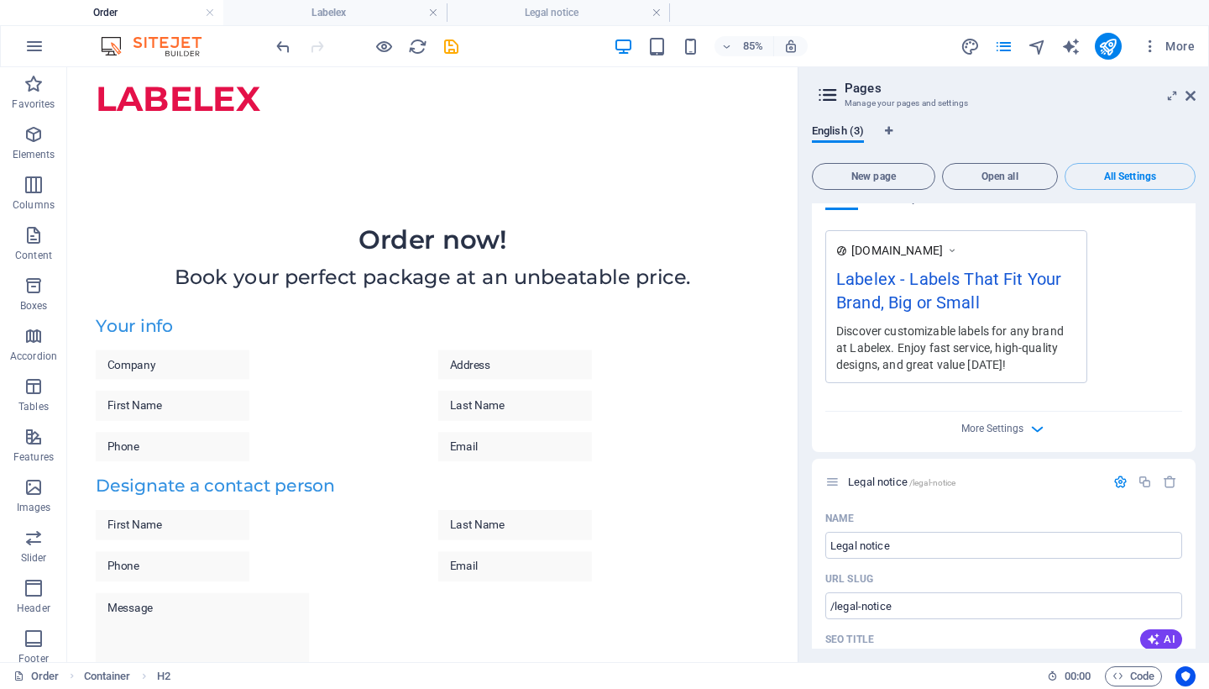
click at [1022, 432] on div "More Settings" at bounding box center [1003, 424] width 357 height 27
click at [1003, 431] on span "More Settings" at bounding box center [992, 428] width 62 height 12
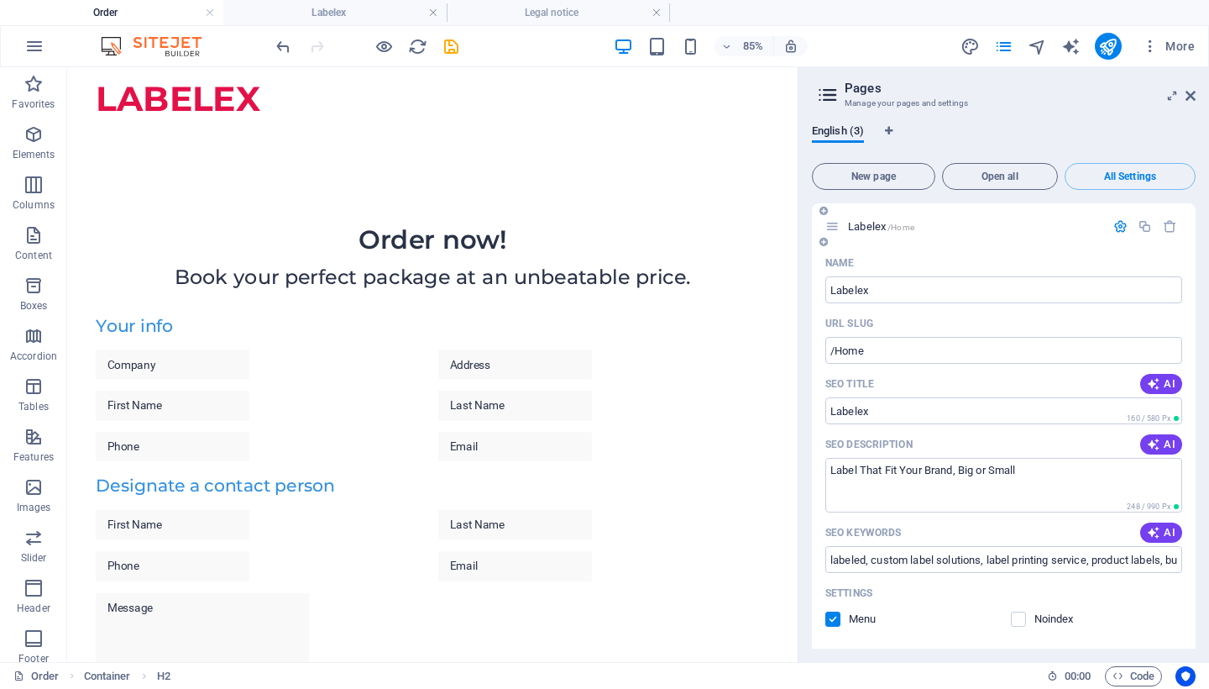
scroll to position [0, 0]
click at [454, 45] on icon "save" at bounding box center [451, 46] width 19 height 19
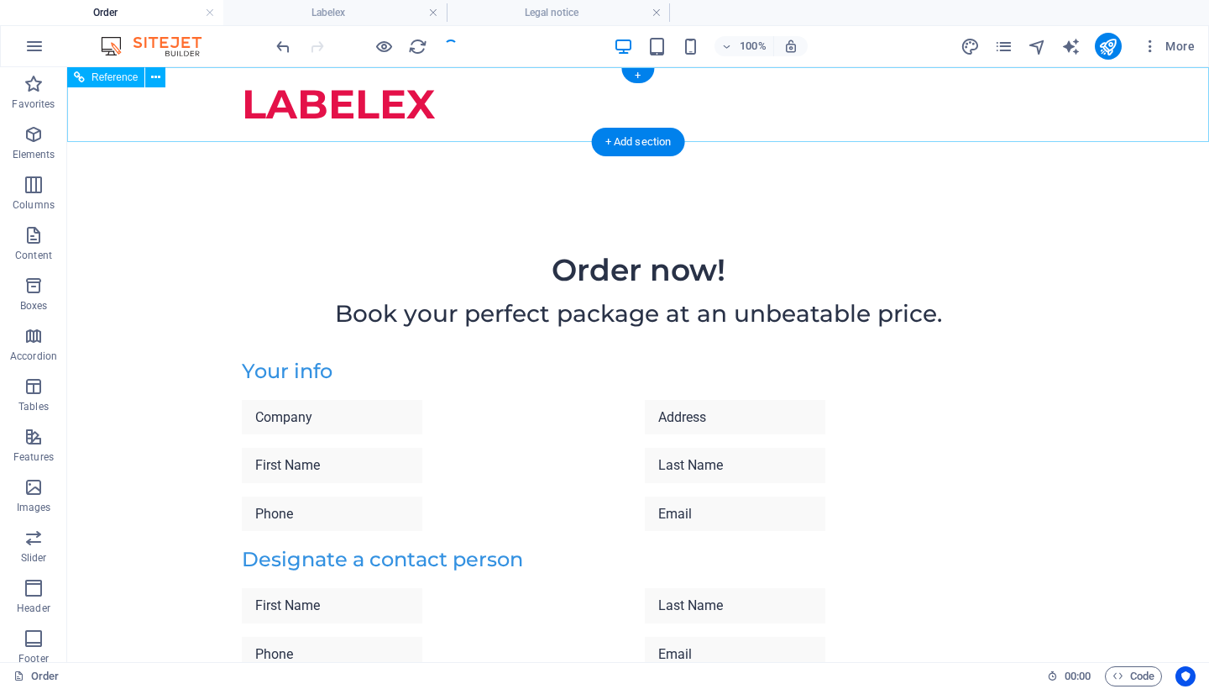
click at [324, 117] on div "LABELEX" at bounding box center [638, 105] width 793 height 49
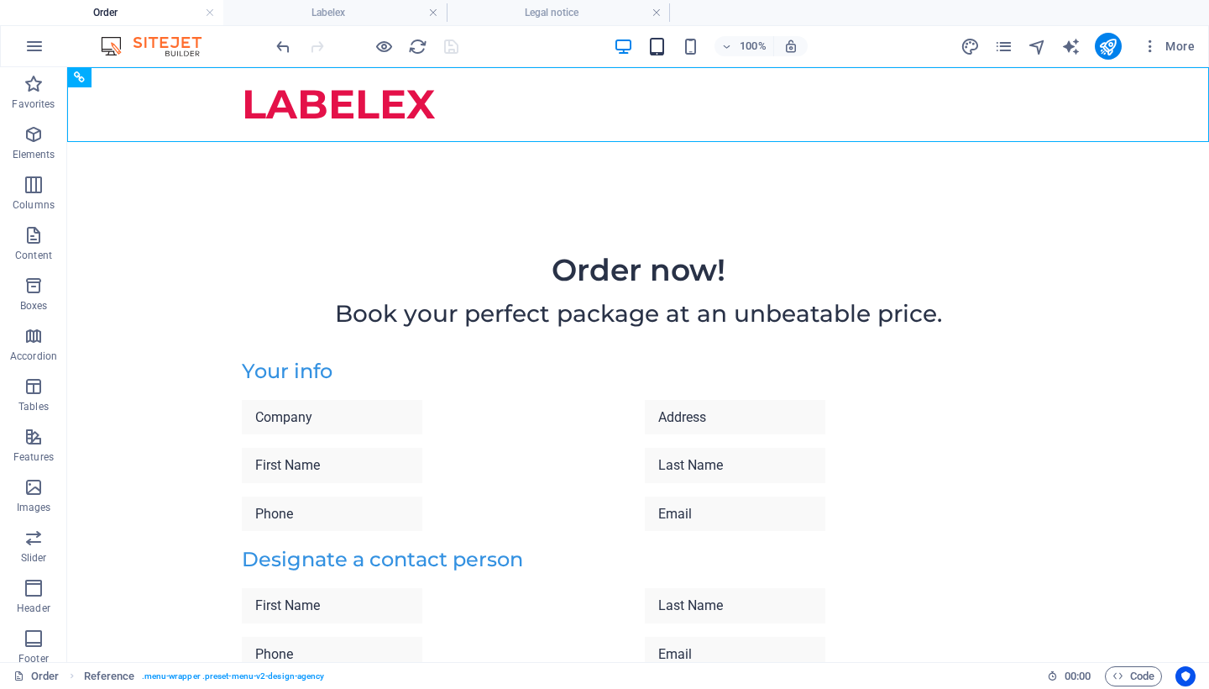
click at [652, 50] on icon "button" at bounding box center [656, 46] width 19 height 19
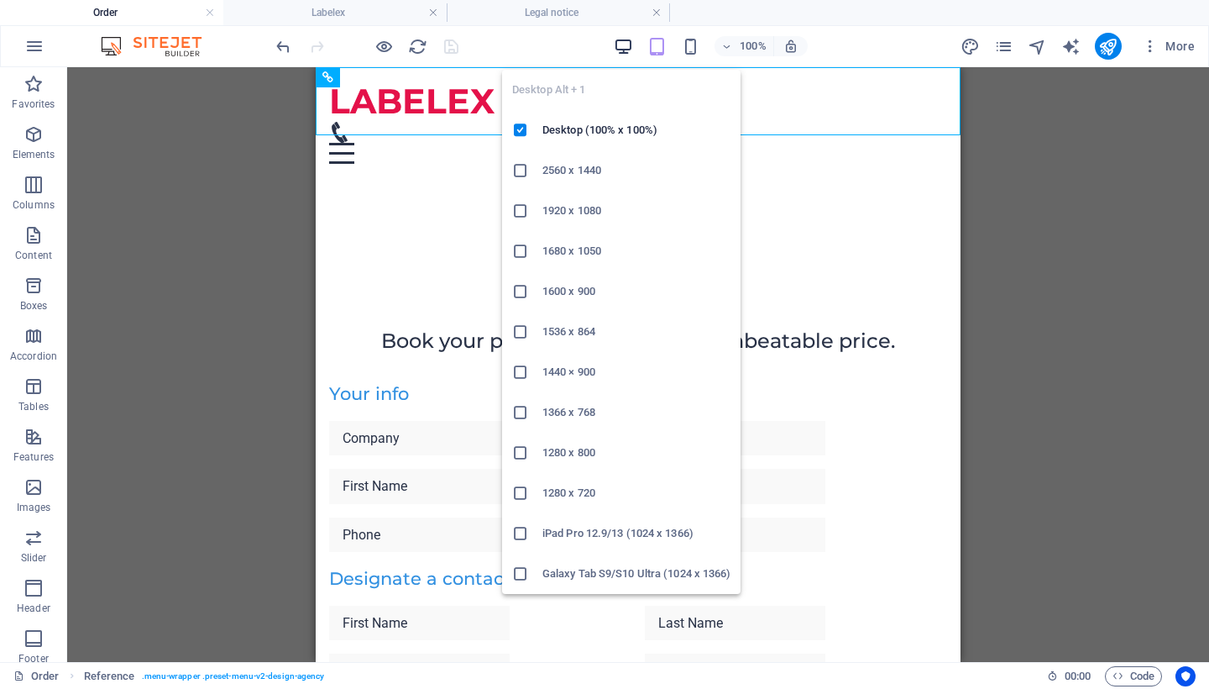
click at [619, 43] on icon "button" at bounding box center [623, 46] width 19 height 19
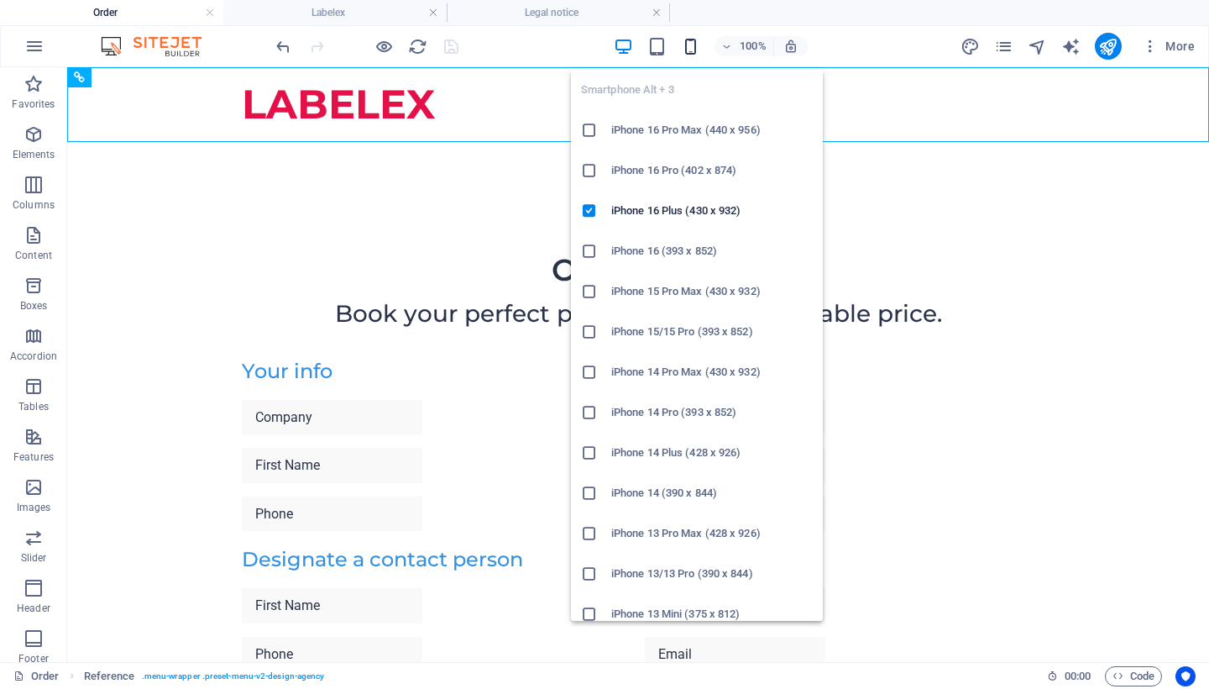
click at [694, 49] on icon "button" at bounding box center [690, 46] width 19 height 19
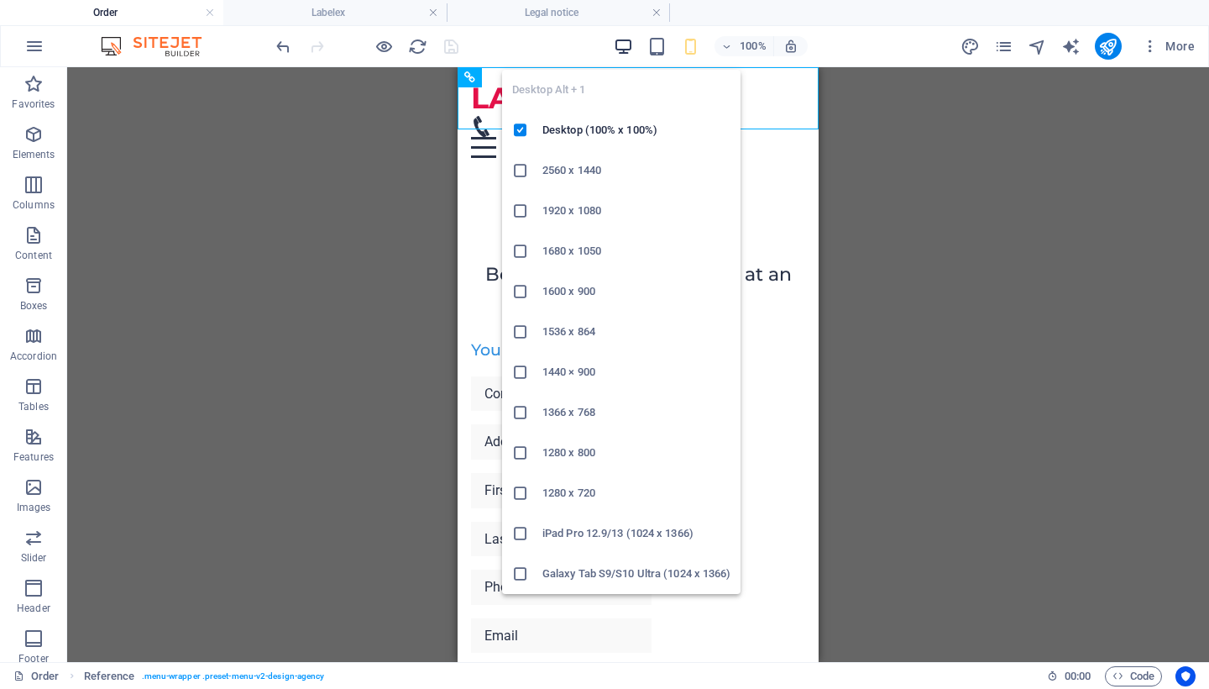
click at [616, 46] on icon "button" at bounding box center [623, 46] width 19 height 19
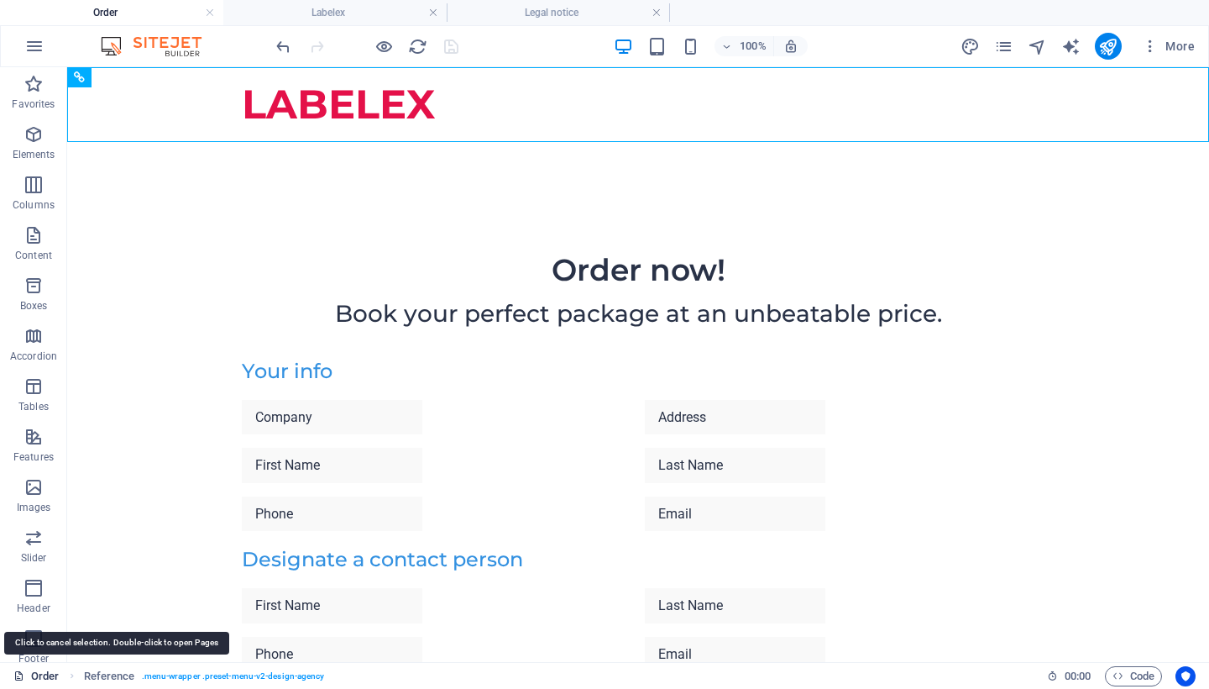
click at [16, 675] on icon at bounding box center [18, 675] width 11 height 11
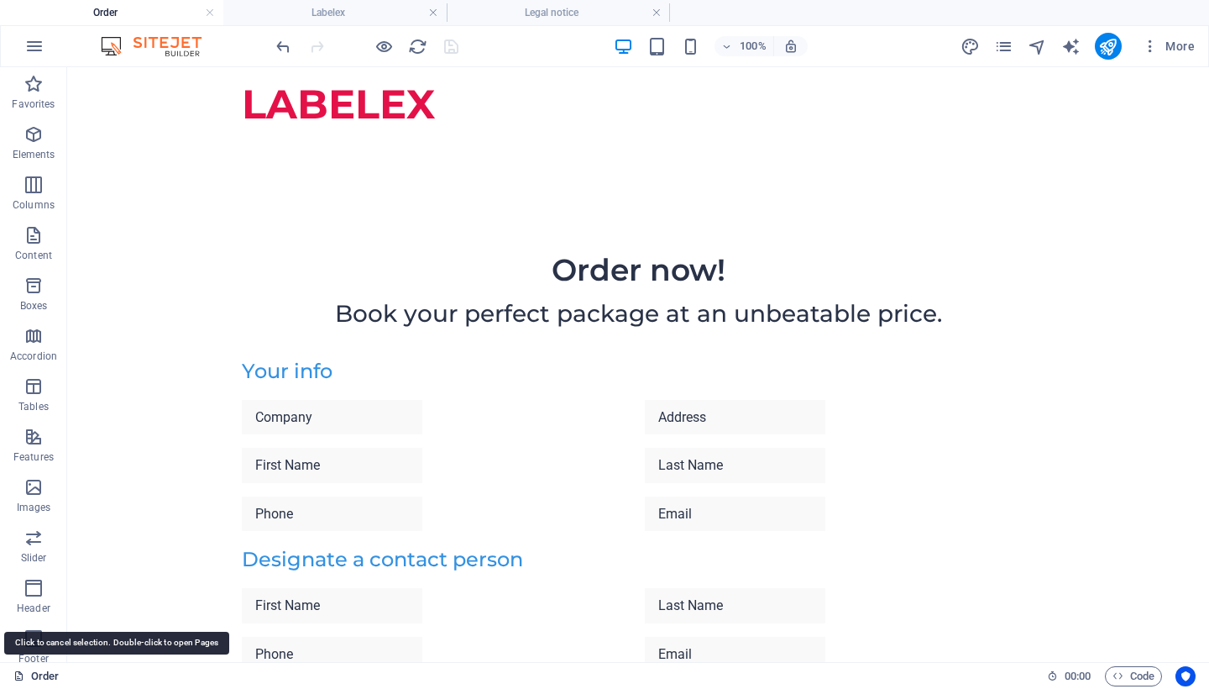
click at [29, 675] on link "Order" at bounding box center [36, 676] width 46 height 20
click at [10, 675] on div "Order 00 : 00 Code" at bounding box center [604, 675] width 1209 height 27
click at [214, 11] on link at bounding box center [210, 13] width 10 height 16
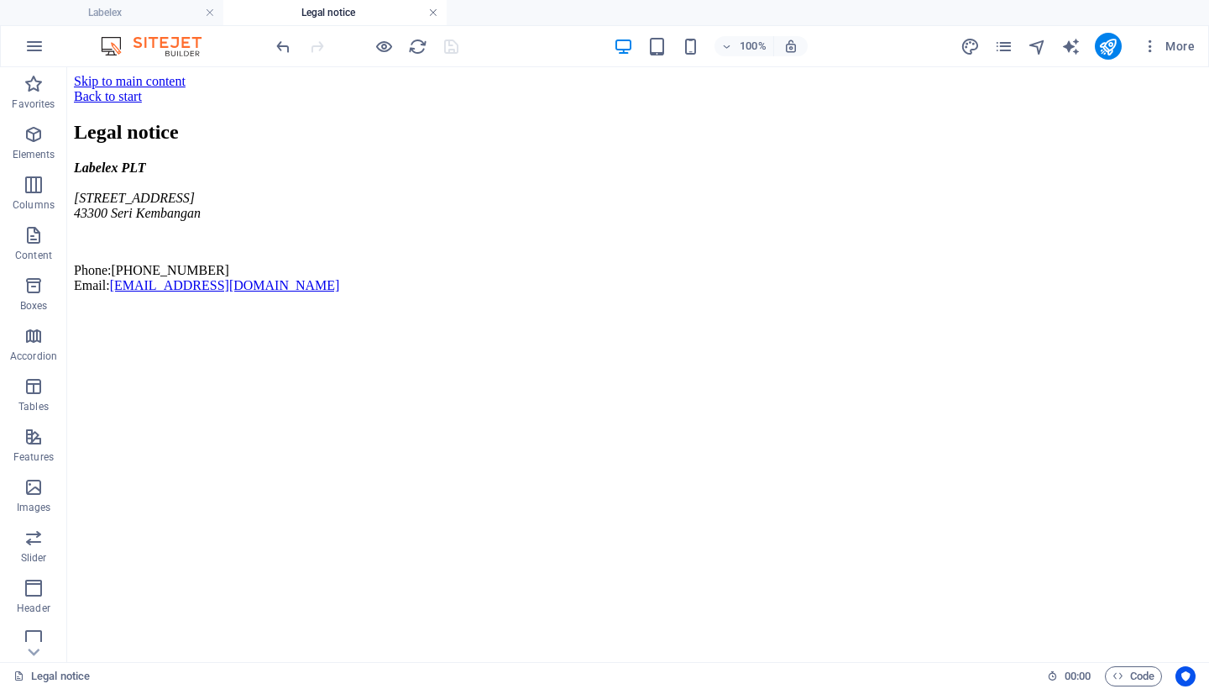
click at [436, 13] on link at bounding box center [433, 13] width 10 height 16
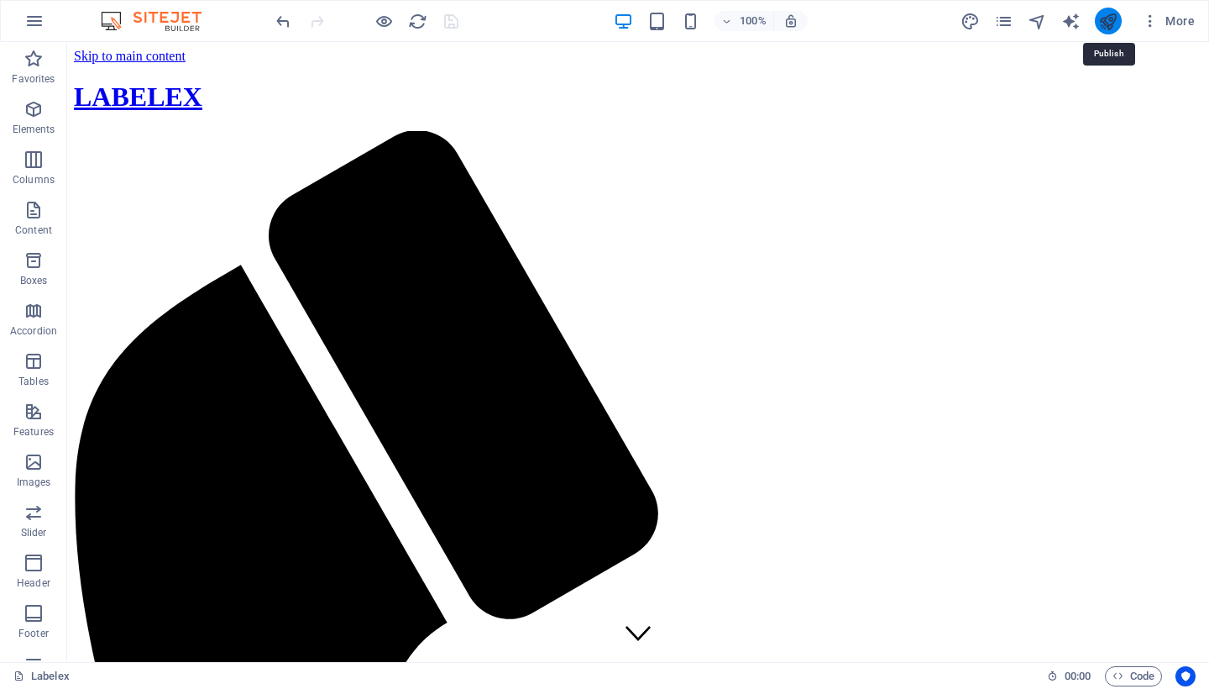
click at [1113, 17] on icon "publish" at bounding box center [1107, 21] width 19 height 19
